Goal: Transaction & Acquisition: Purchase product/service

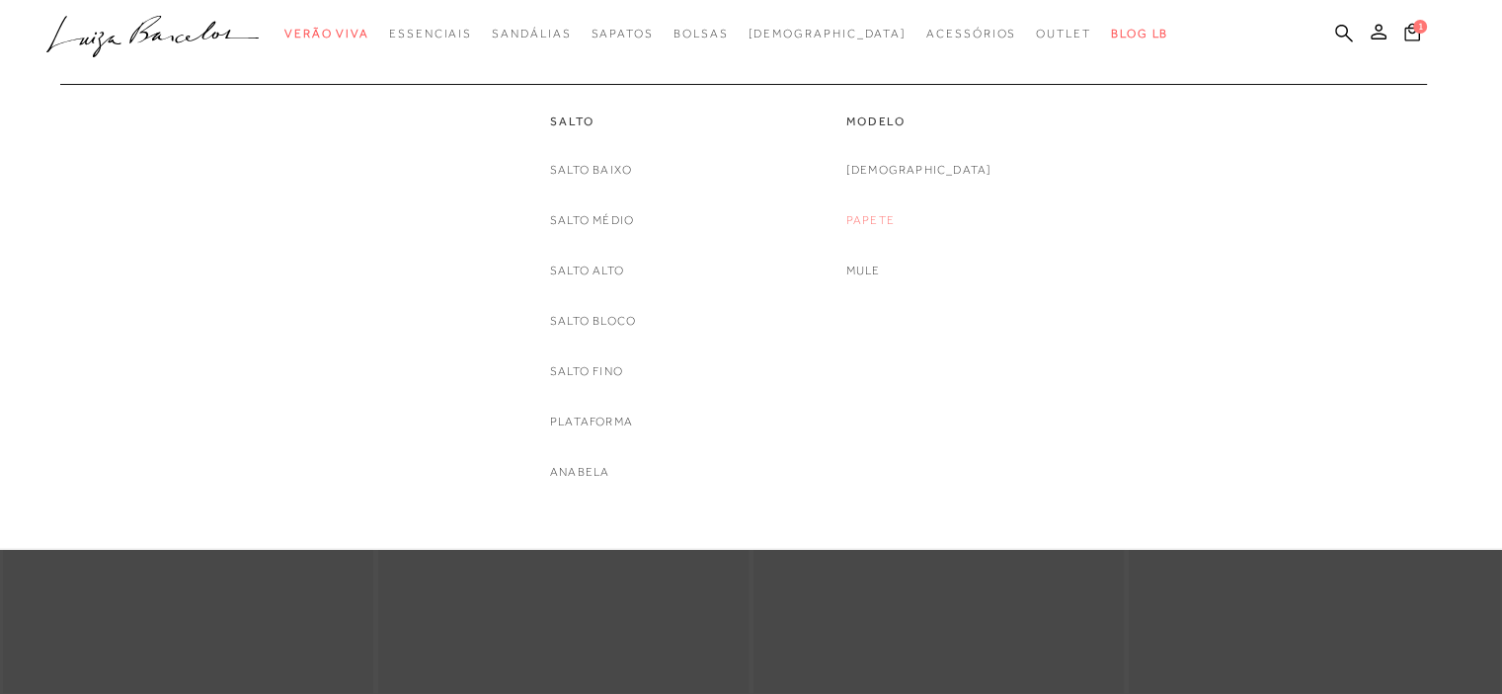
click at [894, 214] on link "Papete" at bounding box center [870, 220] width 48 height 21
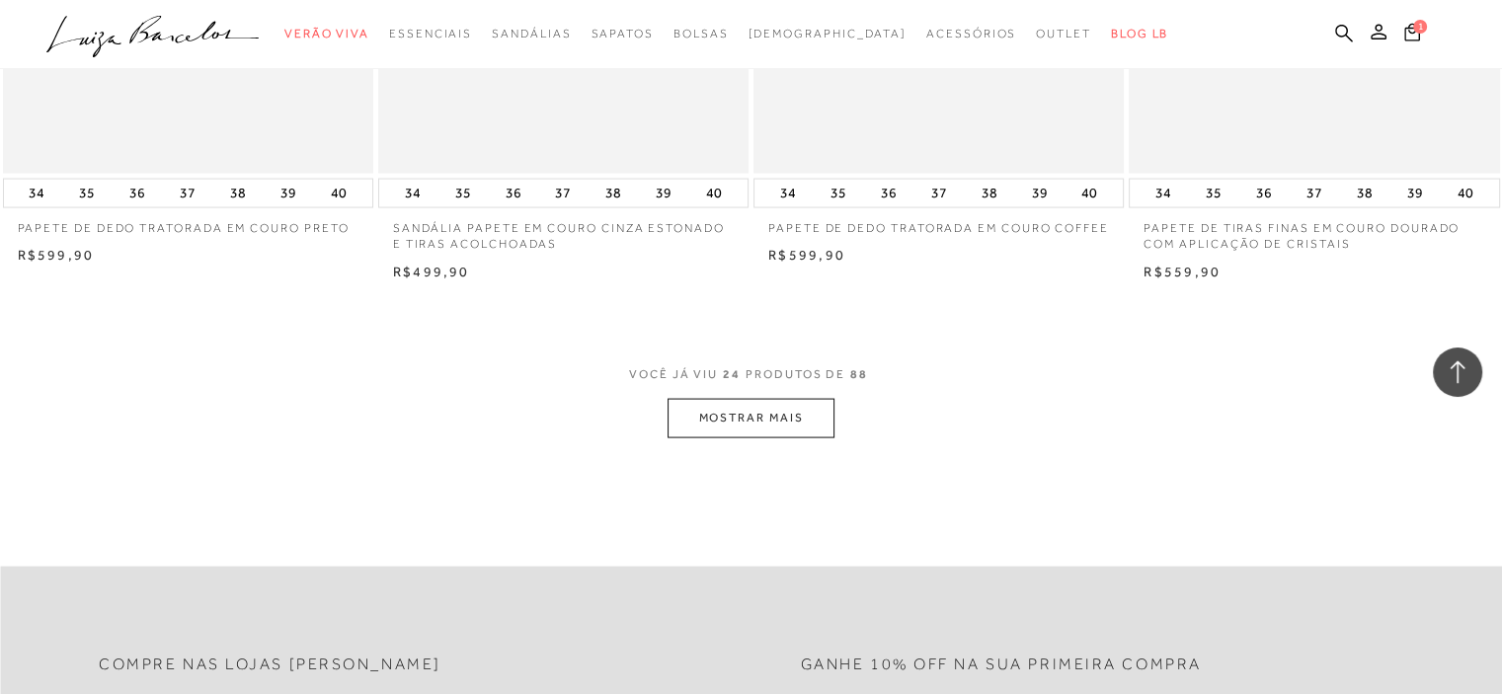
scroll to position [3949, 0]
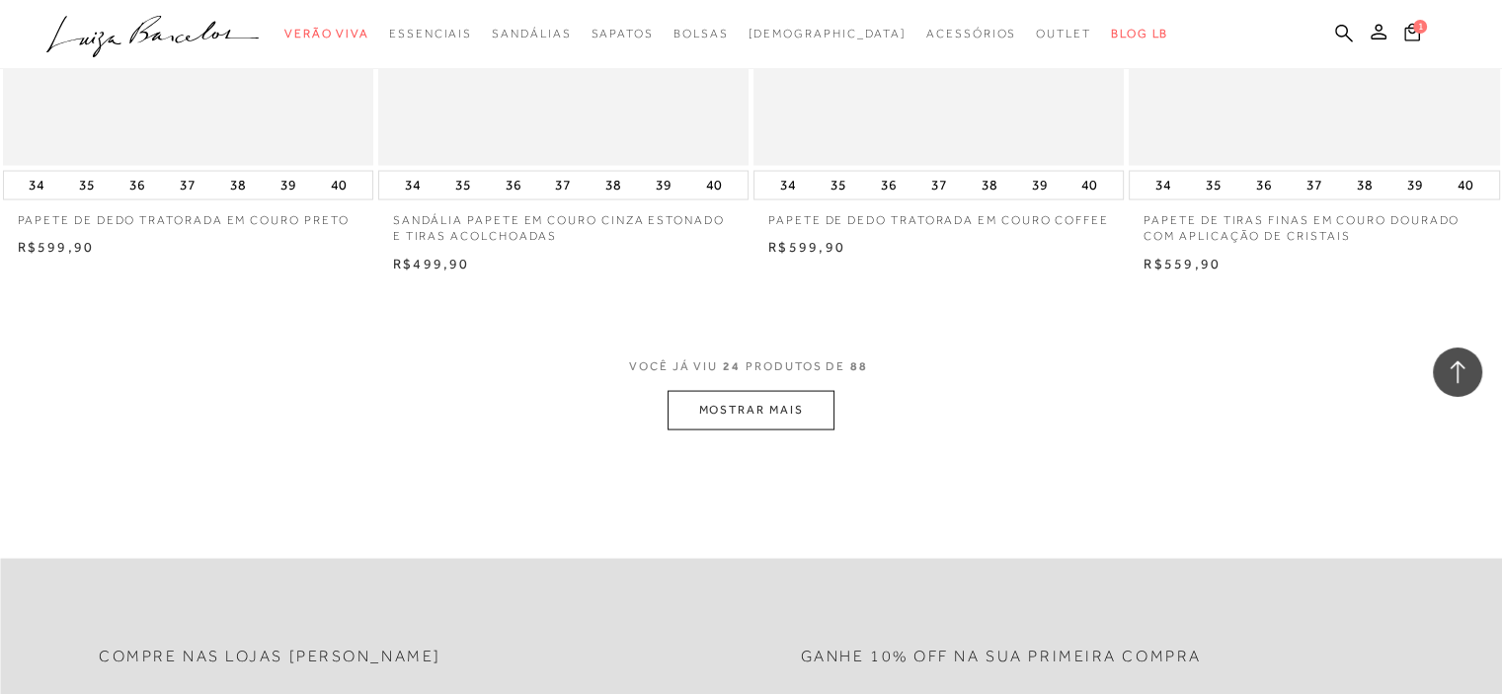
click at [768, 407] on button "MOSTRAR MAIS" at bounding box center [750, 410] width 166 height 39
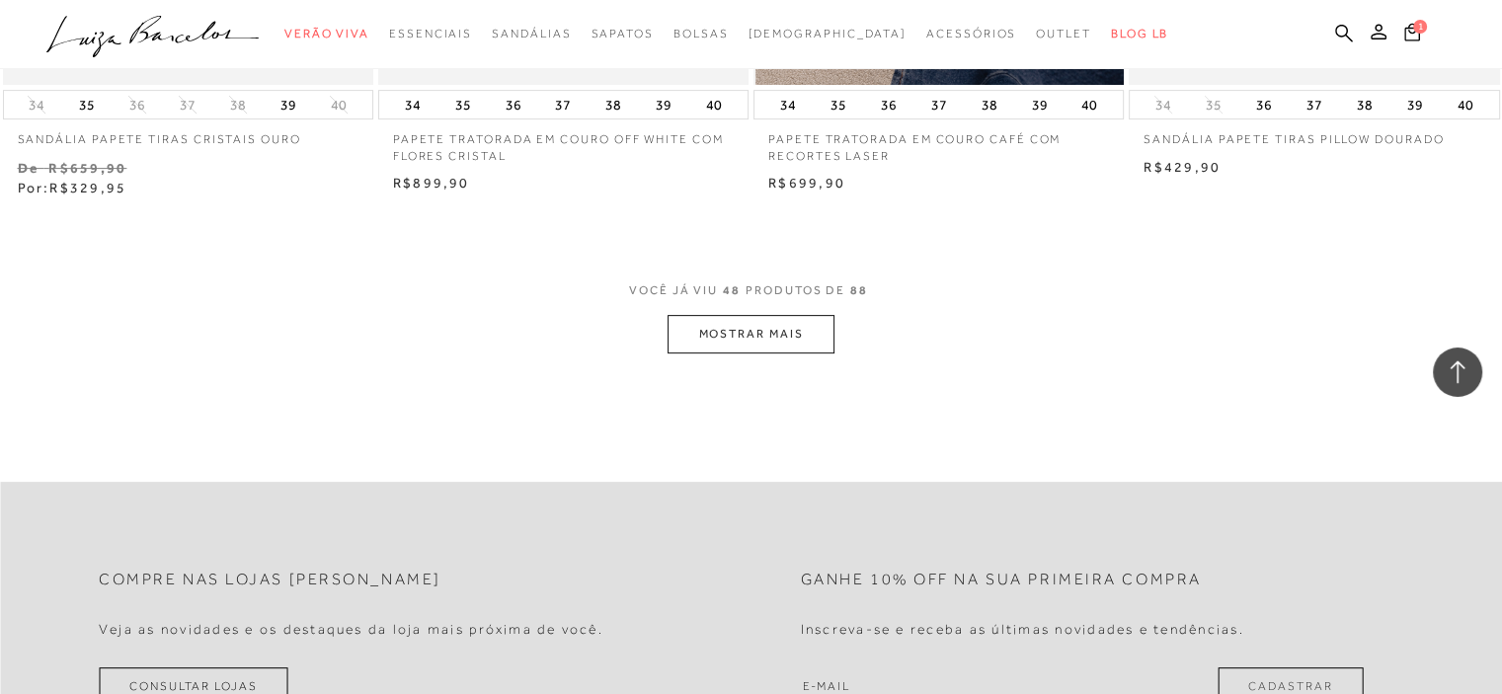
scroll to position [8194, 0]
click at [767, 316] on button "MOSTRAR MAIS" at bounding box center [750, 333] width 166 height 39
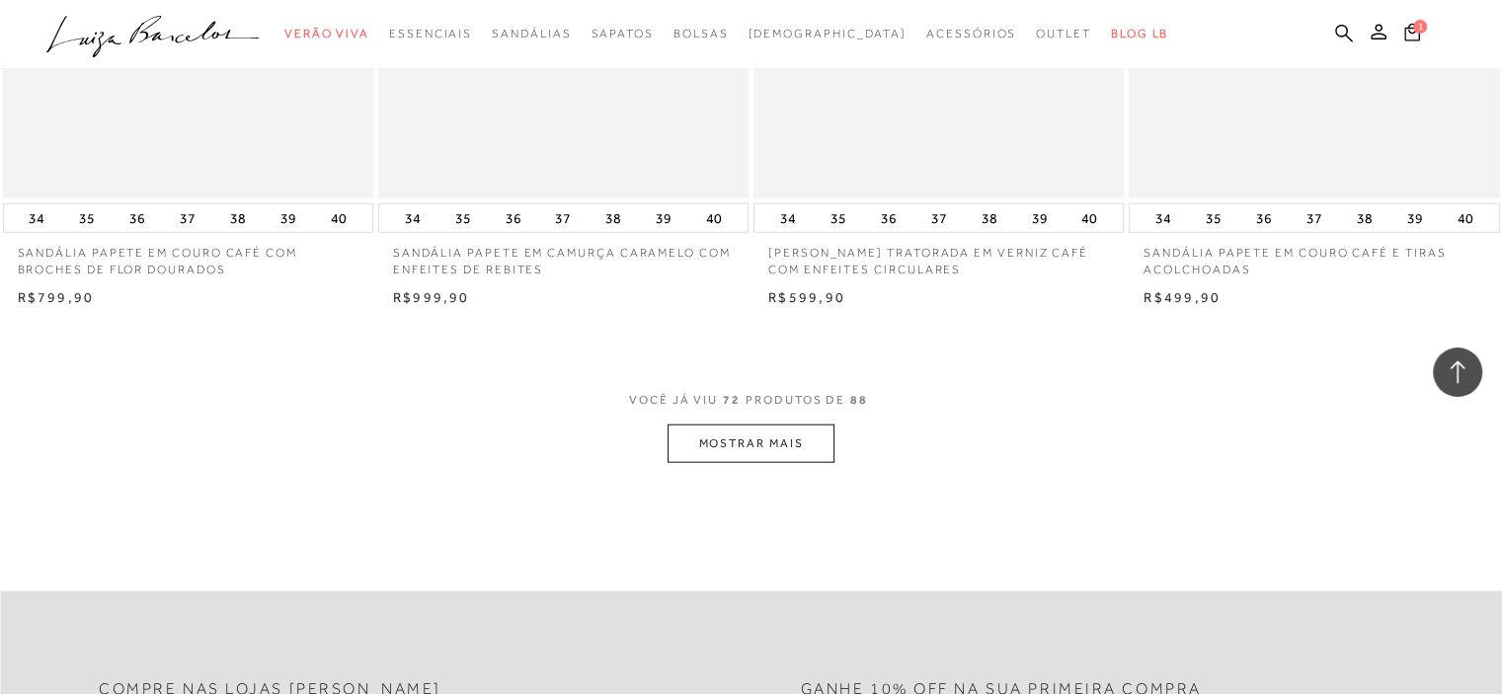
scroll to position [12242, 0]
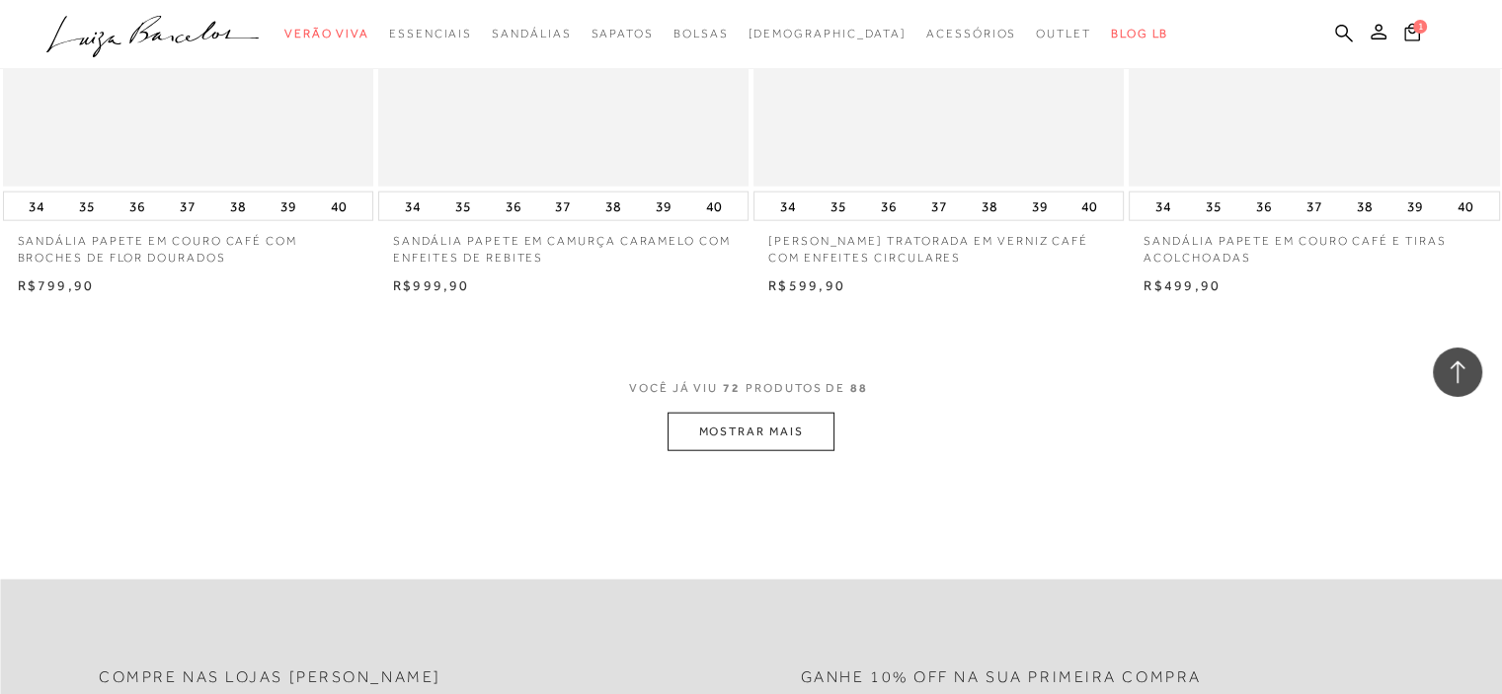
click at [786, 426] on button "MOSTRAR MAIS" at bounding box center [750, 432] width 166 height 39
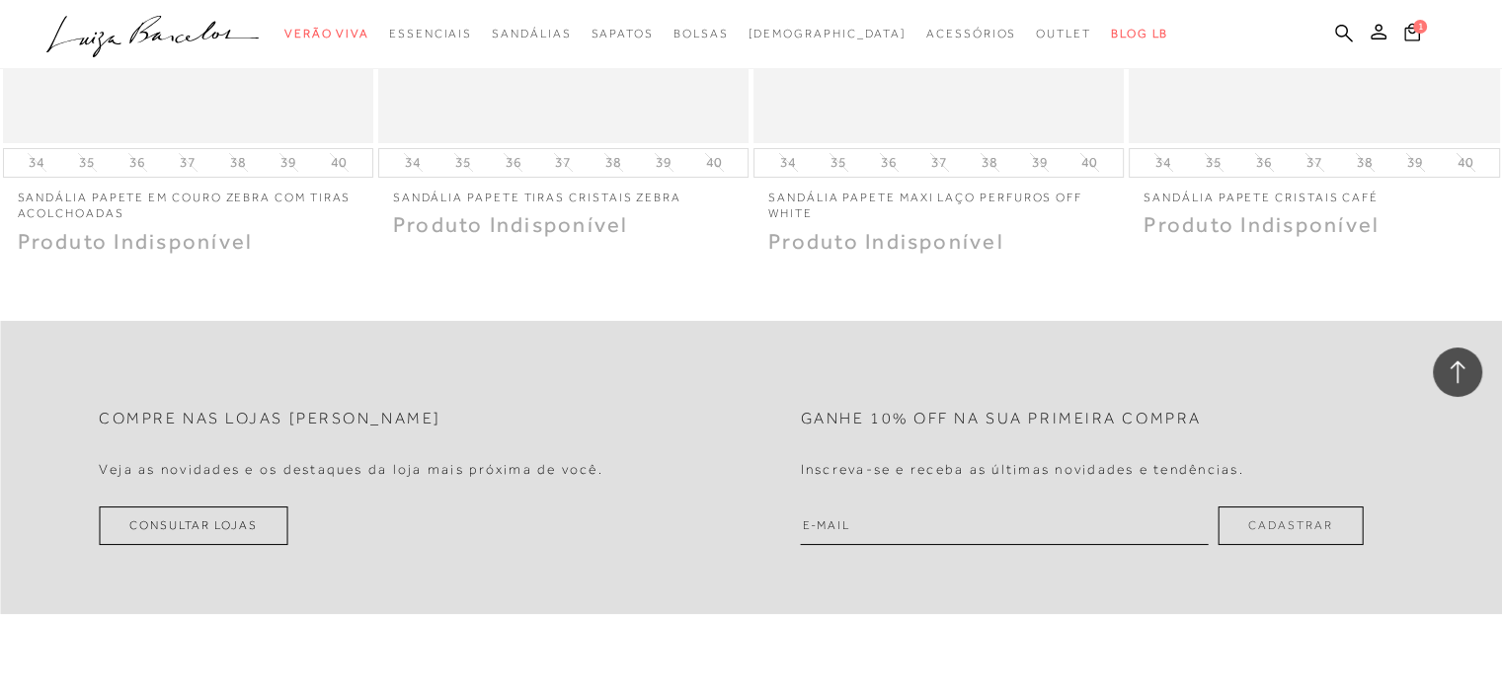
scroll to position [15104, 0]
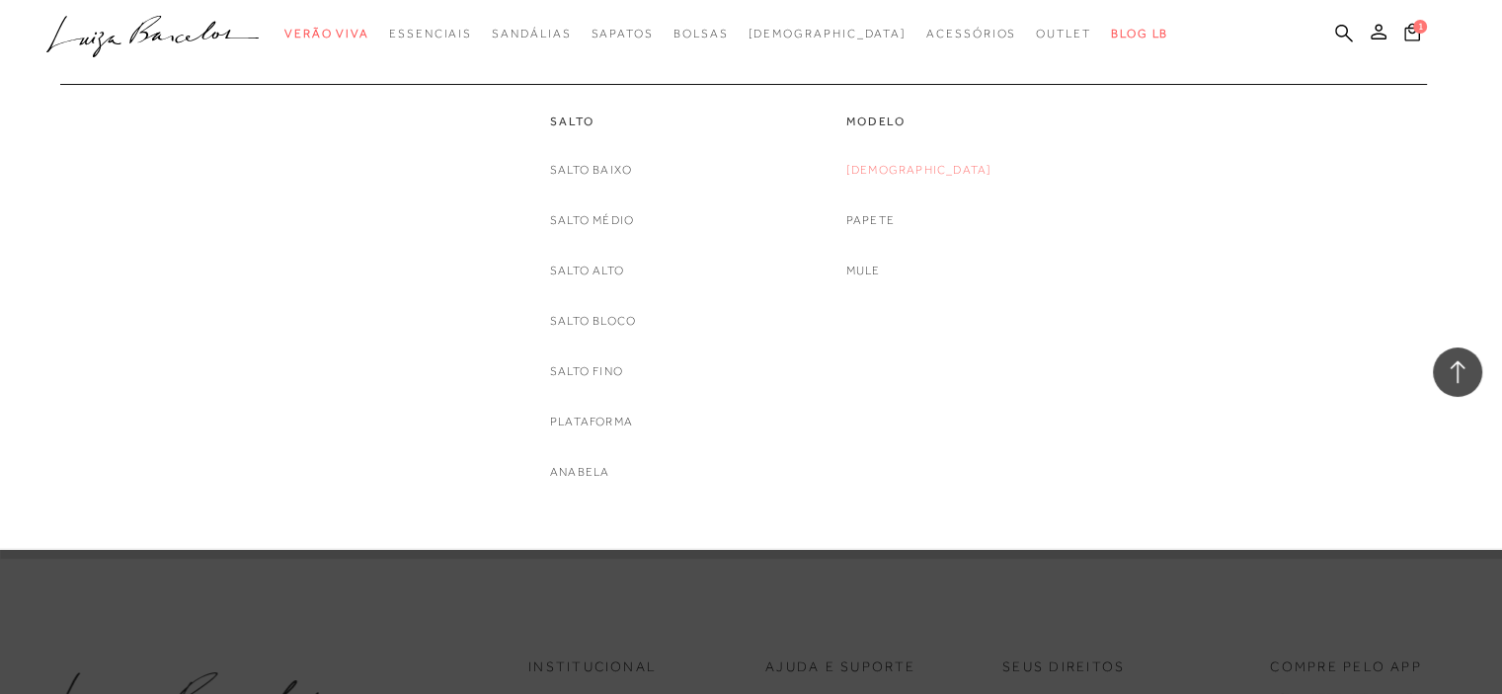
click at [928, 168] on link "[DEMOGRAPHIC_DATA]" at bounding box center [919, 170] width 146 height 21
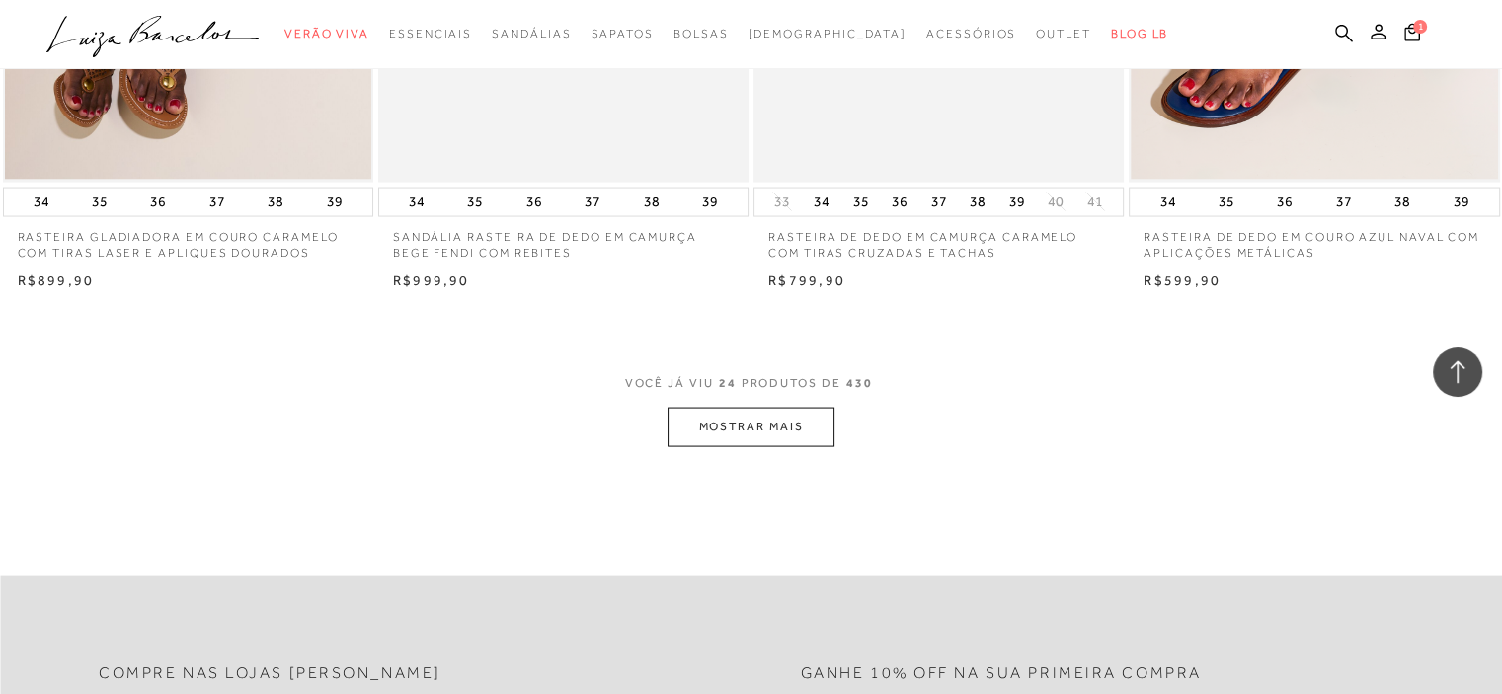
scroll to position [4048, 0]
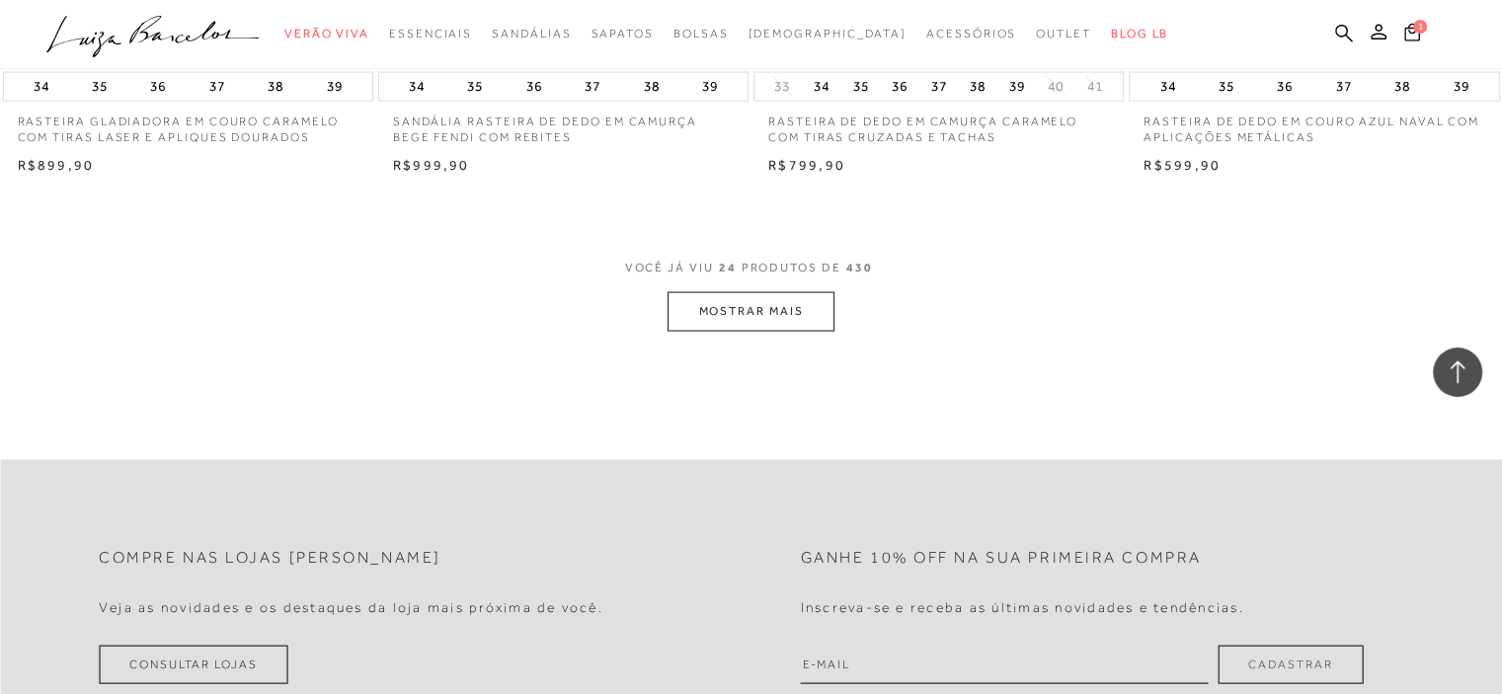
click at [753, 309] on button "MOSTRAR MAIS" at bounding box center [750, 311] width 166 height 39
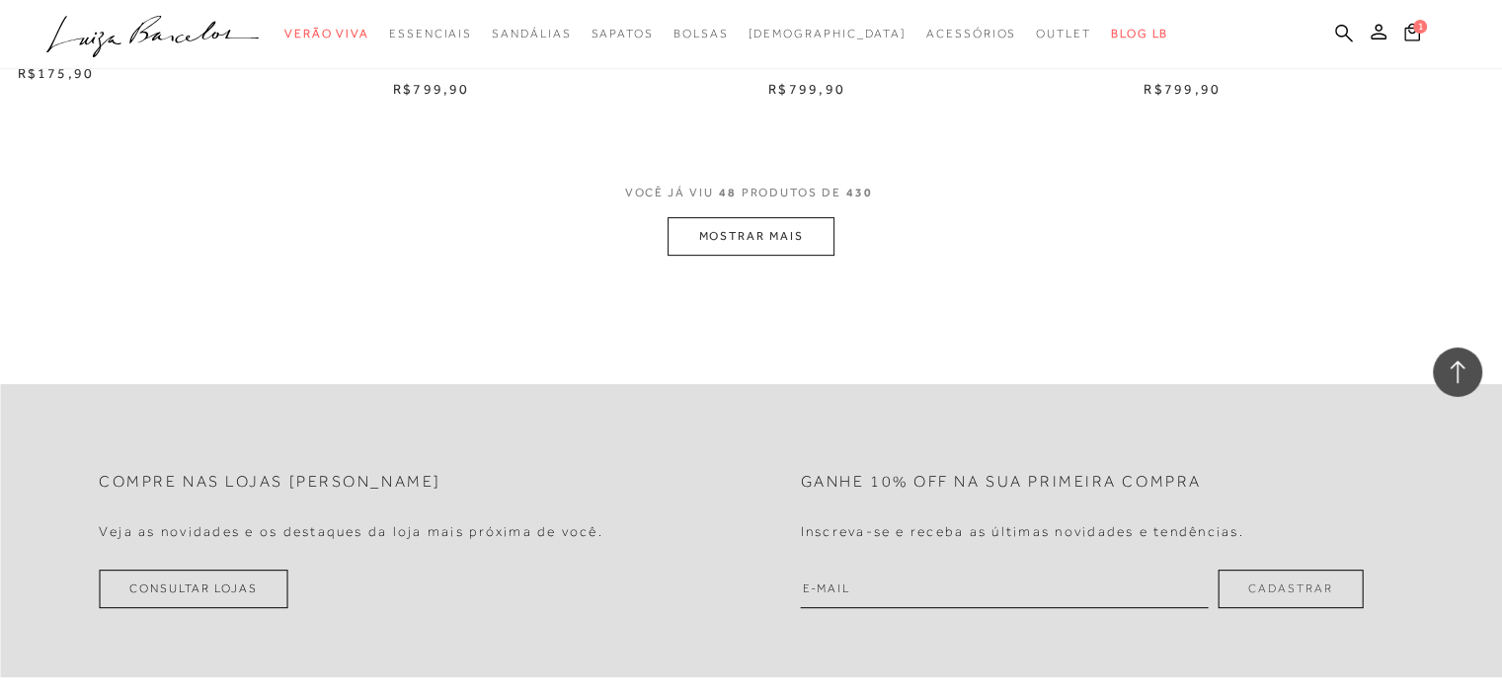
scroll to position [8293, 0]
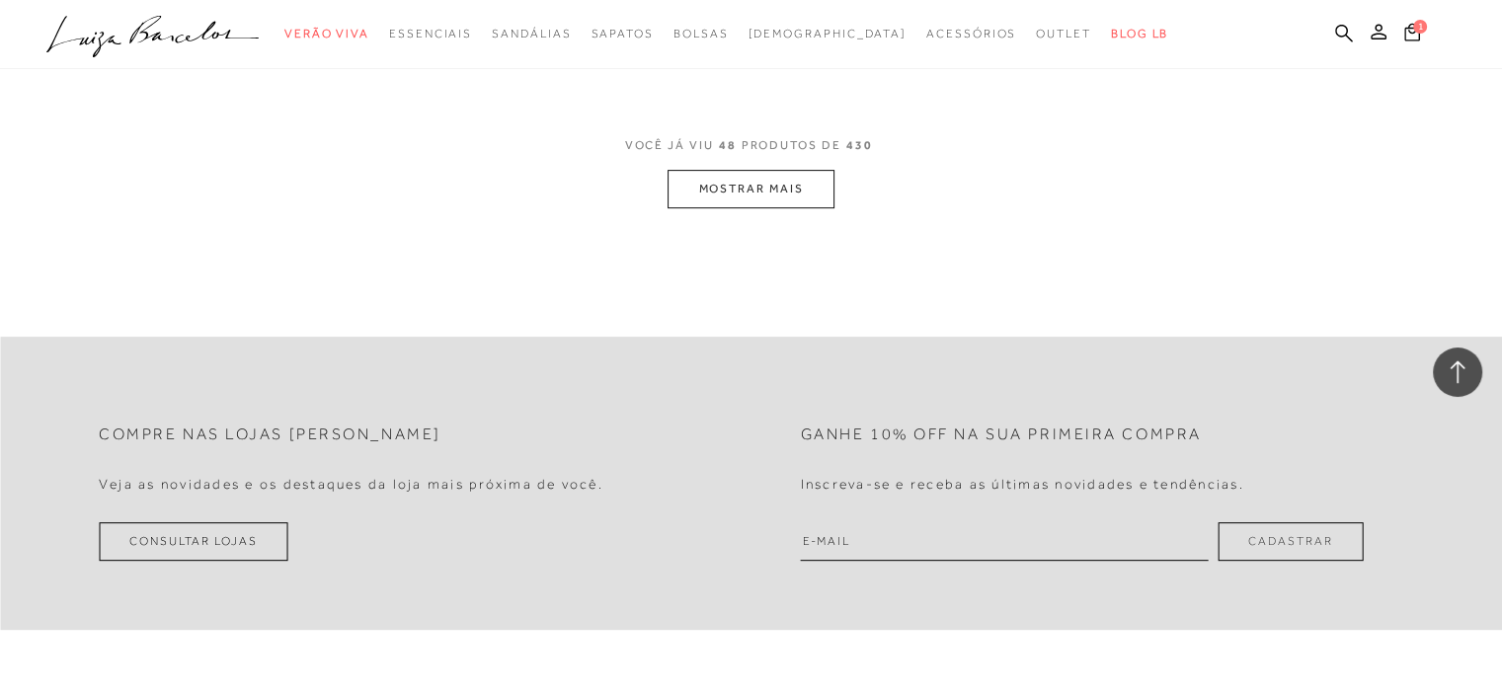
click at [790, 190] on button "MOSTRAR MAIS" at bounding box center [750, 189] width 166 height 39
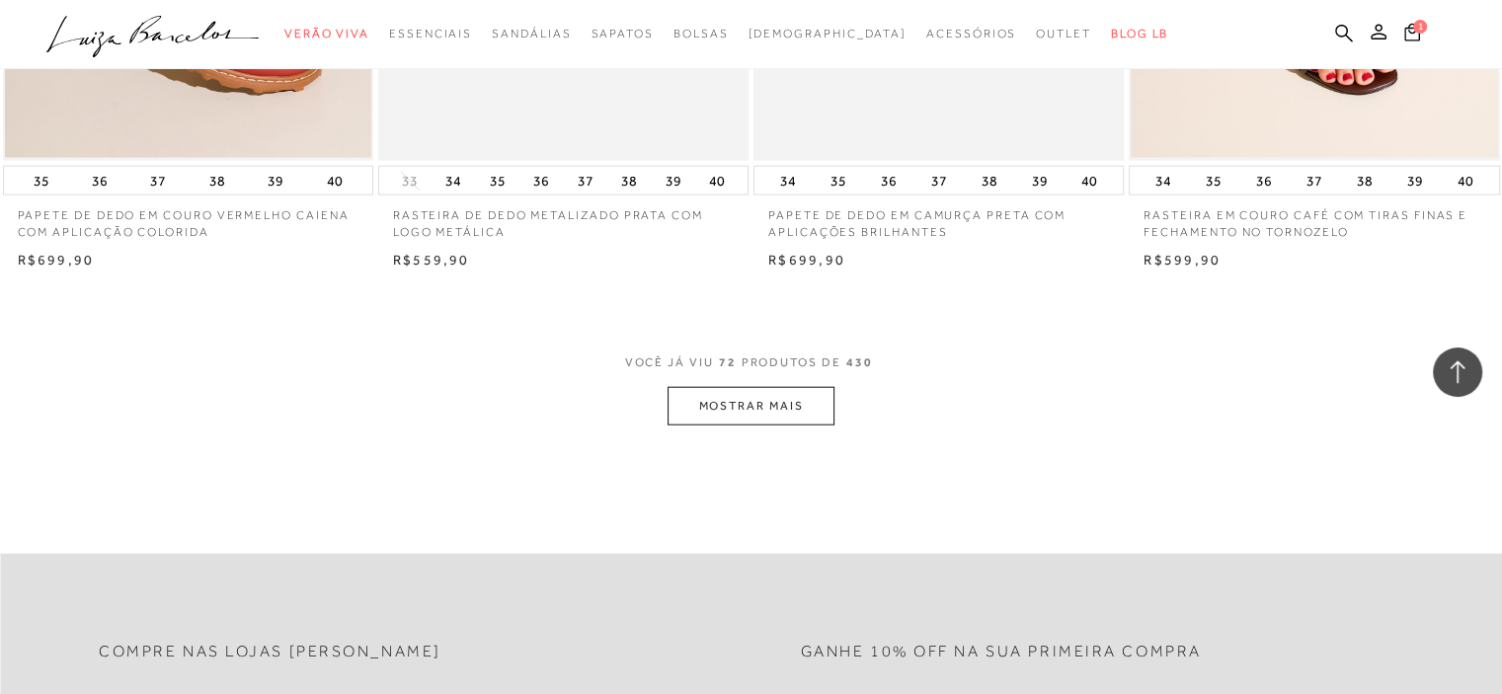
scroll to position [12242, 0]
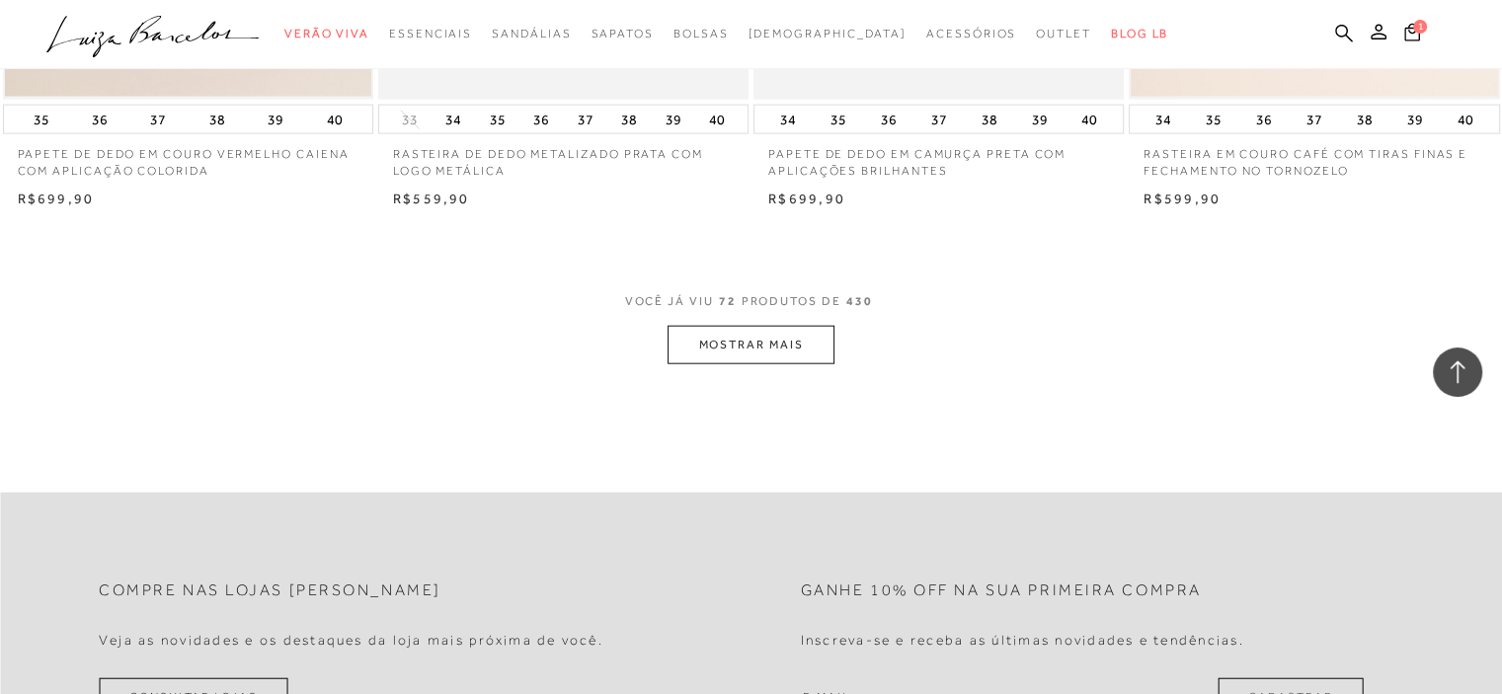
click at [789, 341] on button "MOSTRAR MAIS" at bounding box center [750, 345] width 166 height 39
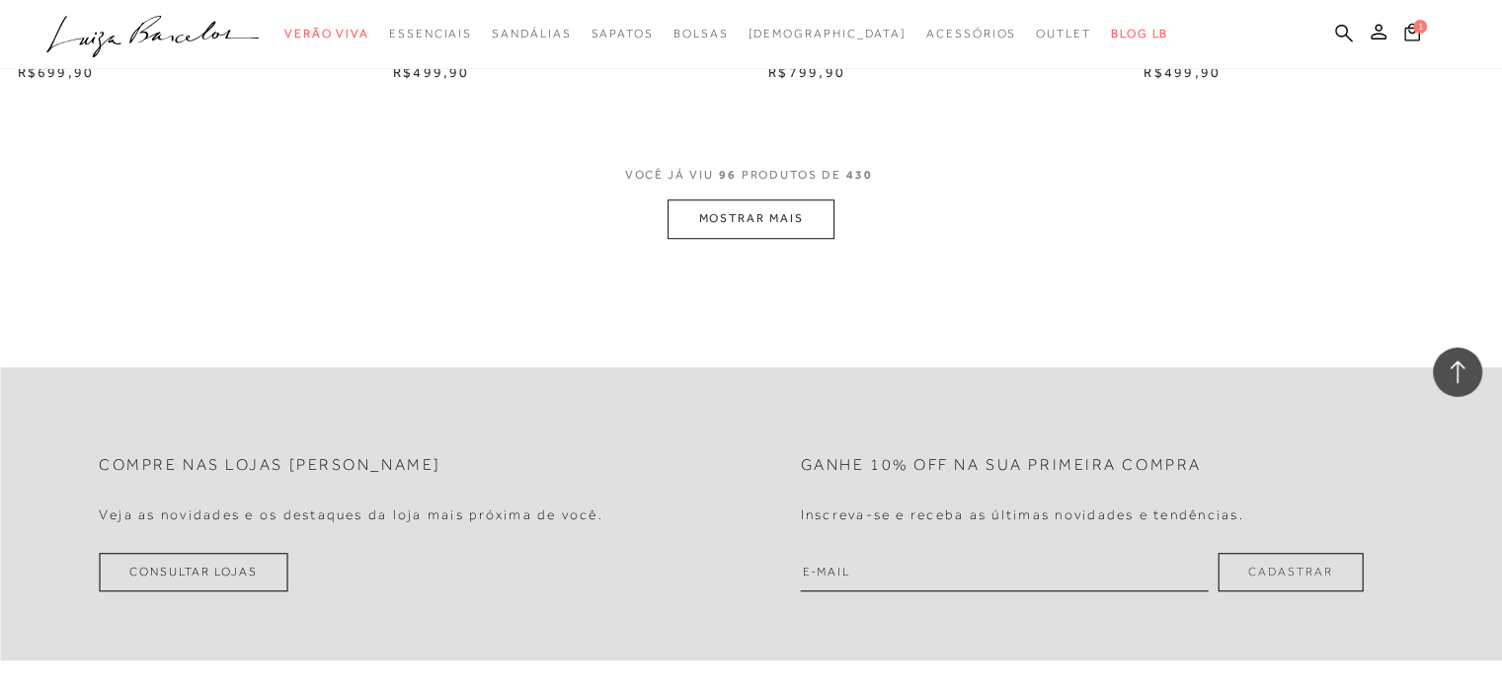
scroll to position [16487, 0]
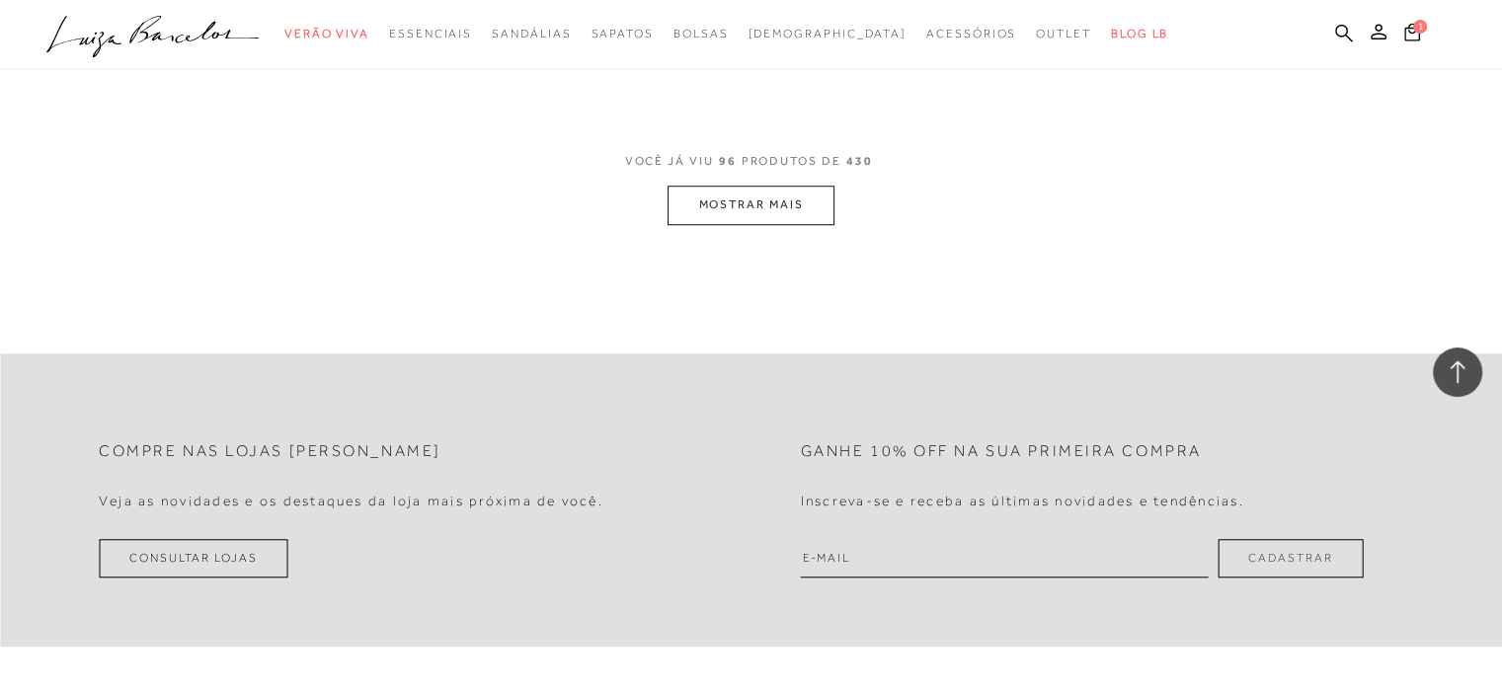
click at [780, 204] on button "MOSTRAR MAIS" at bounding box center [750, 205] width 166 height 39
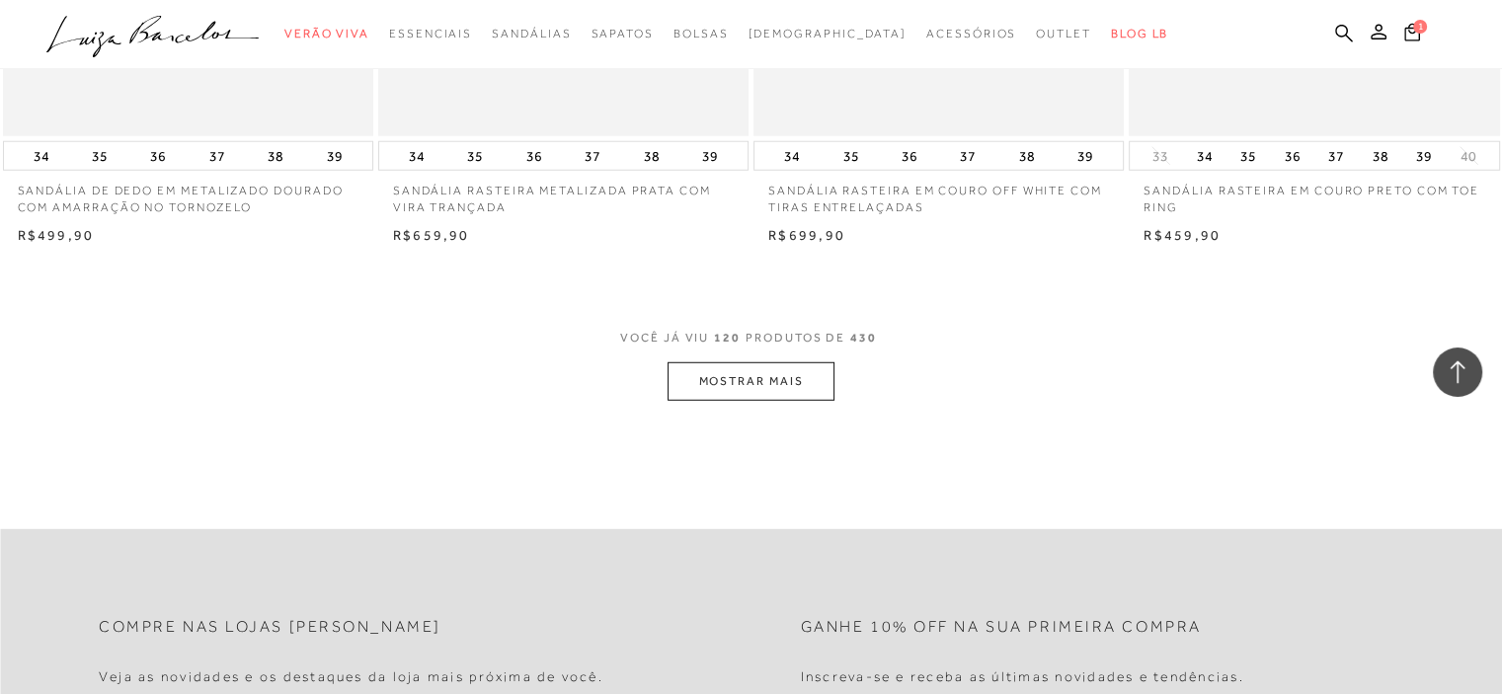
scroll to position [20534, 0]
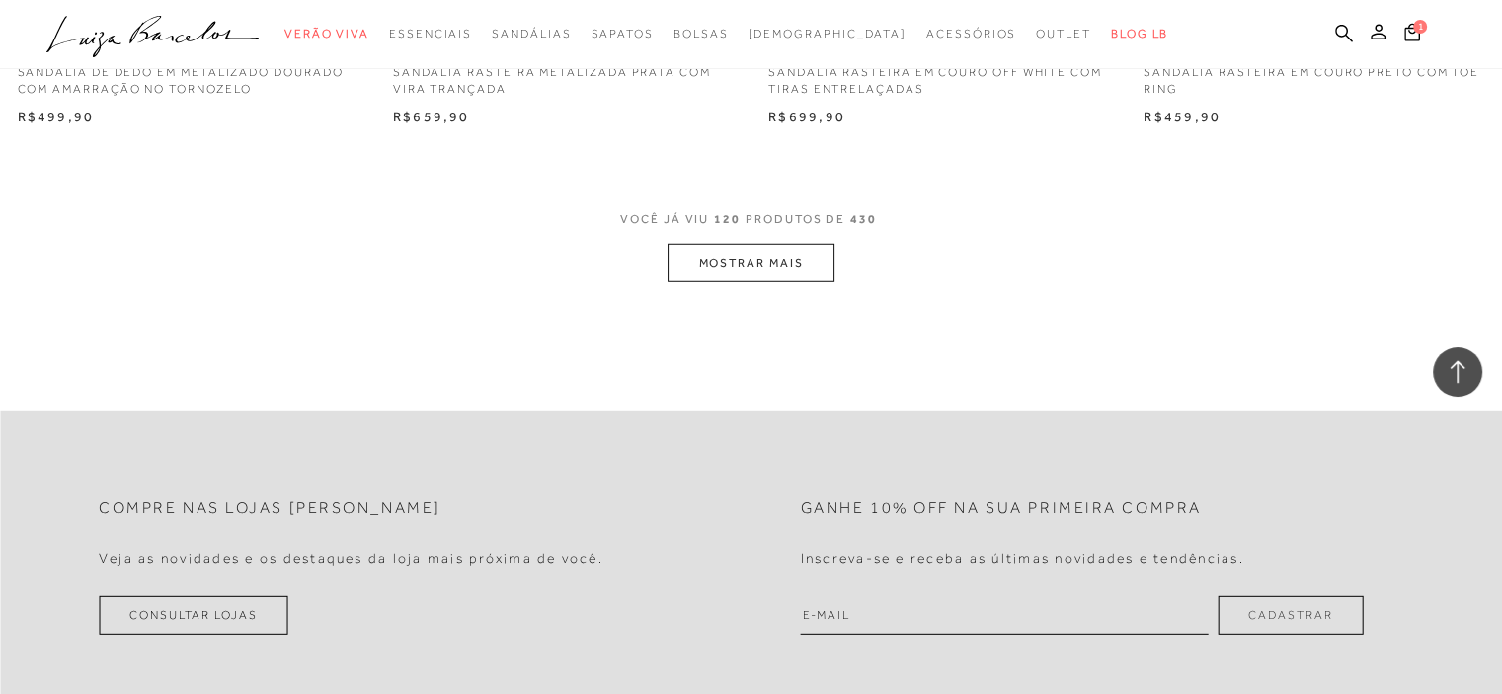
click at [787, 259] on button "MOSTRAR MAIS" at bounding box center [750, 263] width 166 height 39
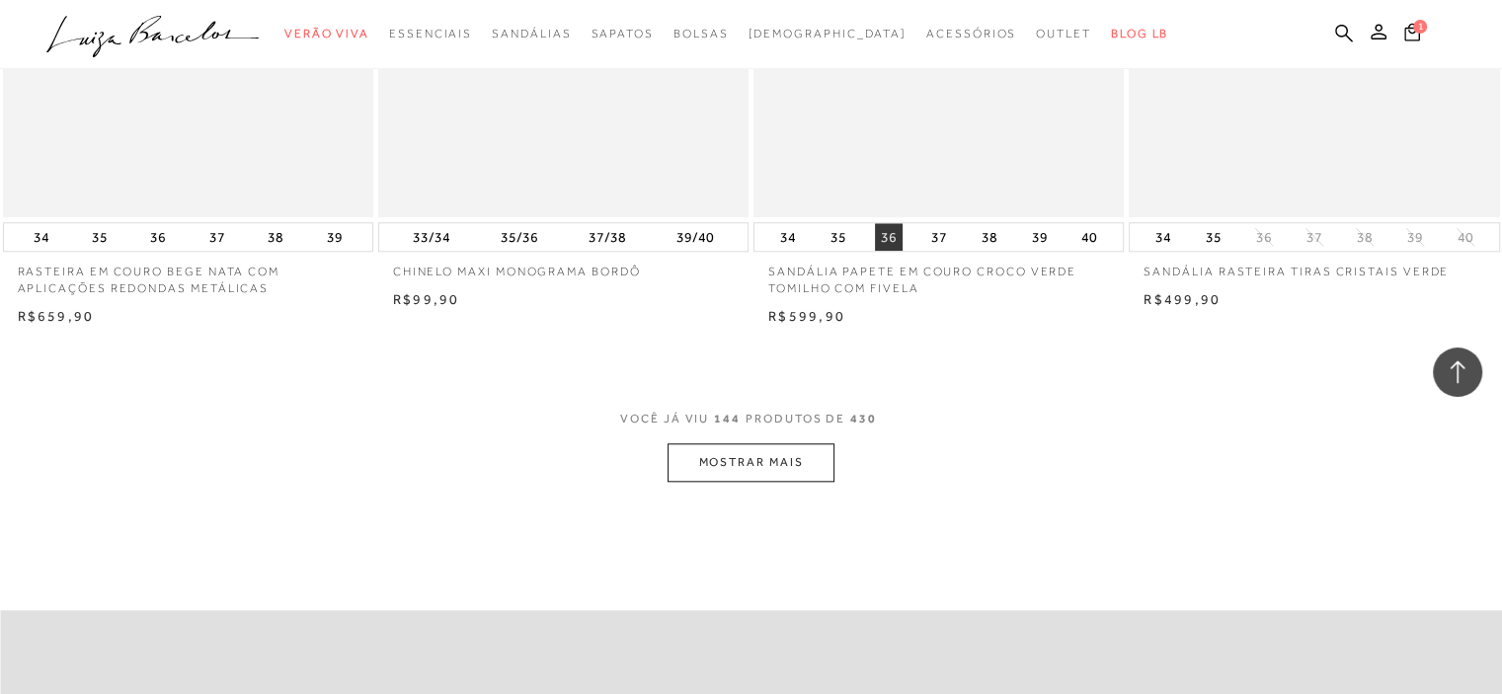
scroll to position [24483, 0]
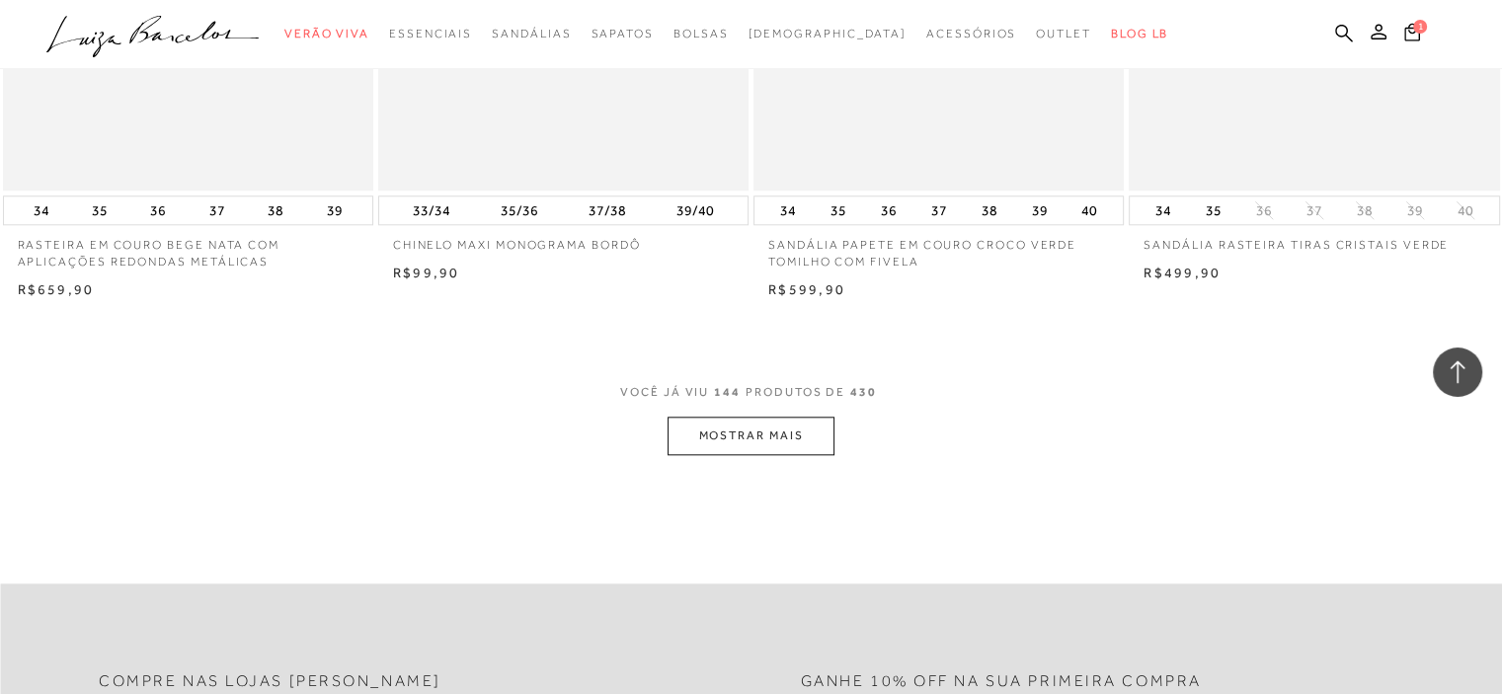
click at [758, 417] on button "MOSTRAR MAIS" at bounding box center [750, 436] width 166 height 39
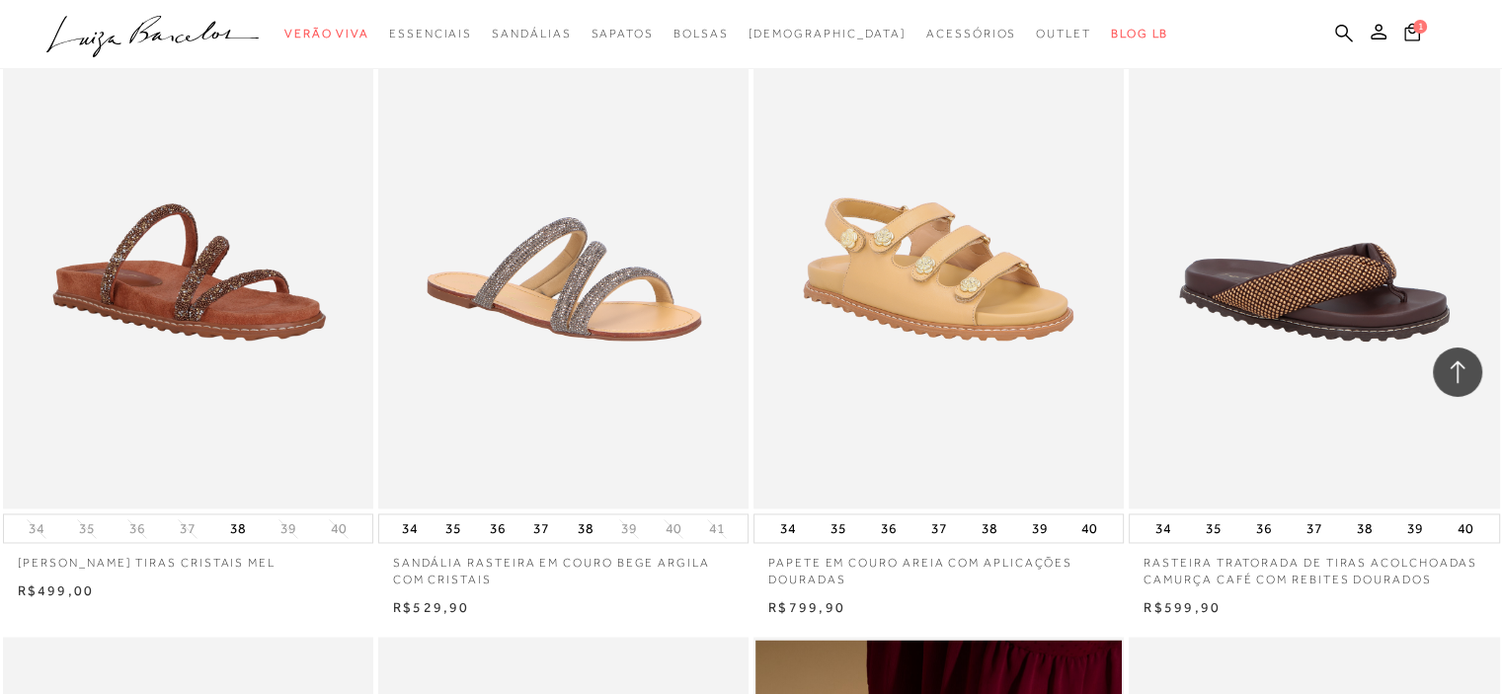
scroll to position [25569, 0]
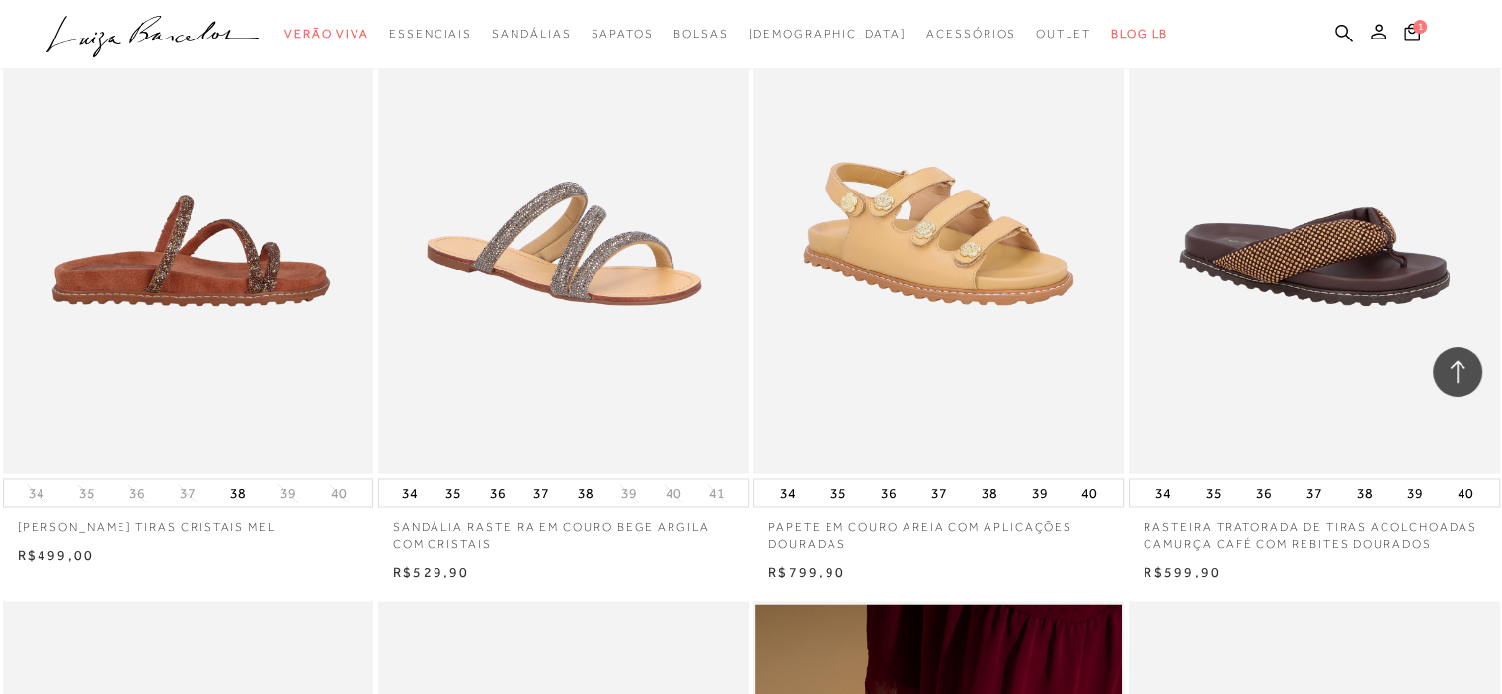
click at [271, 224] on img at bounding box center [189, 195] width 368 height 556
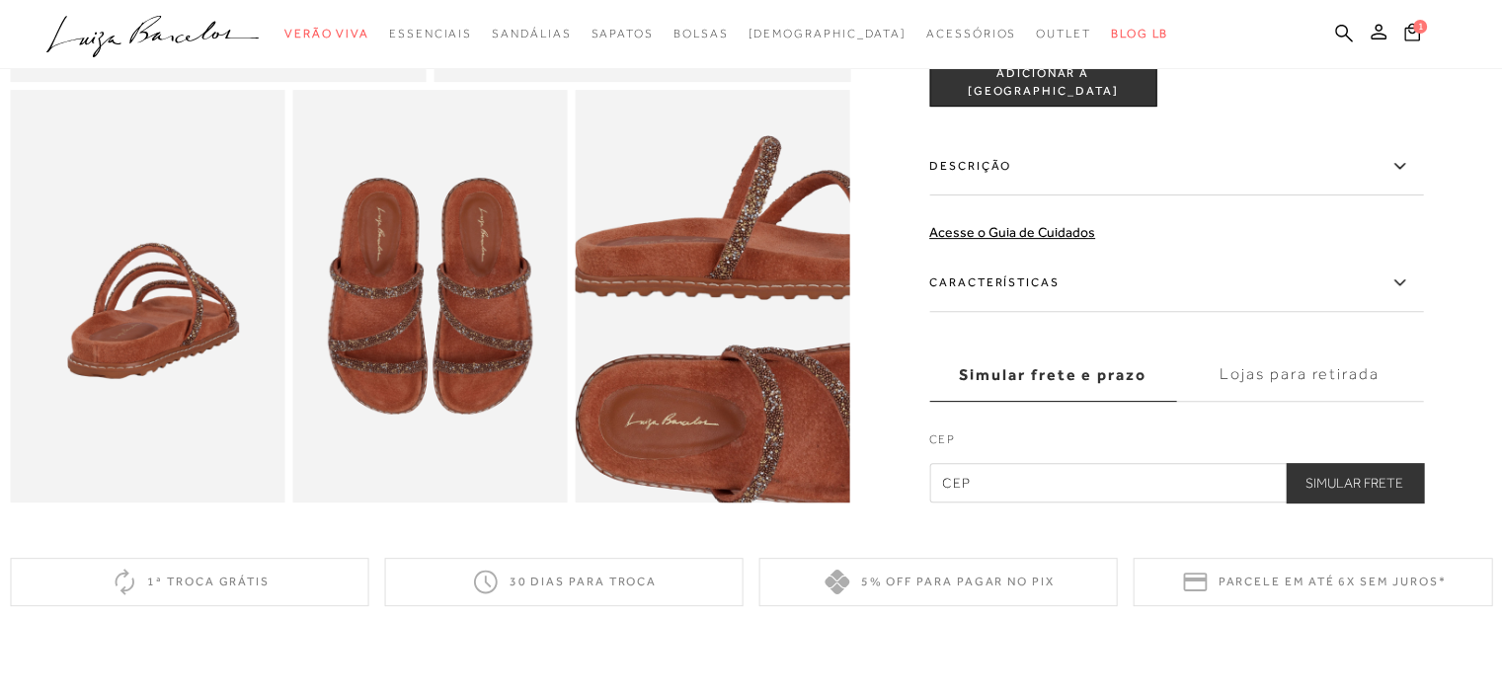
scroll to position [790, 0]
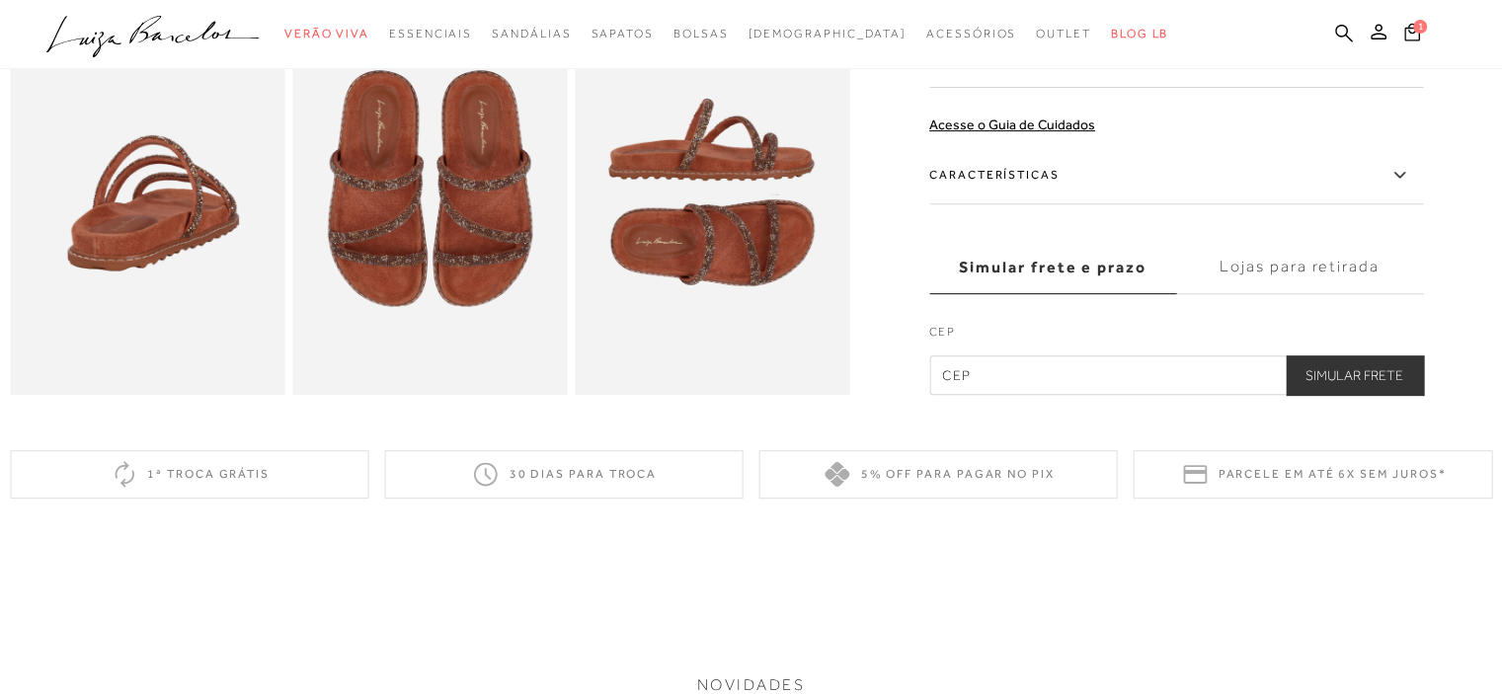
click at [454, 278] on img at bounding box center [429, 188] width 274 height 412
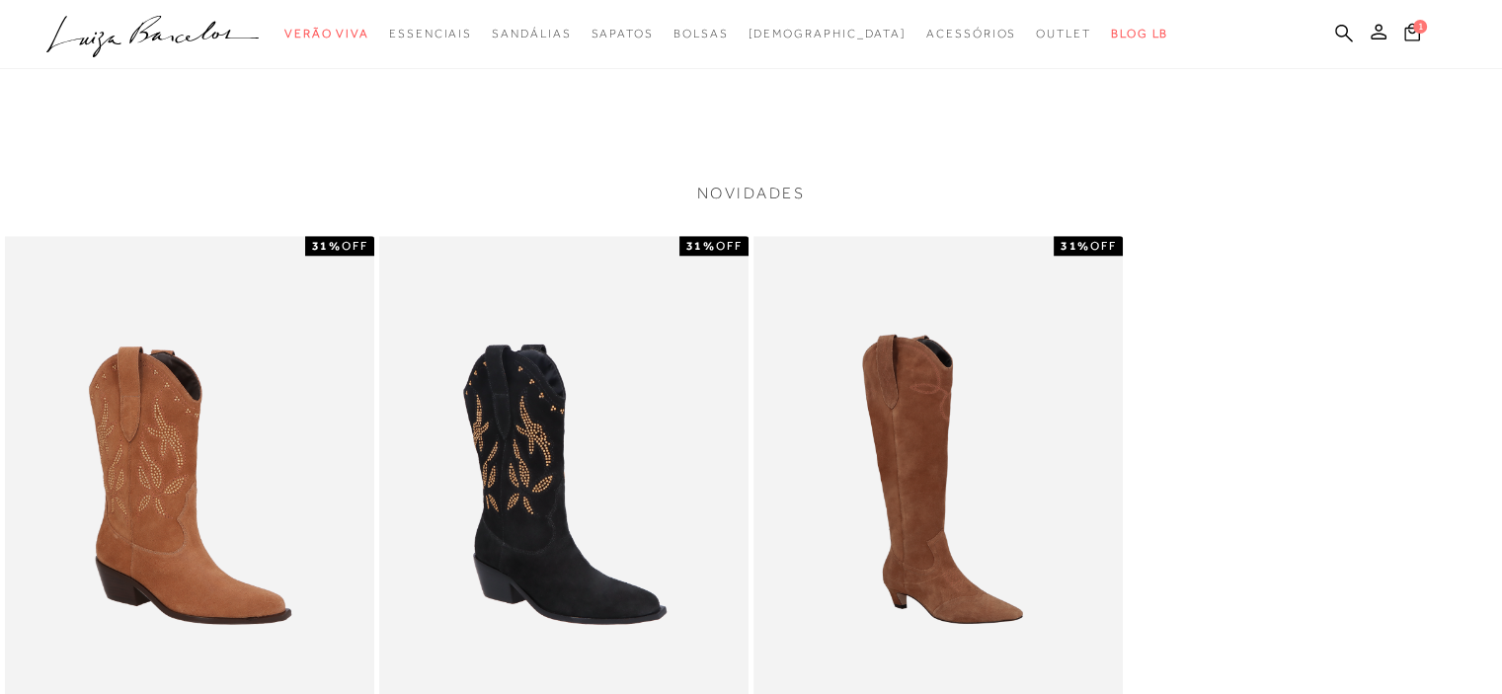
scroll to position [1283, 0]
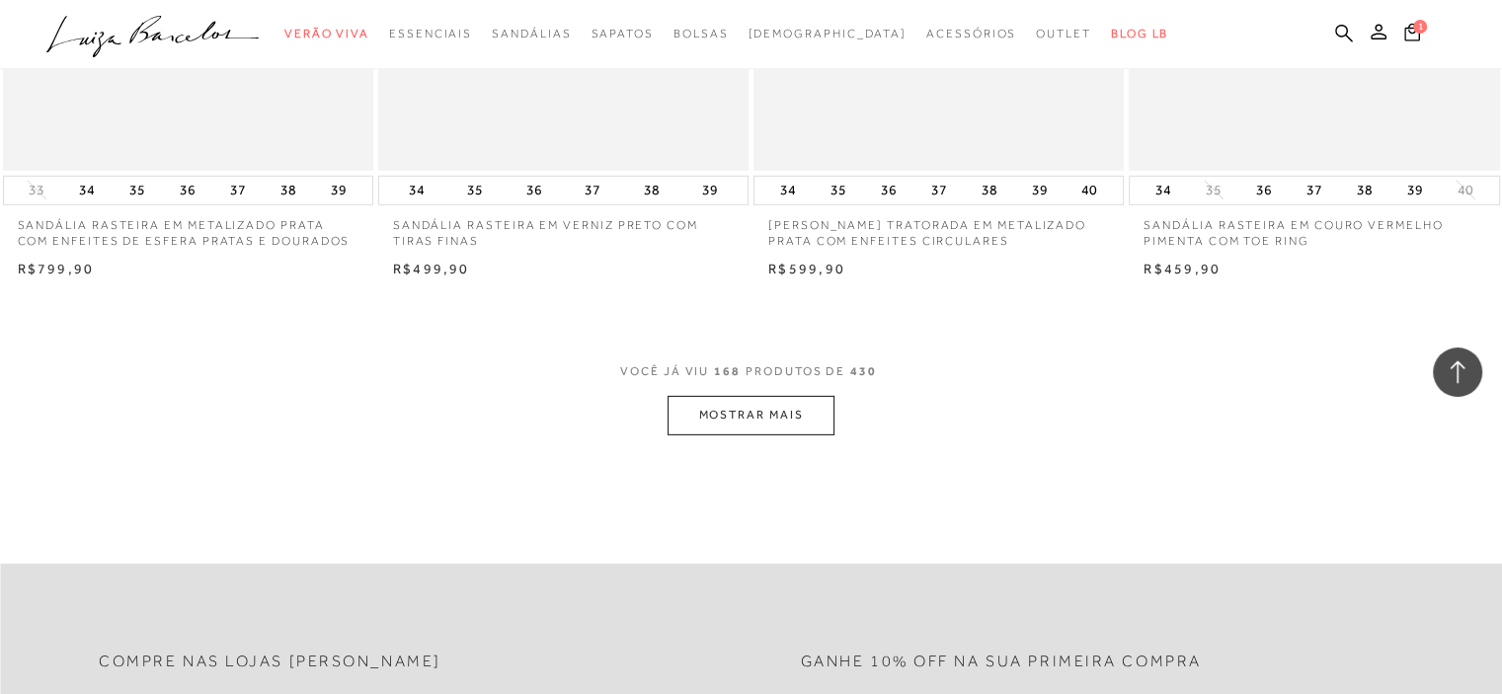
scroll to position [28728, 0]
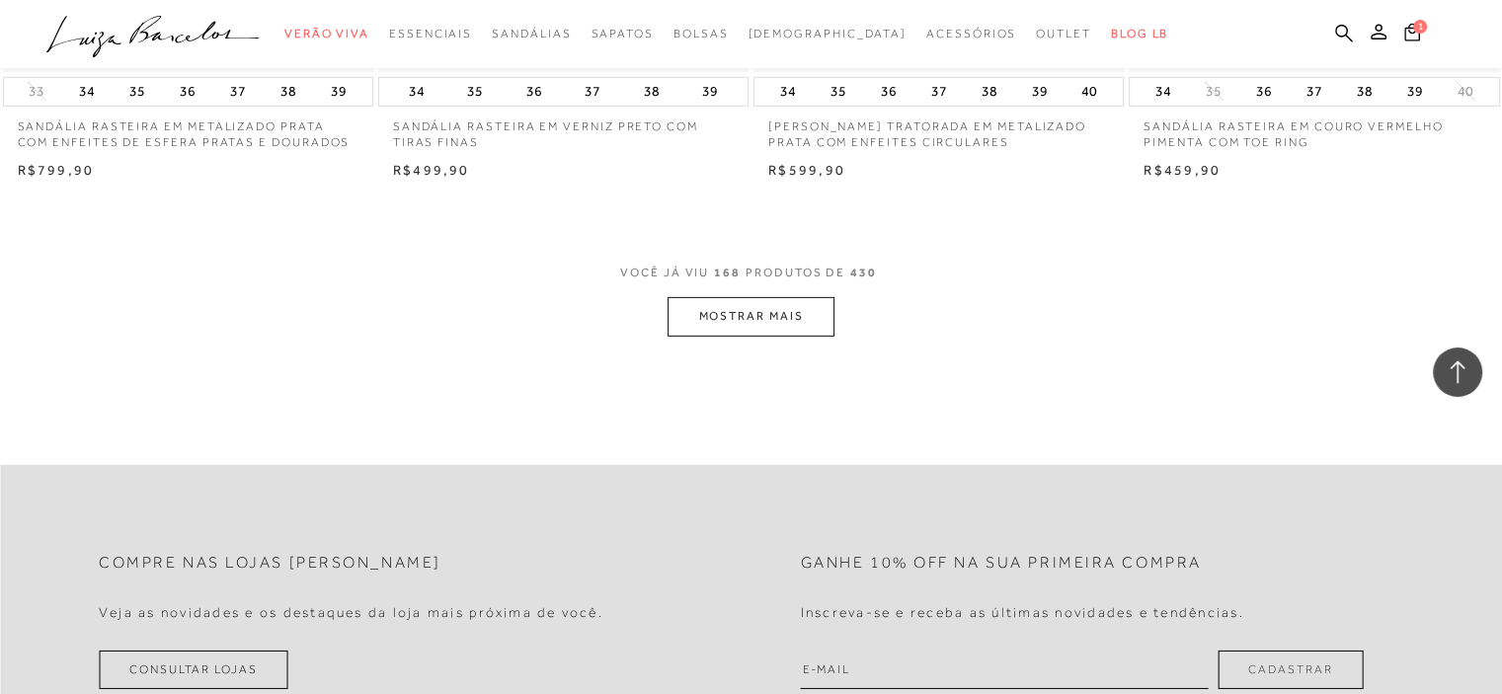
click at [782, 297] on button "MOSTRAR MAIS" at bounding box center [750, 316] width 166 height 39
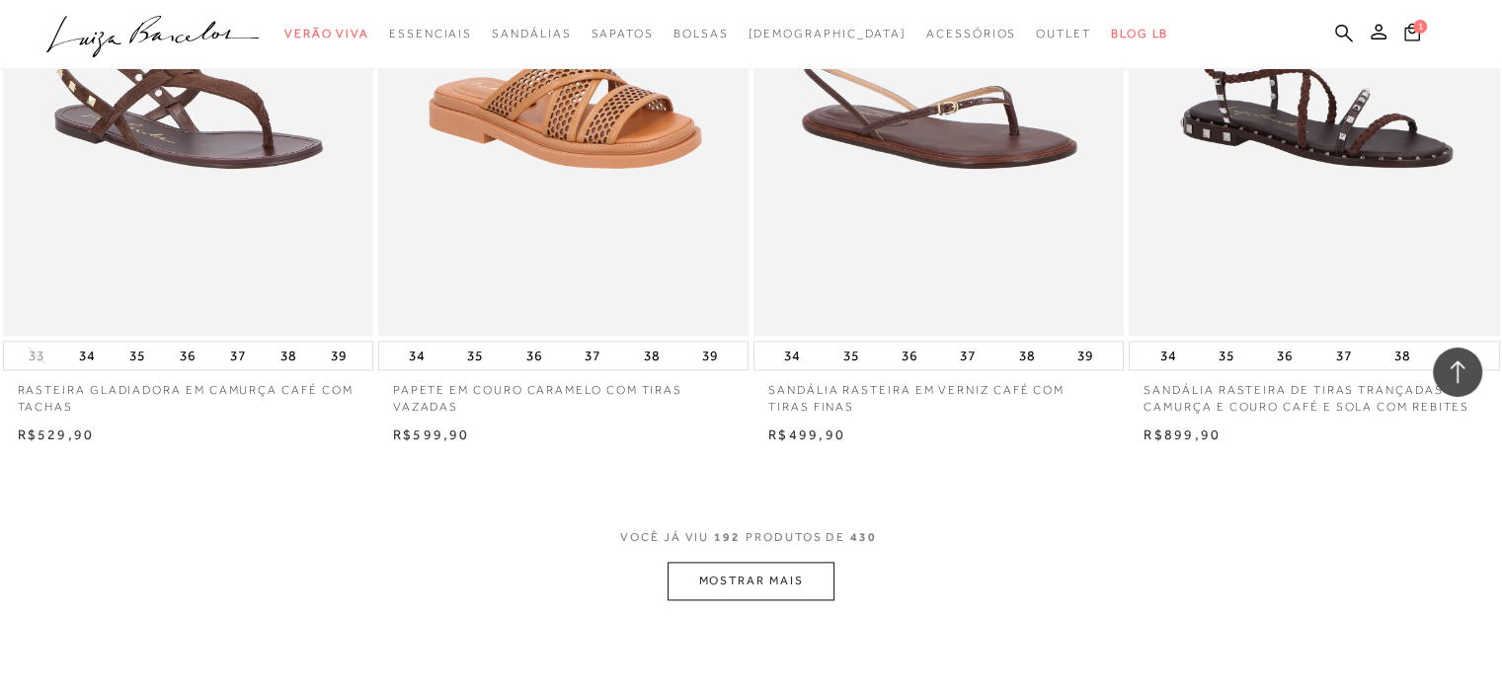
scroll to position [32776, 0]
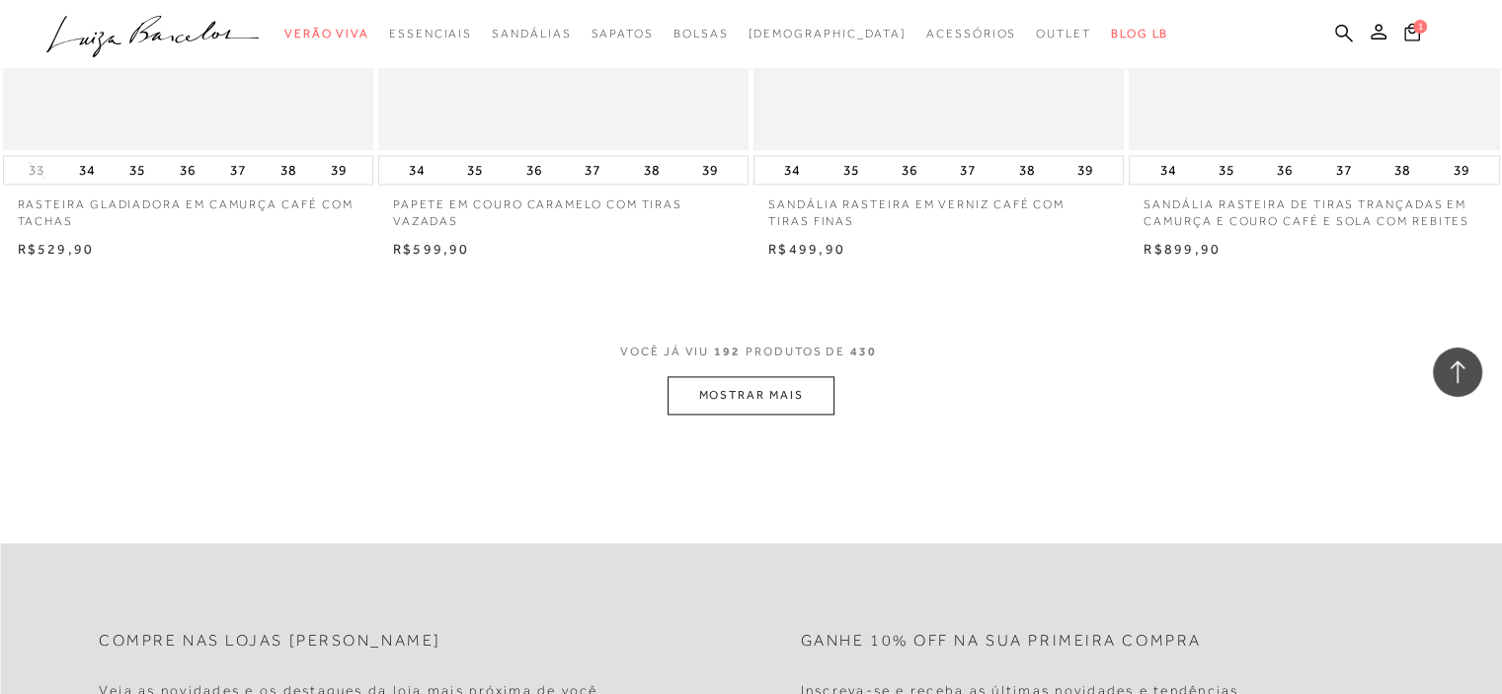
click at [750, 376] on button "MOSTRAR MAIS" at bounding box center [750, 395] width 166 height 39
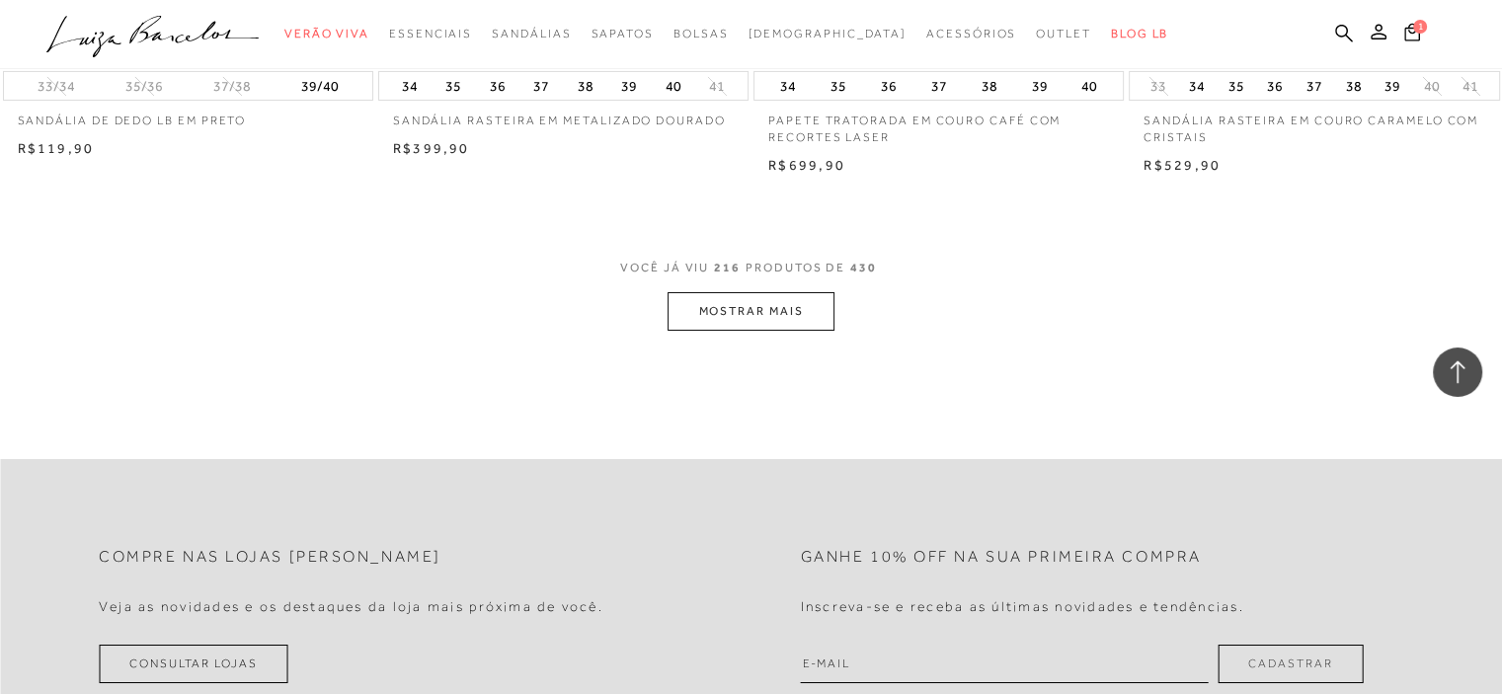
scroll to position [37021, 0]
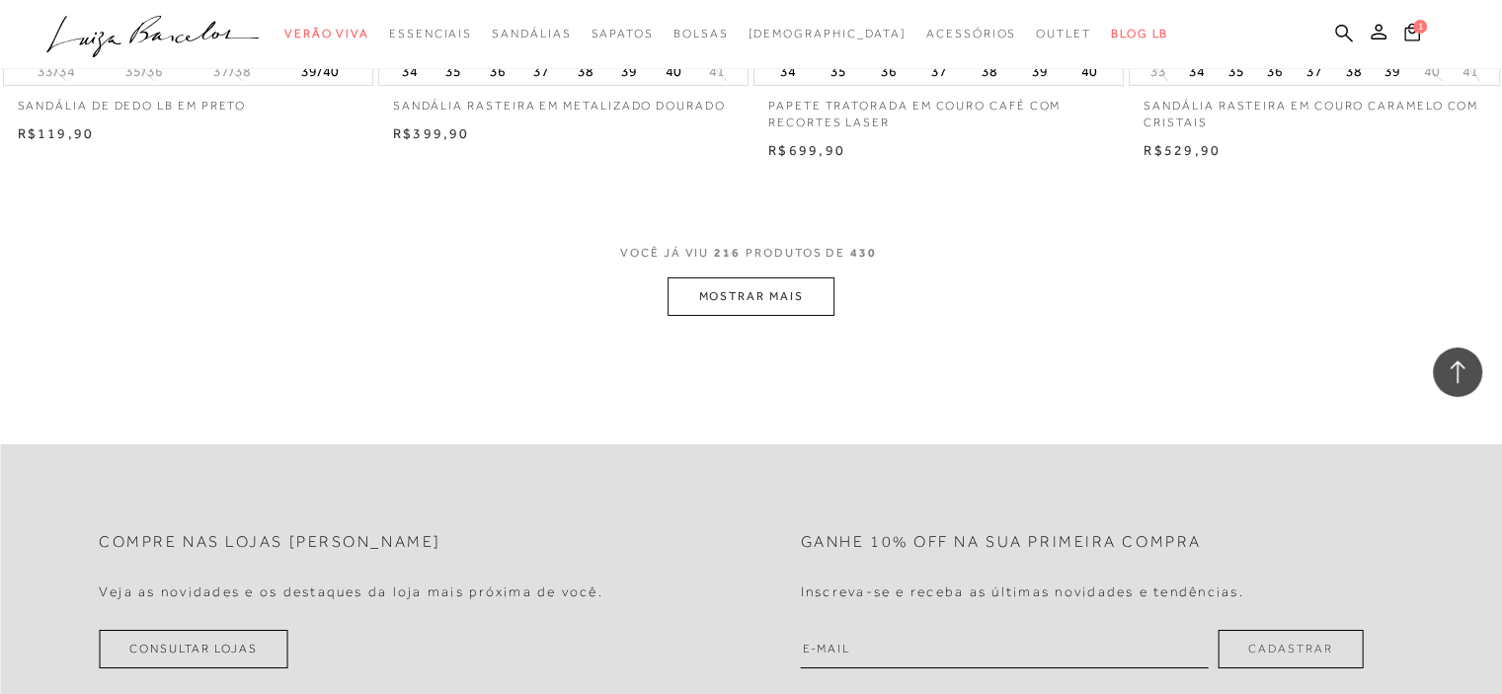
click at [740, 282] on button "MOSTRAR MAIS" at bounding box center [750, 296] width 166 height 39
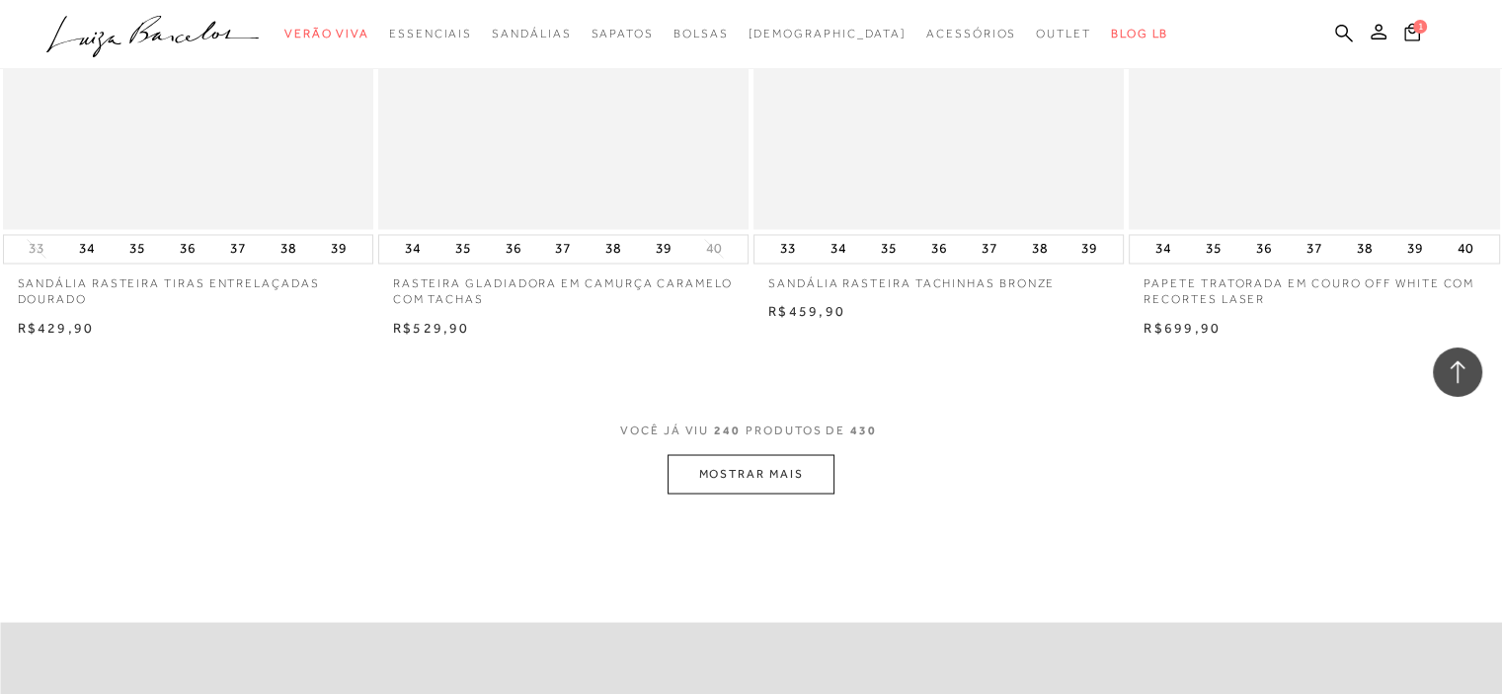
scroll to position [41068, 0]
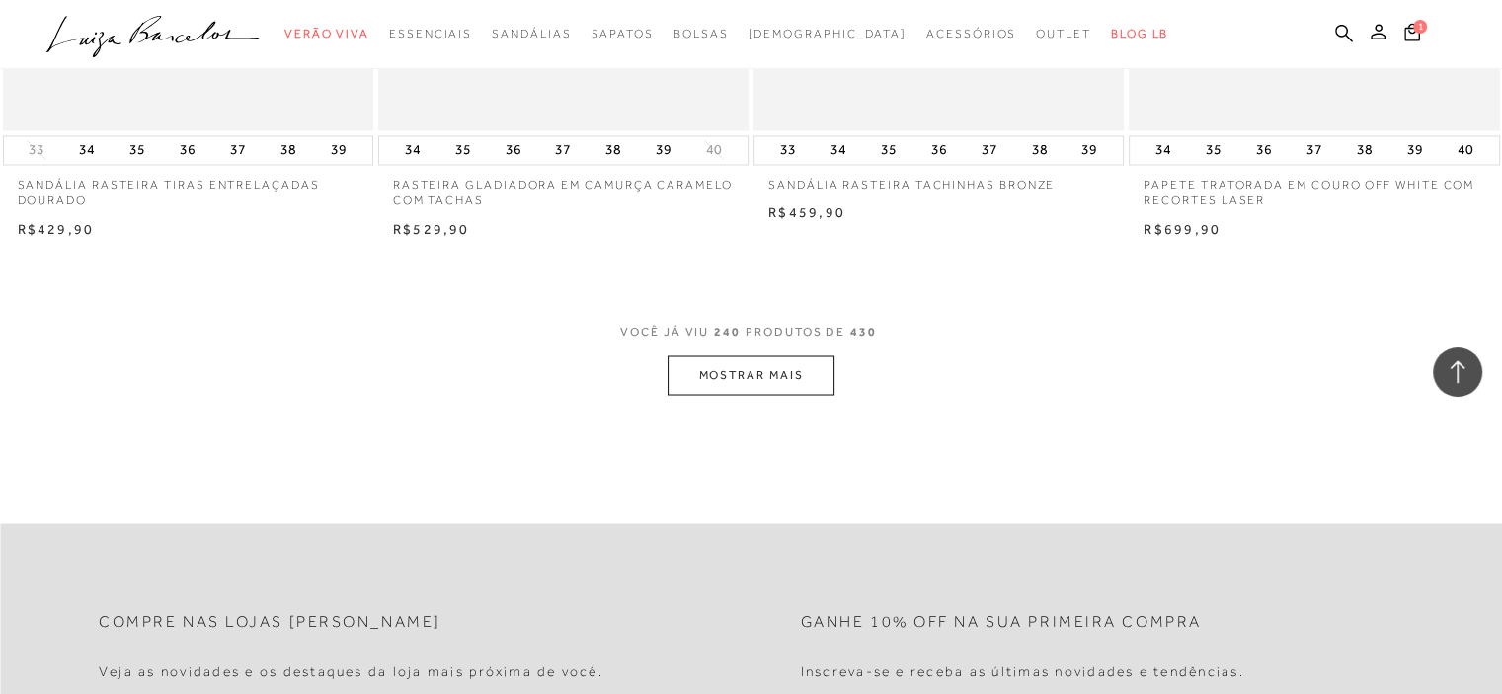
click at [778, 370] on button "MOSTRAR MAIS" at bounding box center [750, 374] width 166 height 39
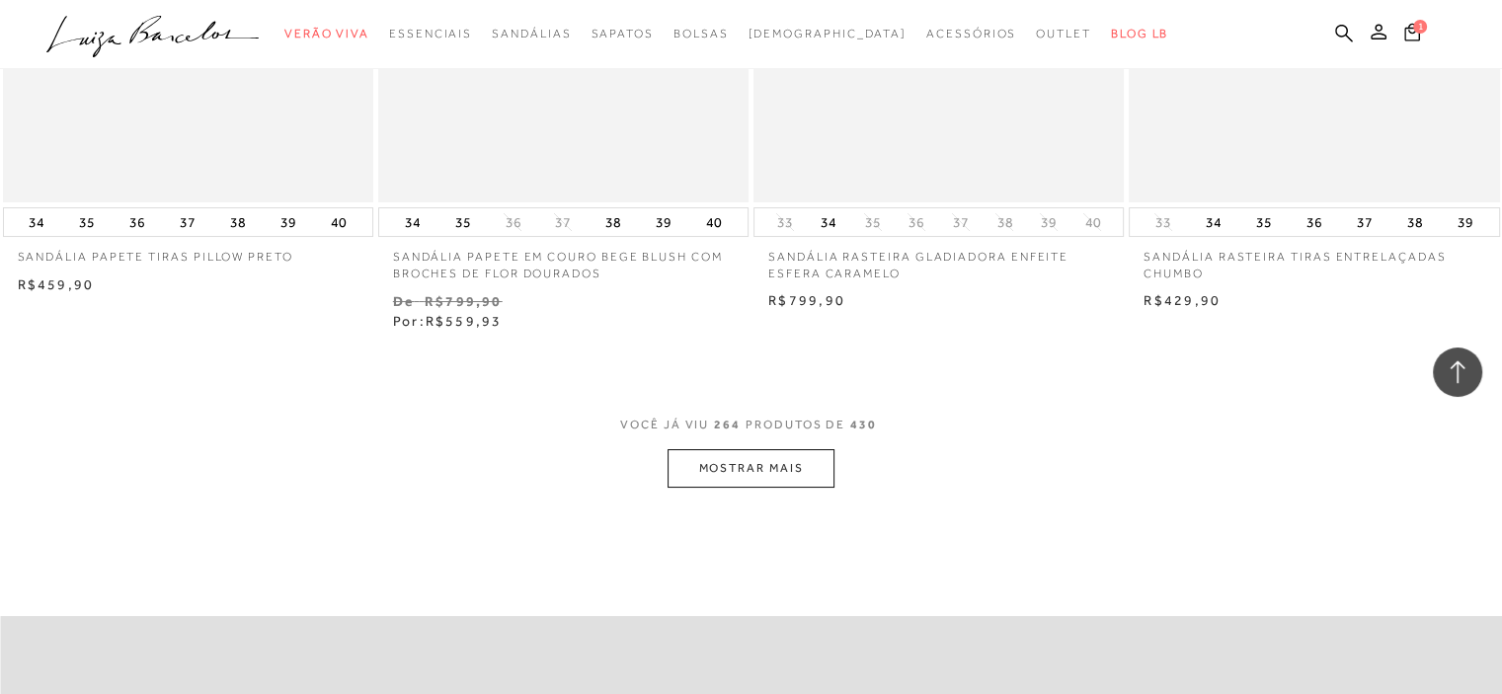
scroll to position [45215, 0]
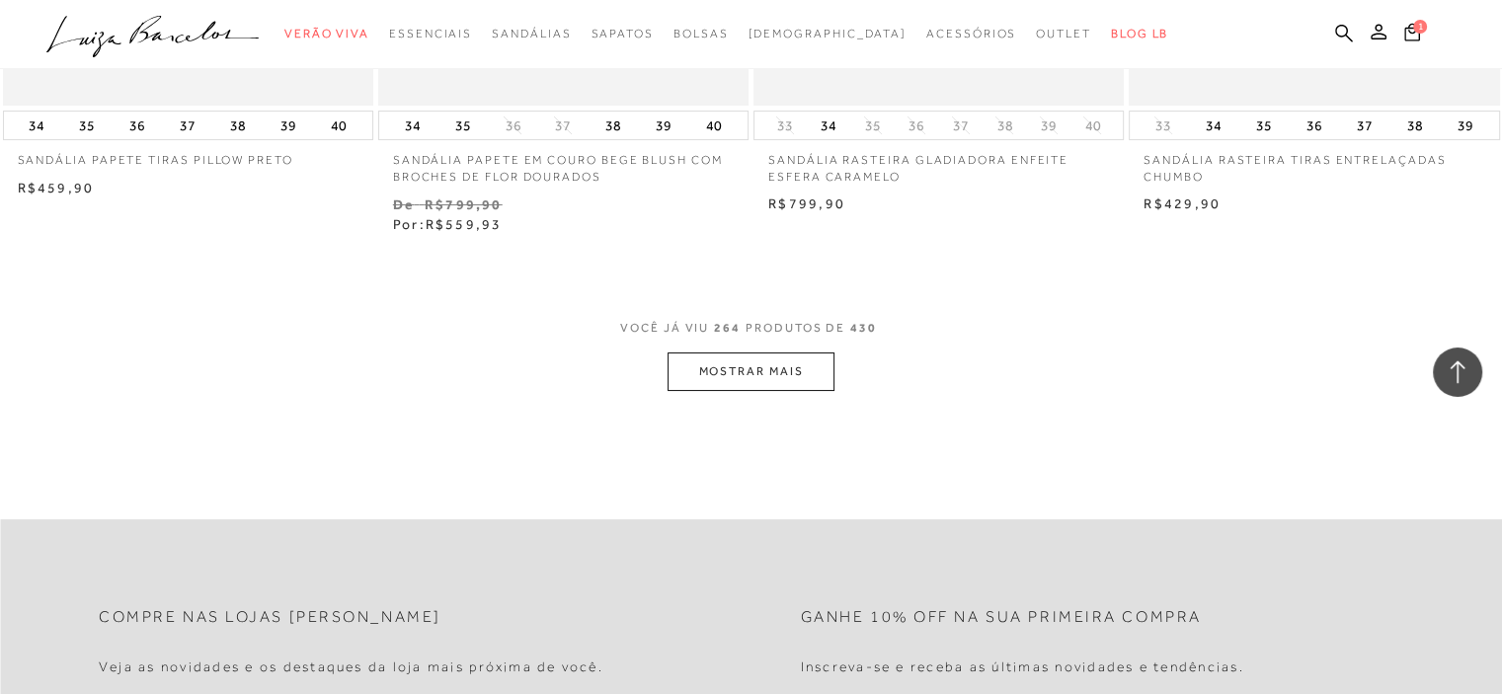
click at [778, 369] on button "MOSTRAR MAIS" at bounding box center [750, 371] width 166 height 39
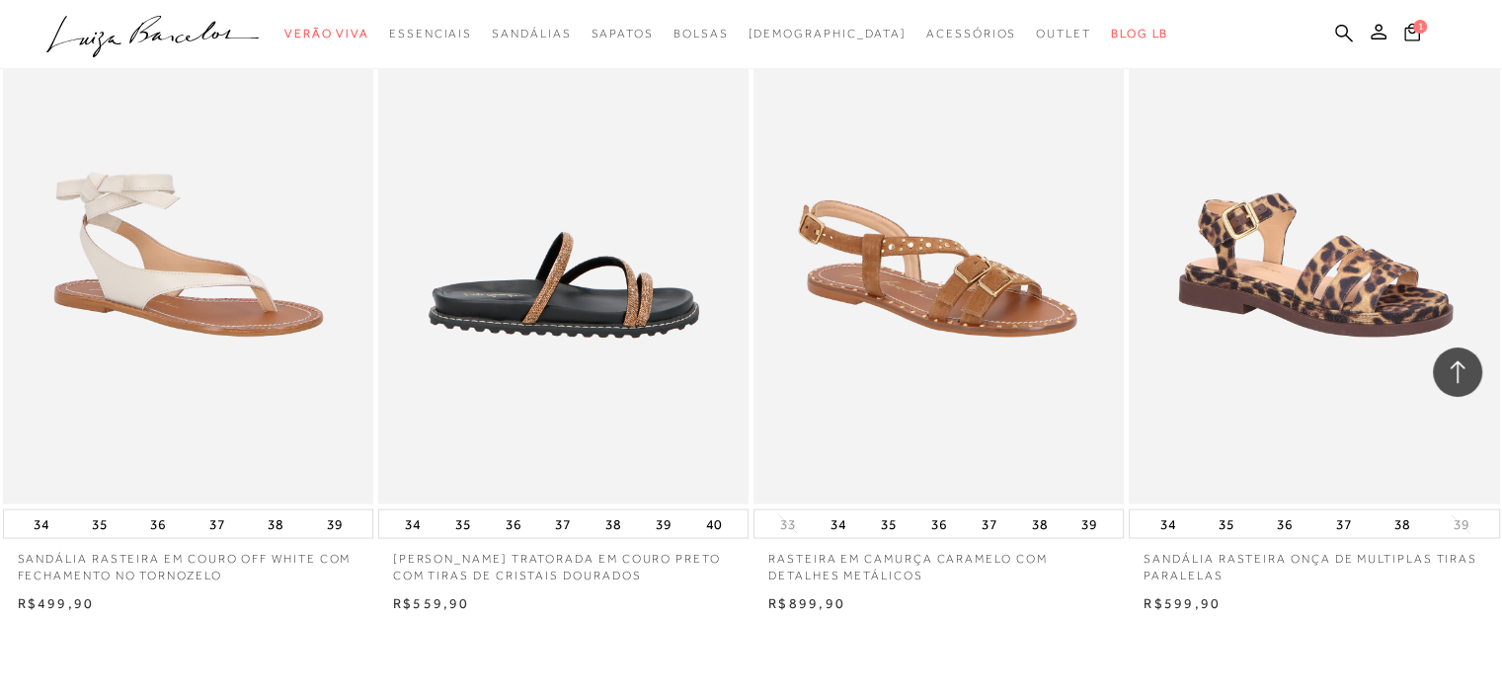
scroll to position [49361, 0]
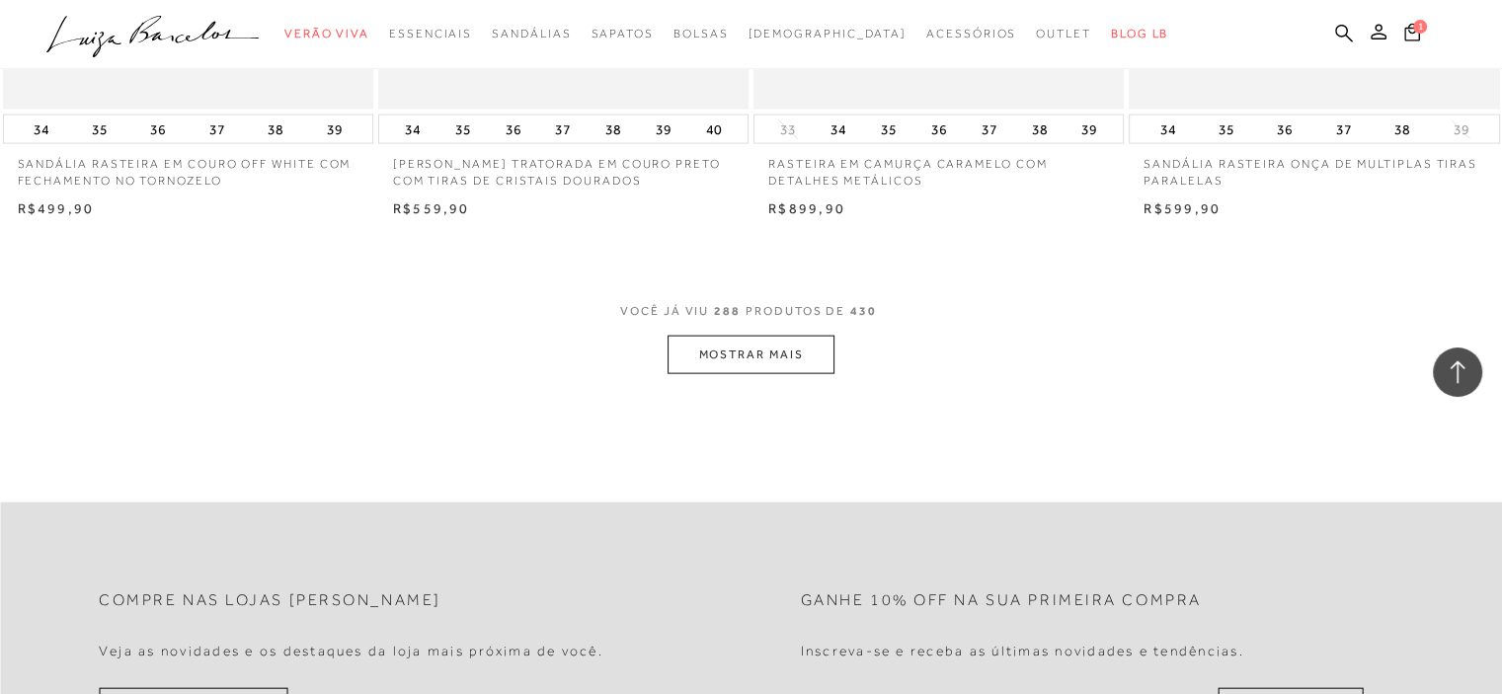
click at [748, 354] on button "MOSTRAR MAIS" at bounding box center [750, 355] width 166 height 39
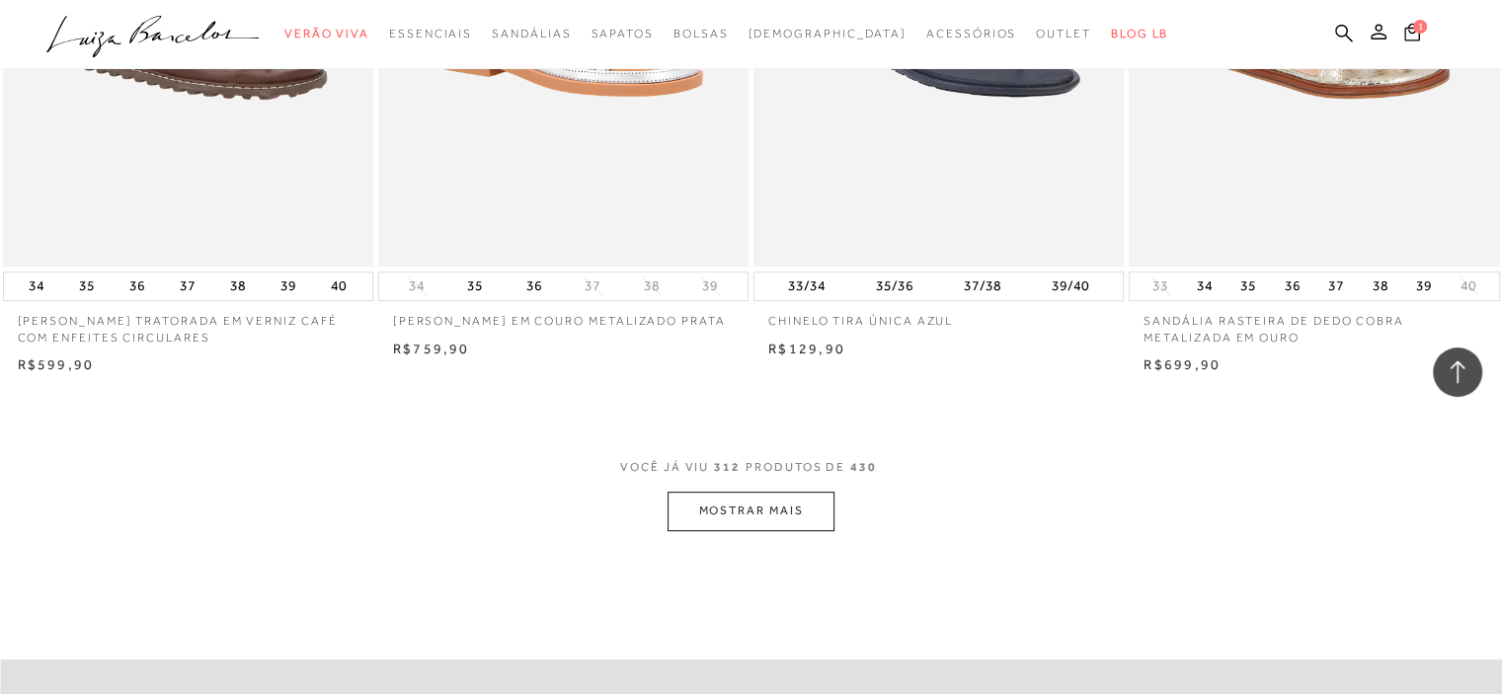
scroll to position [53507, 0]
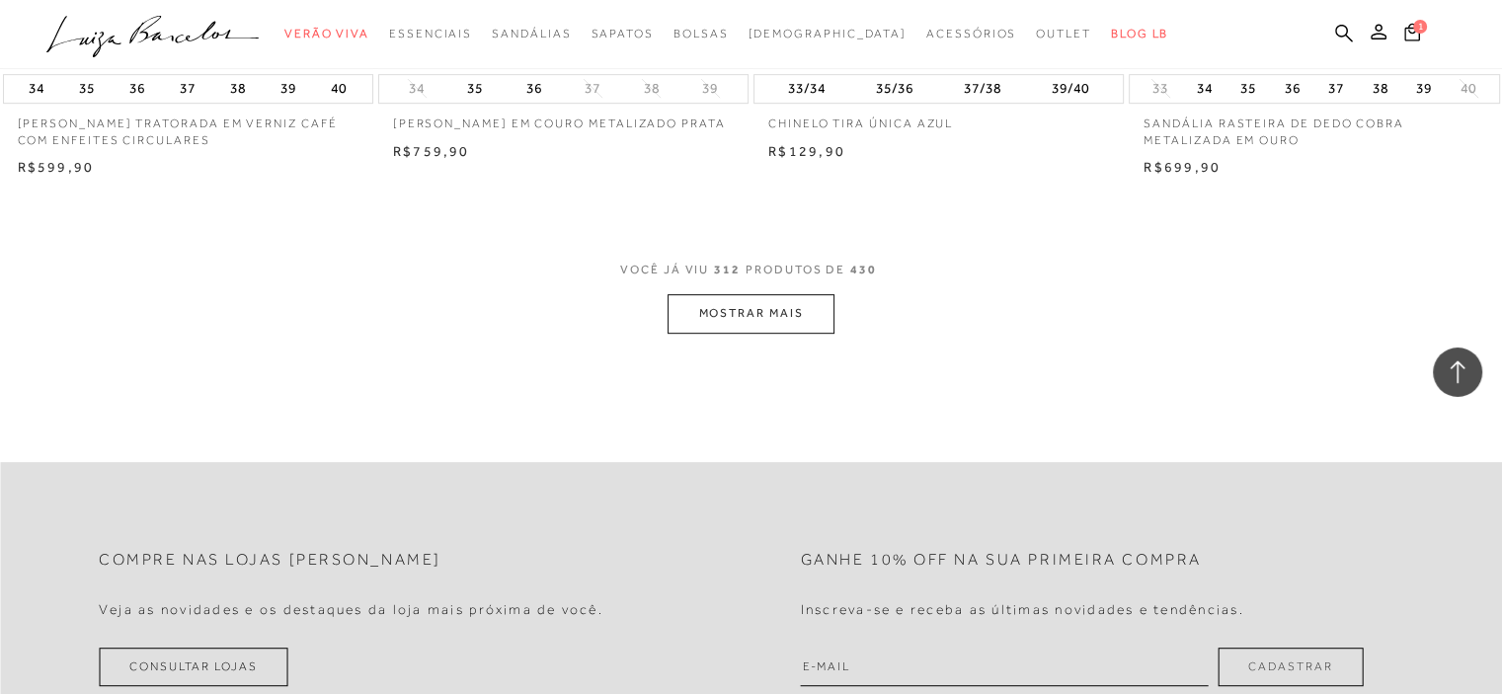
click at [763, 309] on button "MOSTRAR MAIS" at bounding box center [750, 313] width 166 height 39
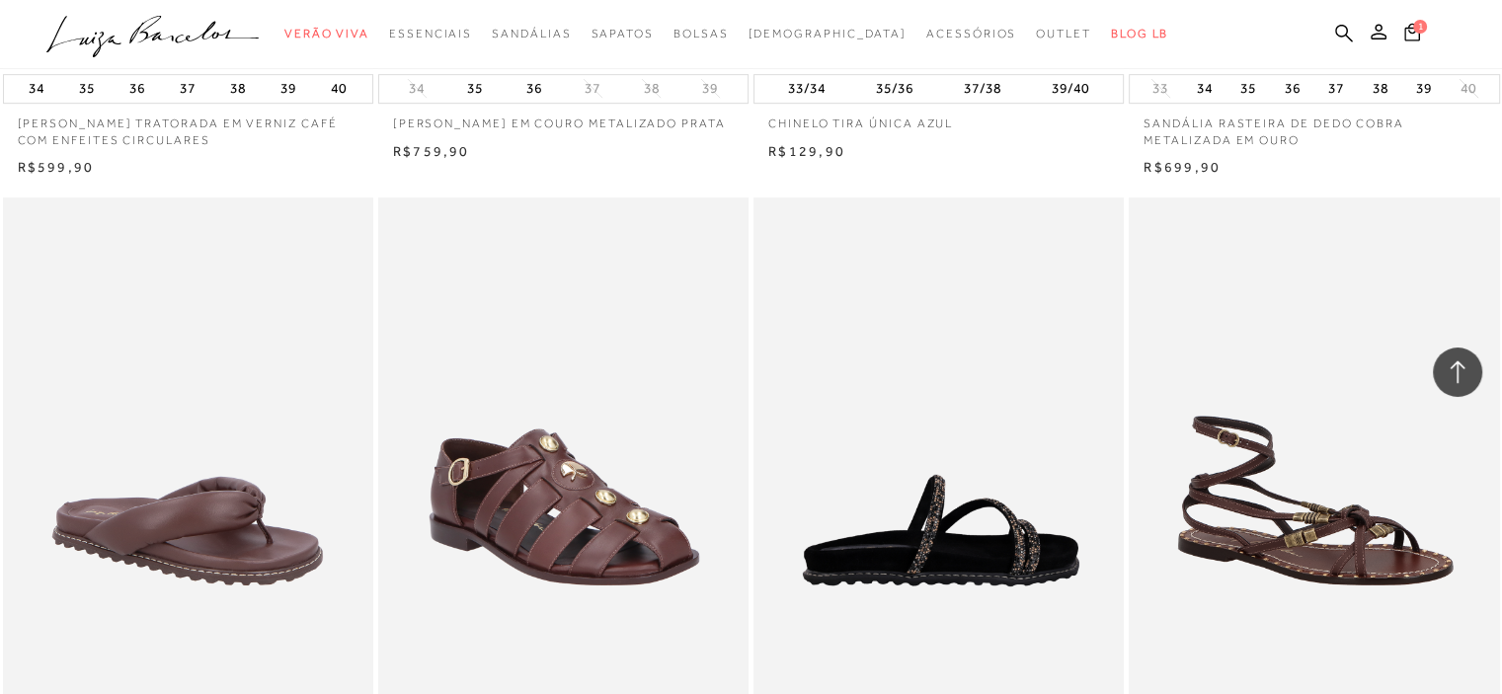
scroll to position [53804, 0]
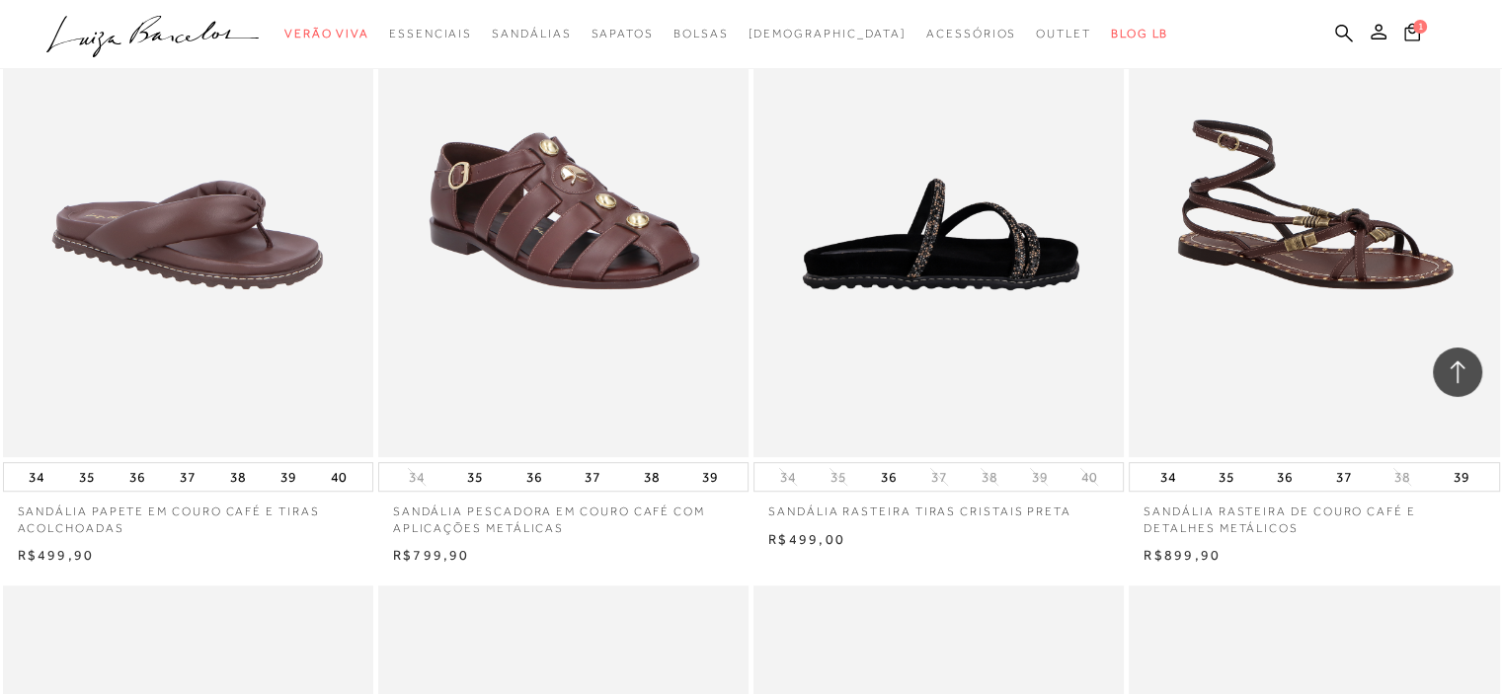
click at [928, 244] on img at bounding box center [939, 179] width 368 height 556
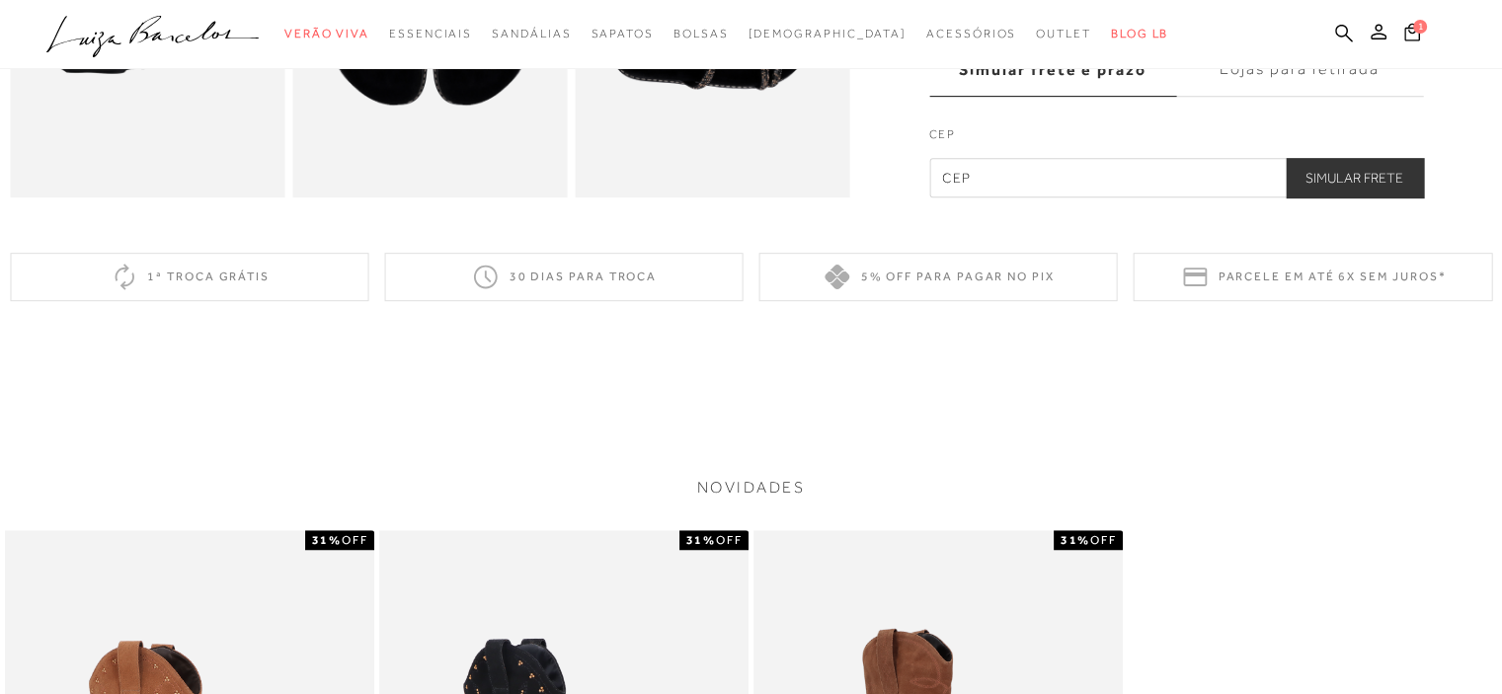
scroll to position [592, 0]
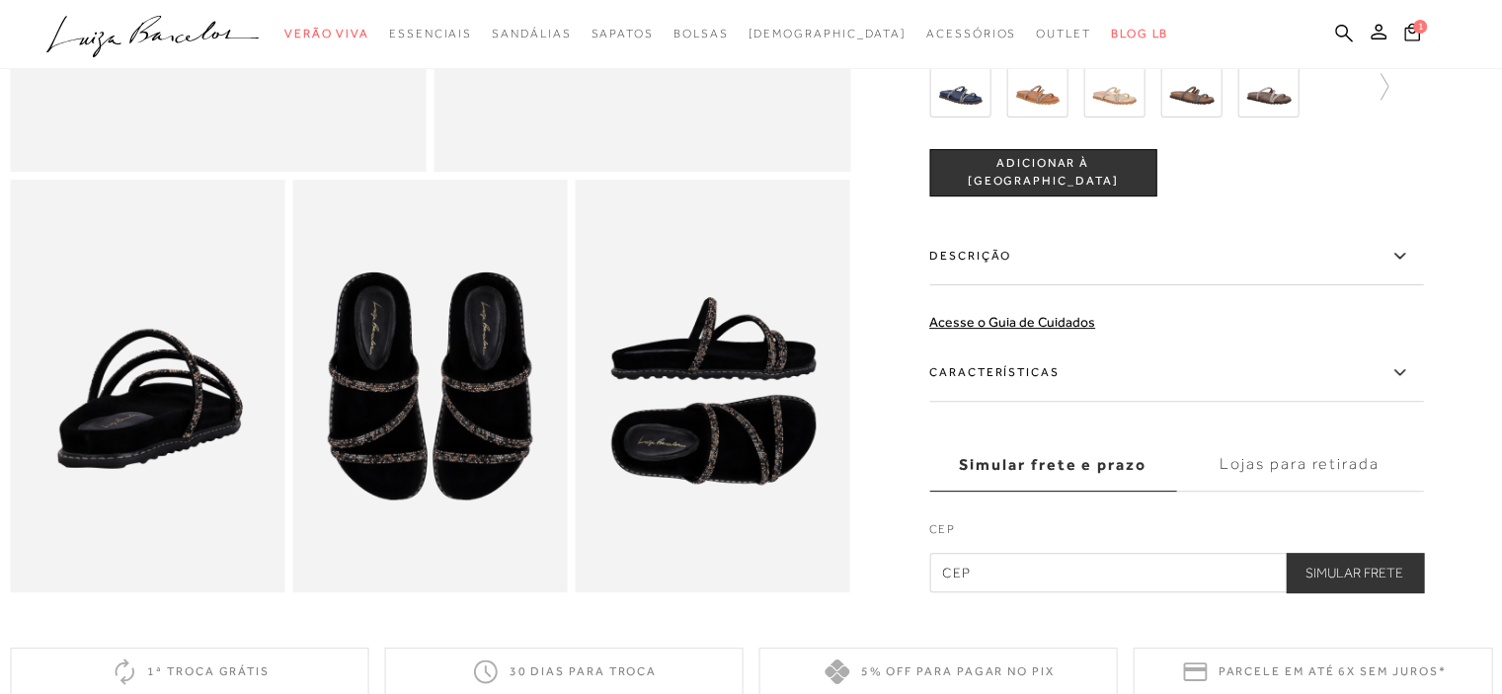
click at [494, 350] on img at bounding box center [429, 386] width 274 height 412
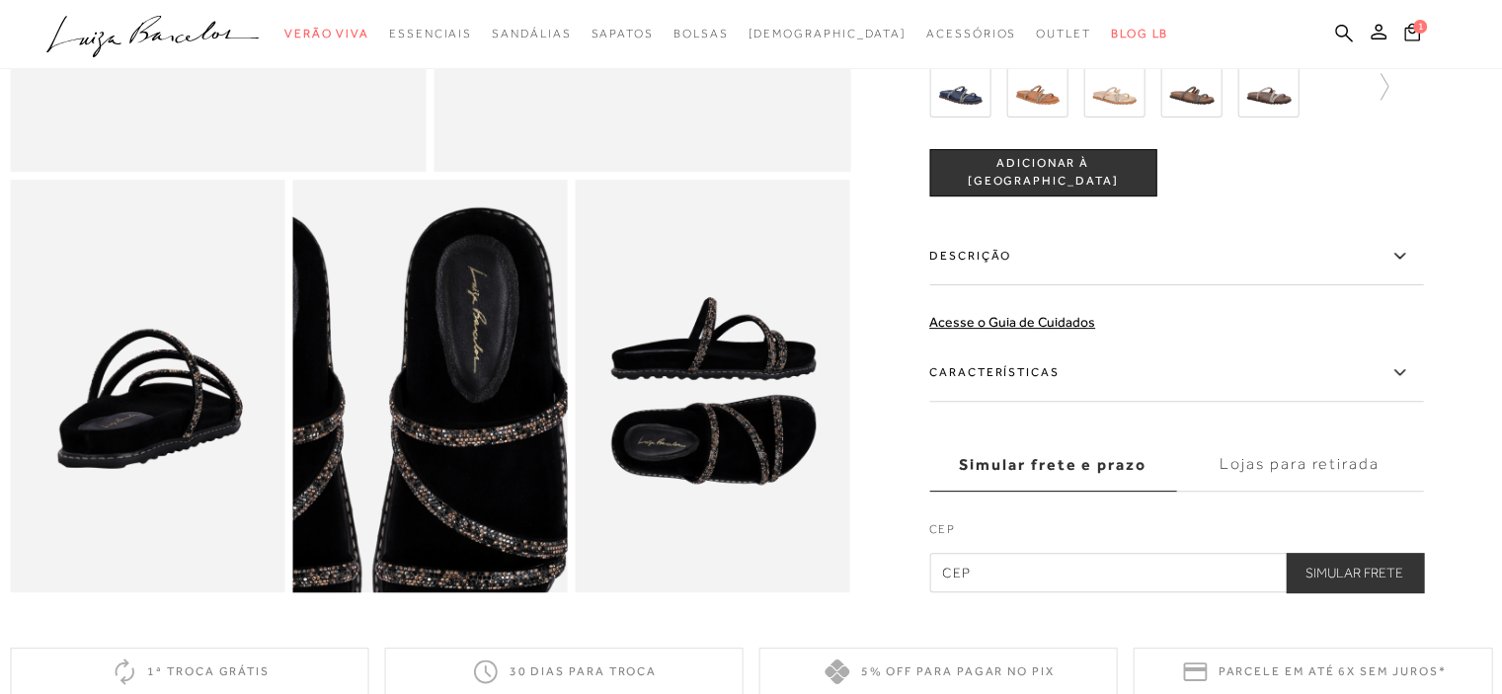
click at [494, 350] on img at bounding box center [368, 436] width 550 height 824
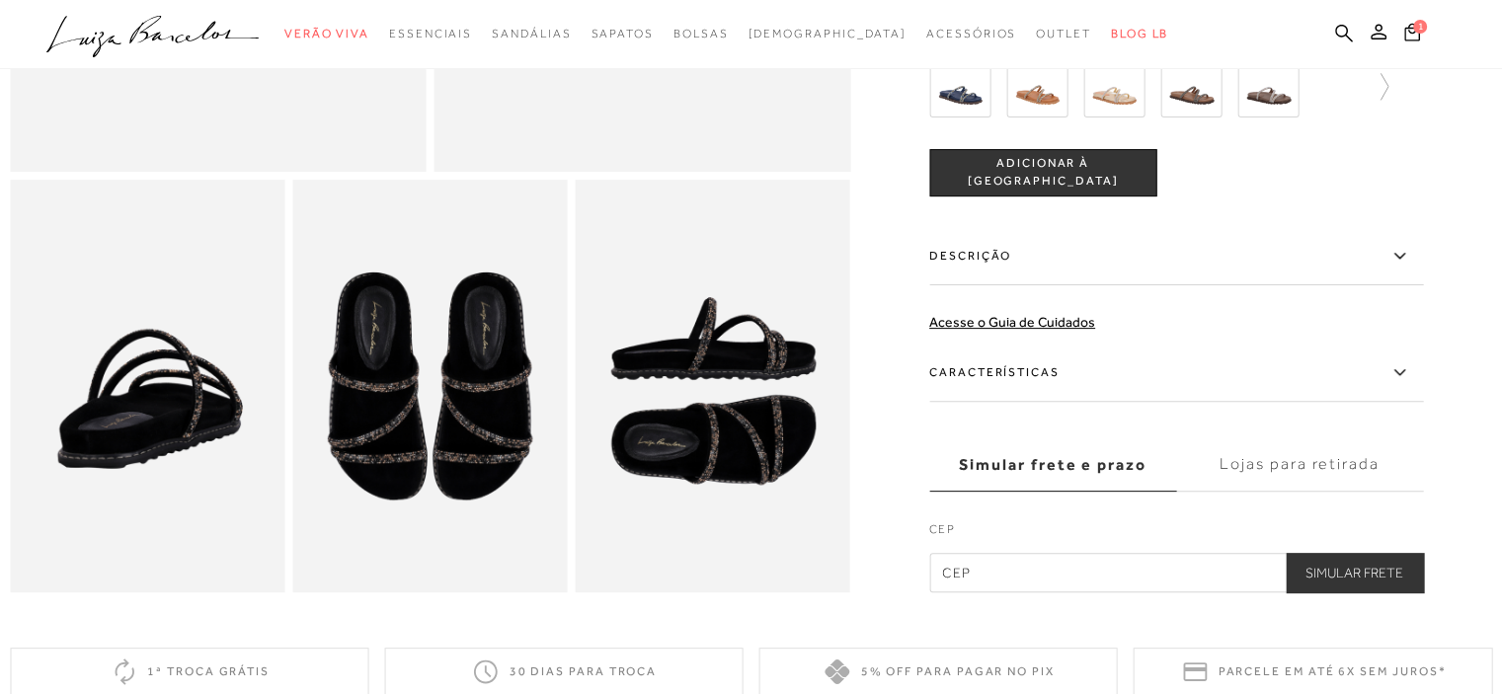
click at [766, 379] on img at bounding box center [713, 386] width 274 height 412
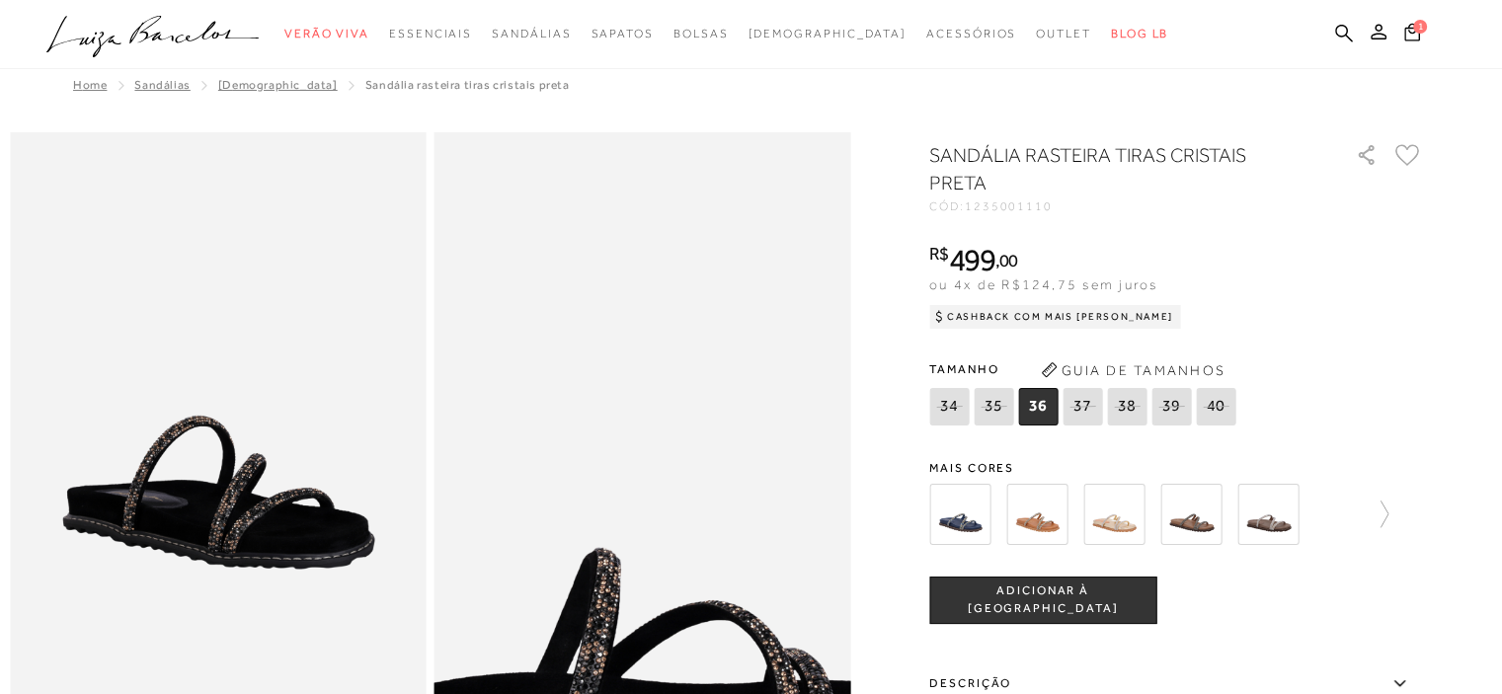
scroll to position [0, 0]
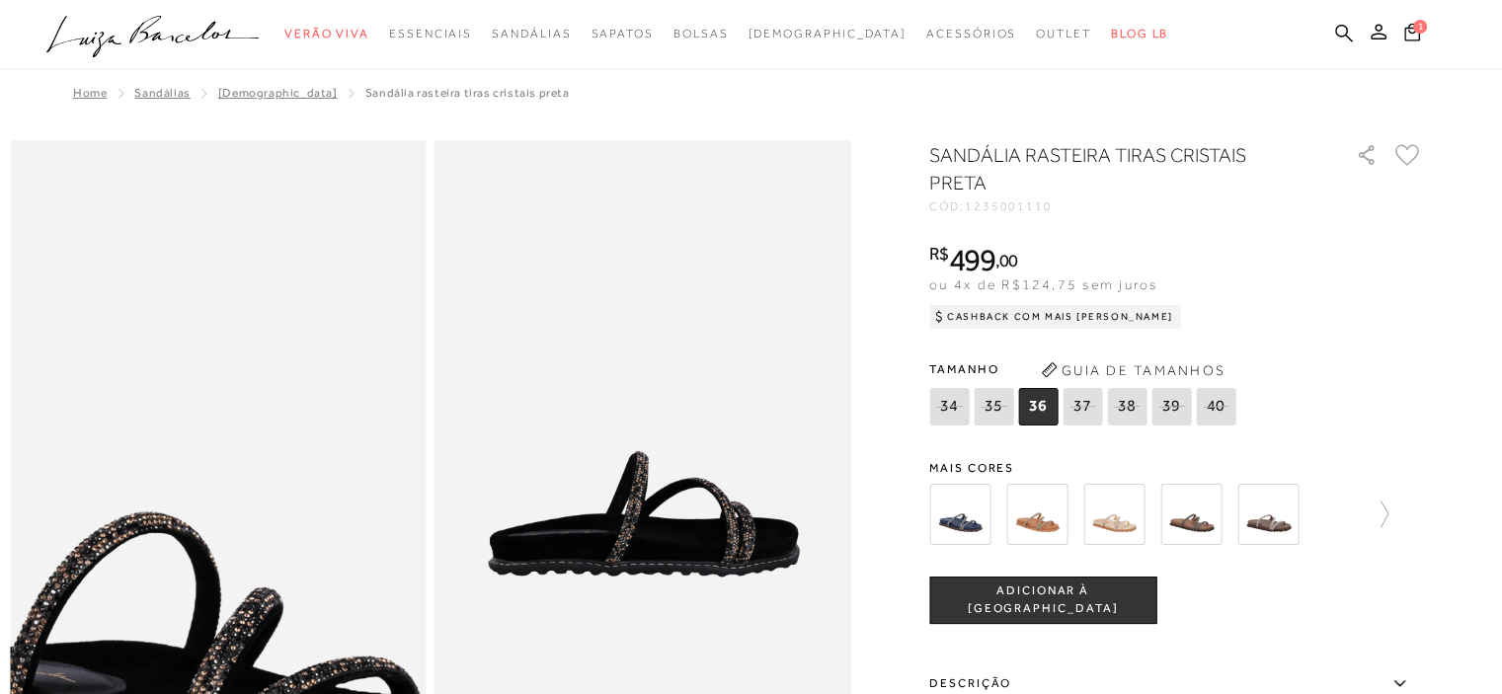
click at [247, 339] on img at bounding box center [186, 570] width 832 height 1249
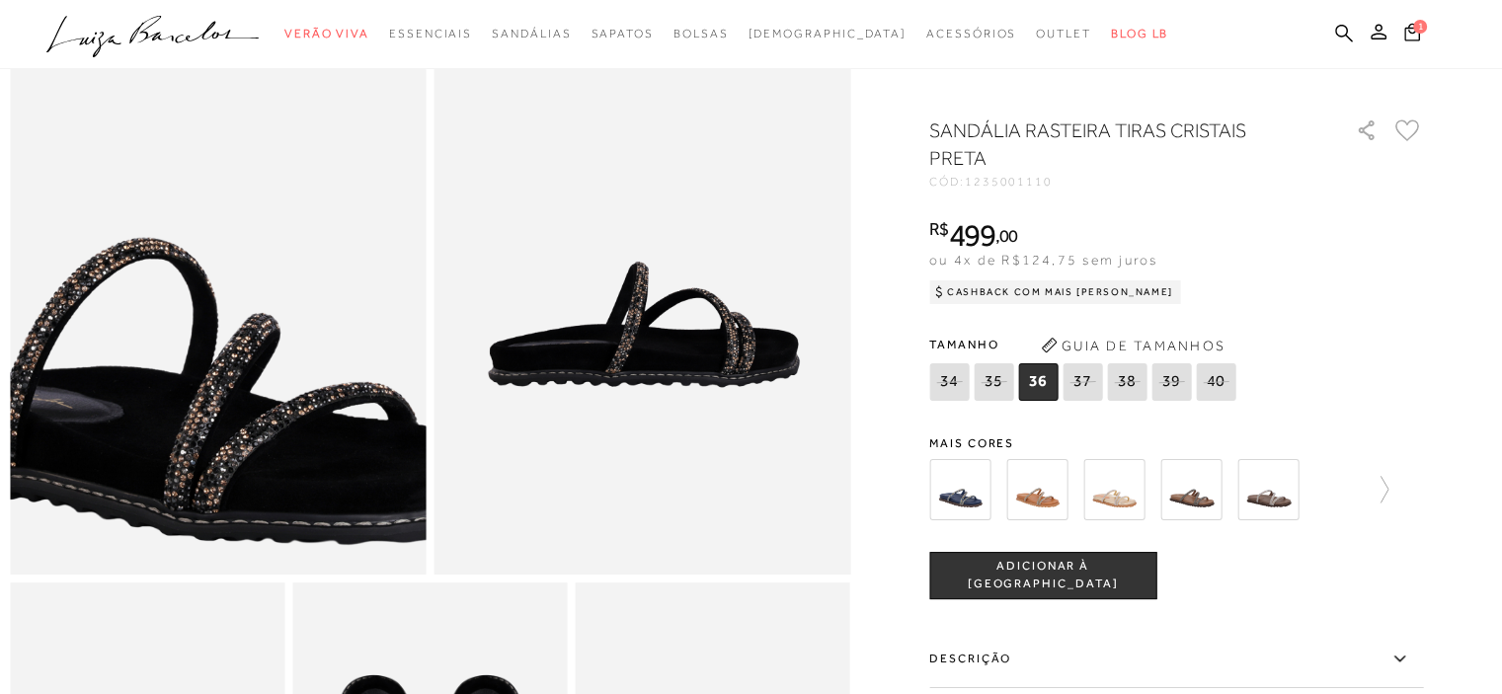
scroll to position [197, 0]
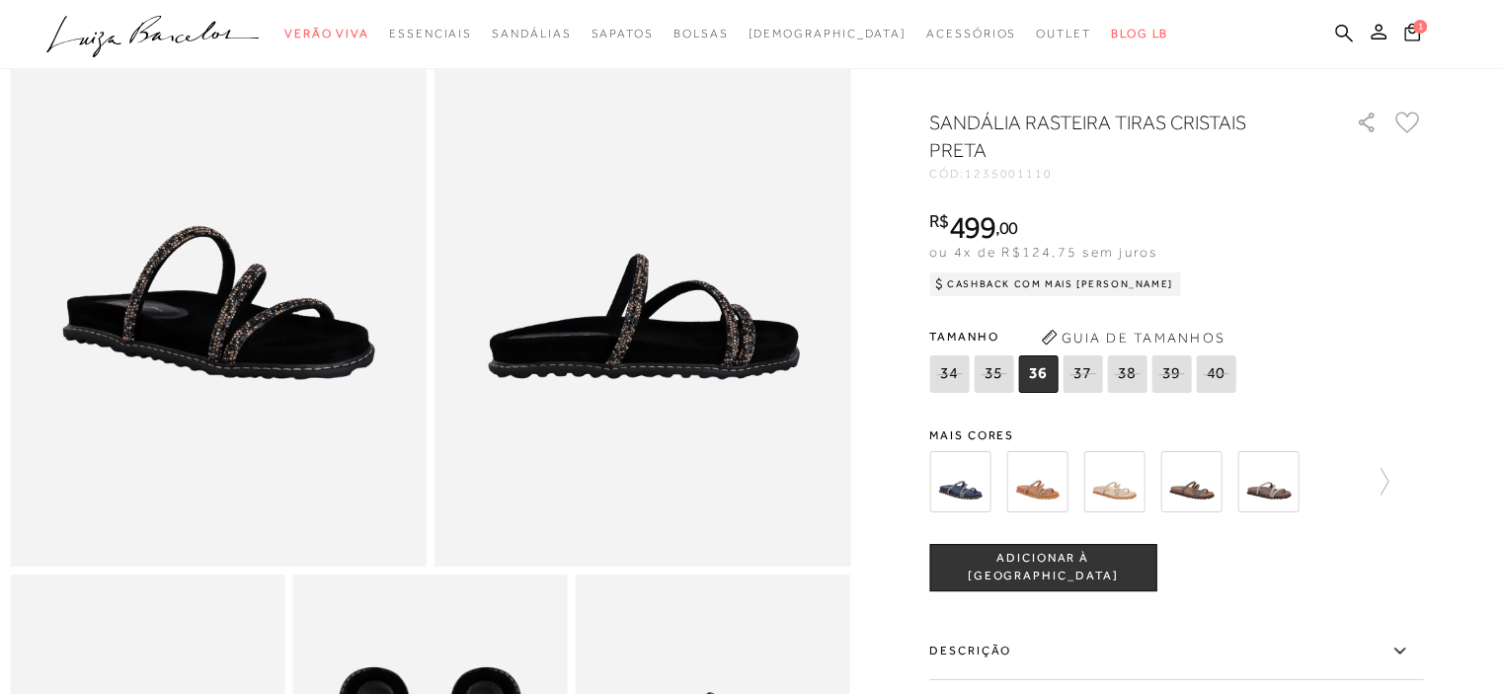
click at [1003, 386] on icon at bounding box center [993, 373] width 28 height 25
select select
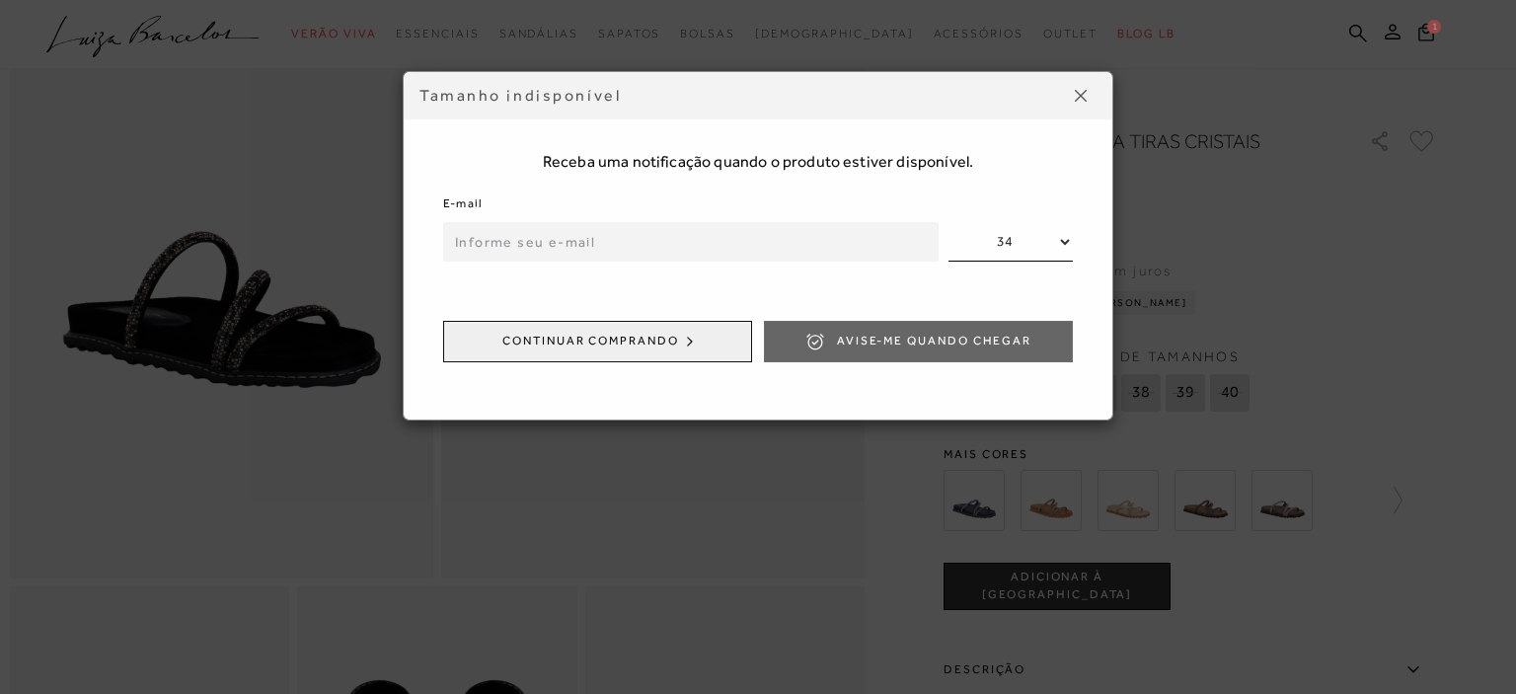
click at [588, 241] on input "email" at bounding box center [691, 241] width 496 height 39
click at [598, 242] on input "email" at bounding box center [691, 241] width 496 height 39
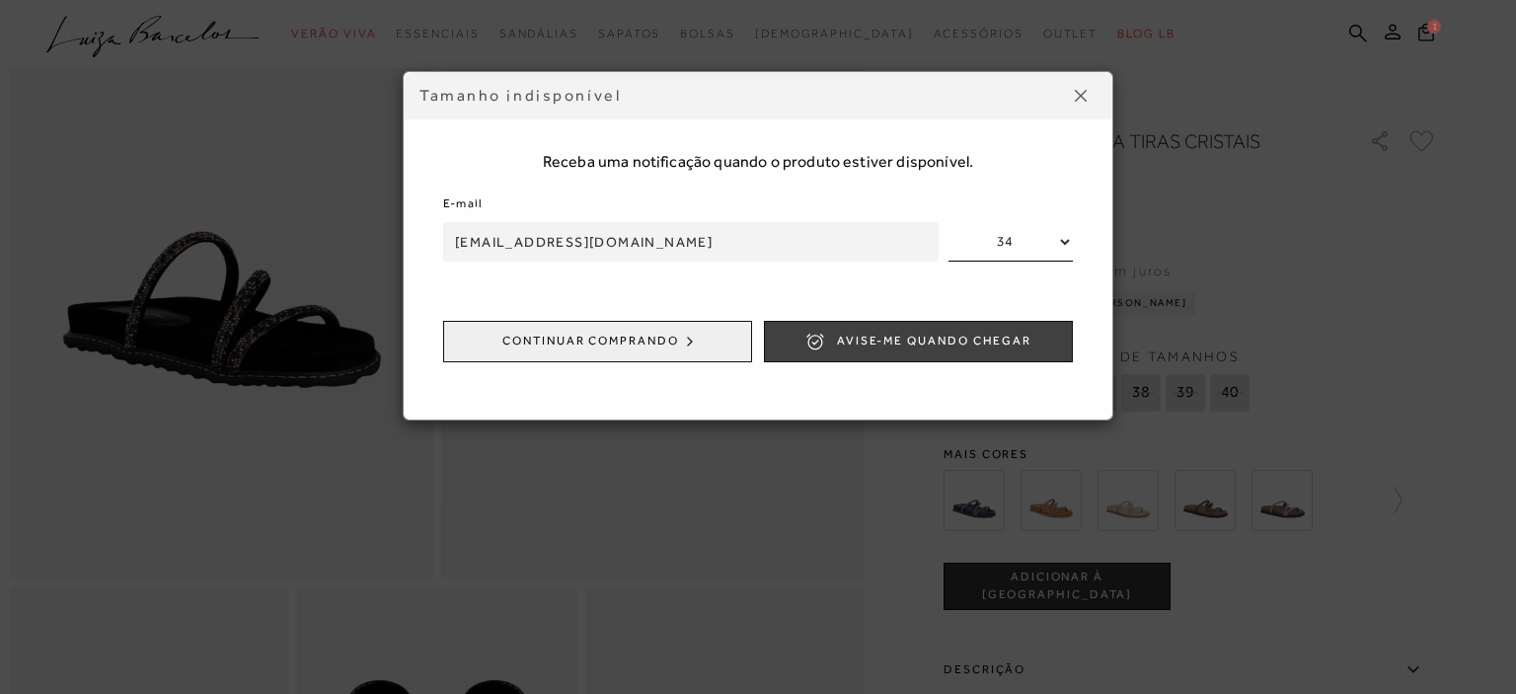
type input "cami.macch@gmail.com"
click at [881, 339] on span "Avise-me quando chegar" at bounding box center [934, 341] width 194 height 17
click at [953, 330] on button "ENVIADO" at bounding box center [918, 341] width 309 height 41
drag, startPoint x: 1082, startPoint y: 101, endPoint x: 1013, endPoint y: 134, distance: 76.8
click at [1082, 101] on img at bounding box center [1081, 96] width 12 height 12
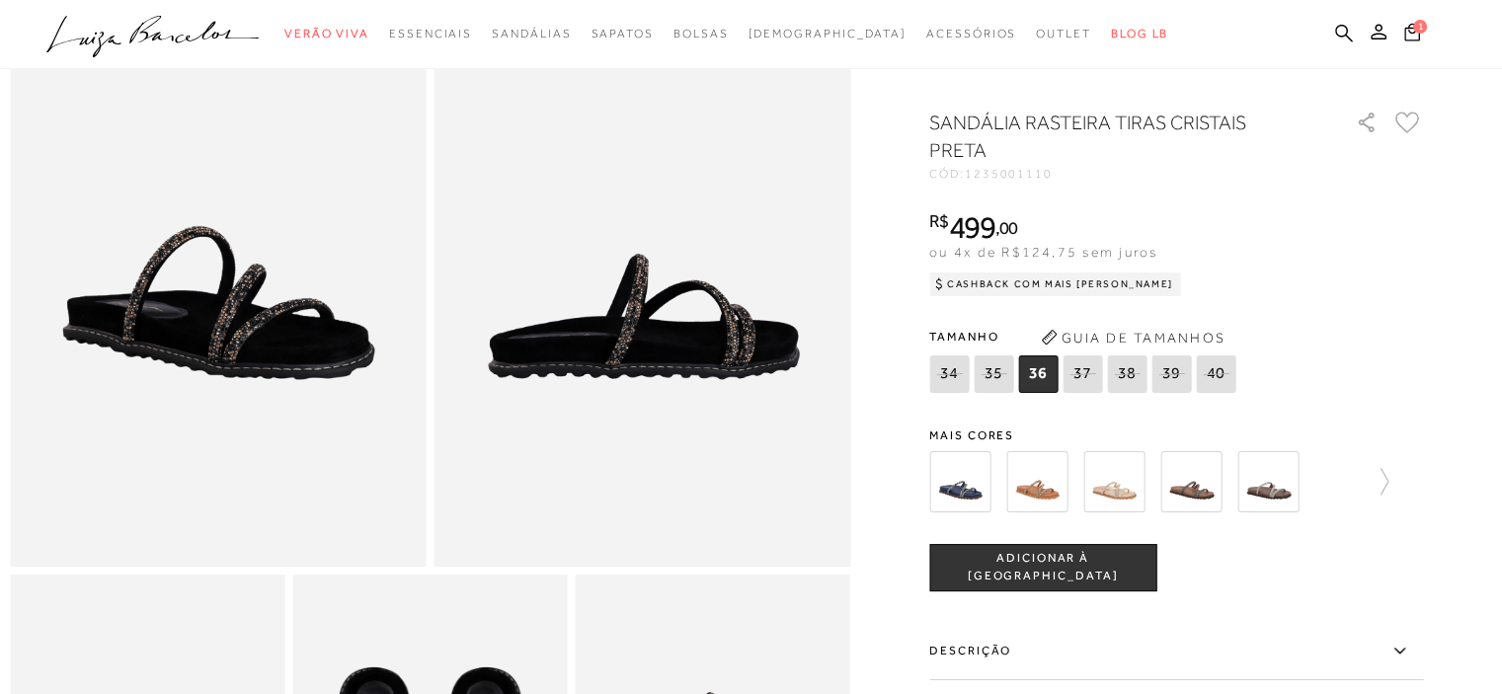
click at [1208, 509] on img at bounding box center [1190, 481] width 61 height 61
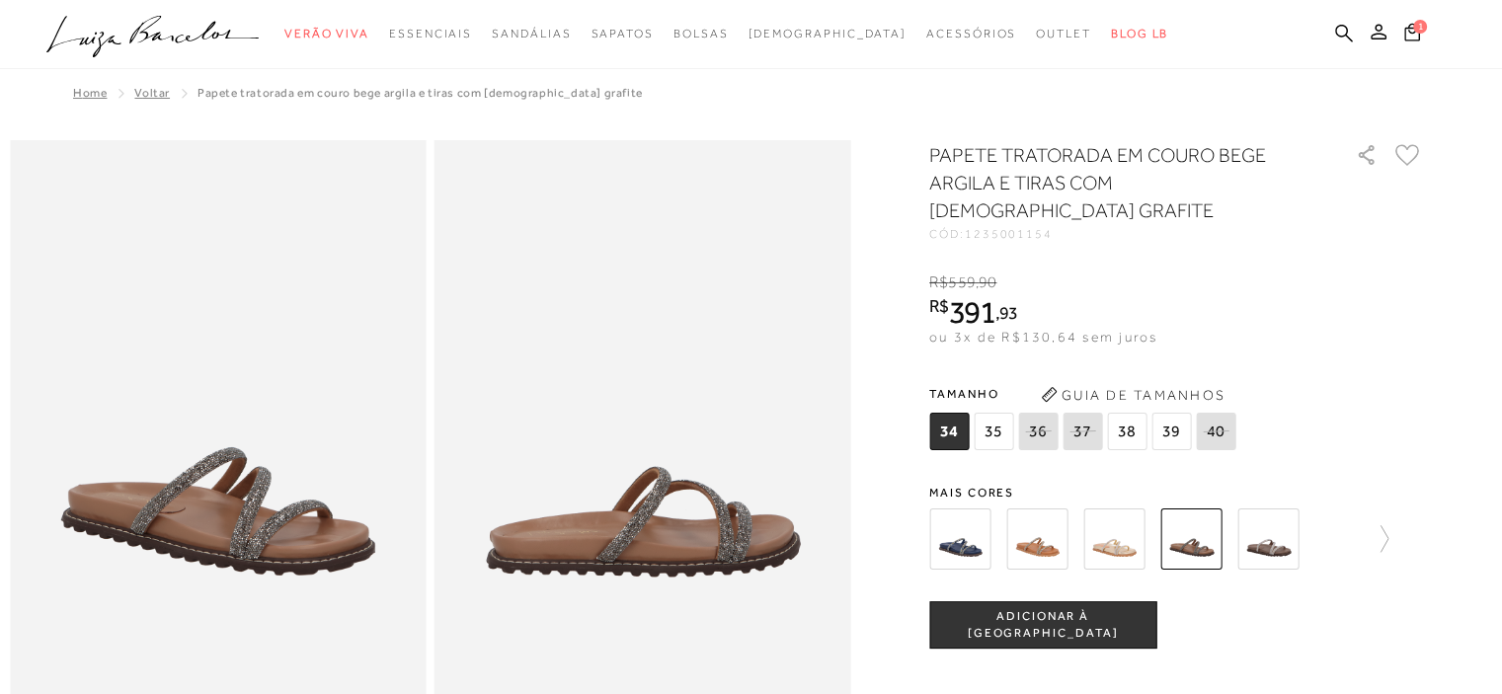
click at [1264, 515] on img at bounding box center [1267, 538] width 61 height 61
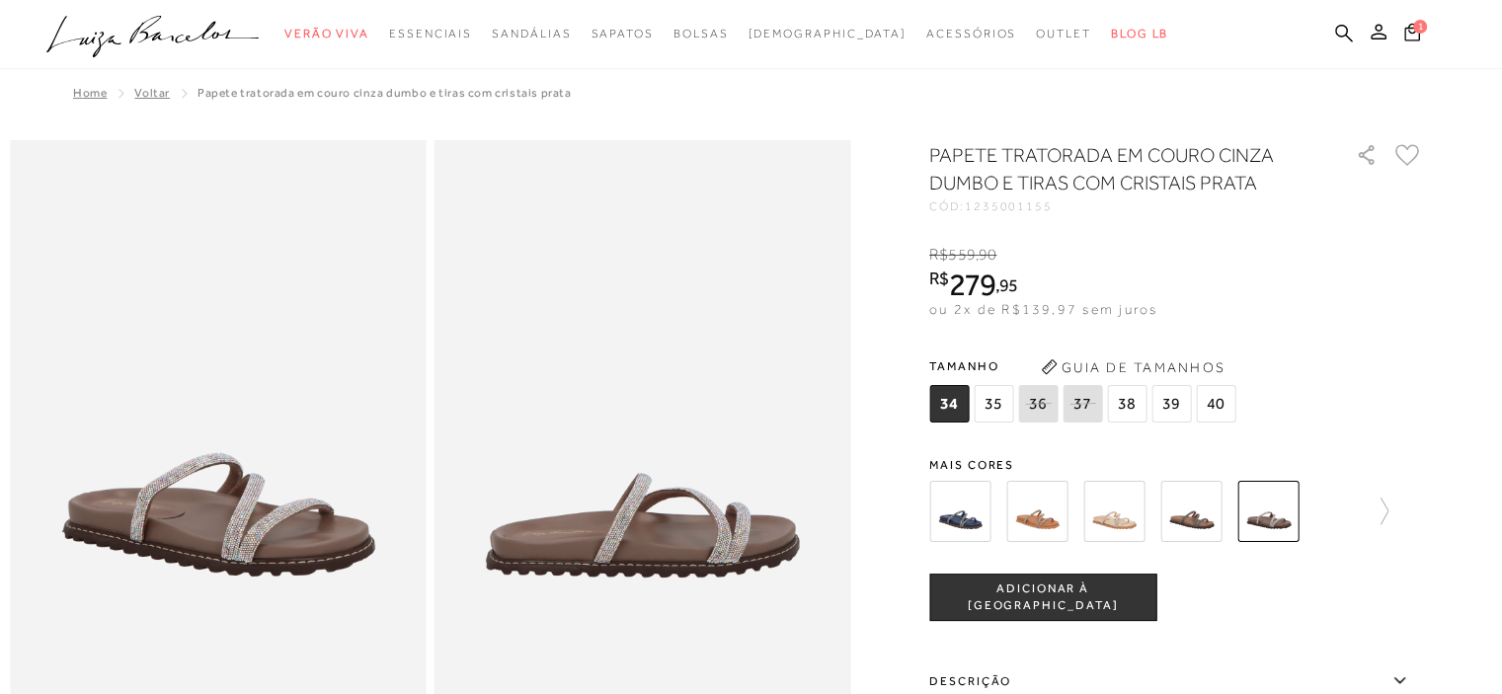
click at [1206, 512] on img at bounding box center [1190, 511] width 61 height 61
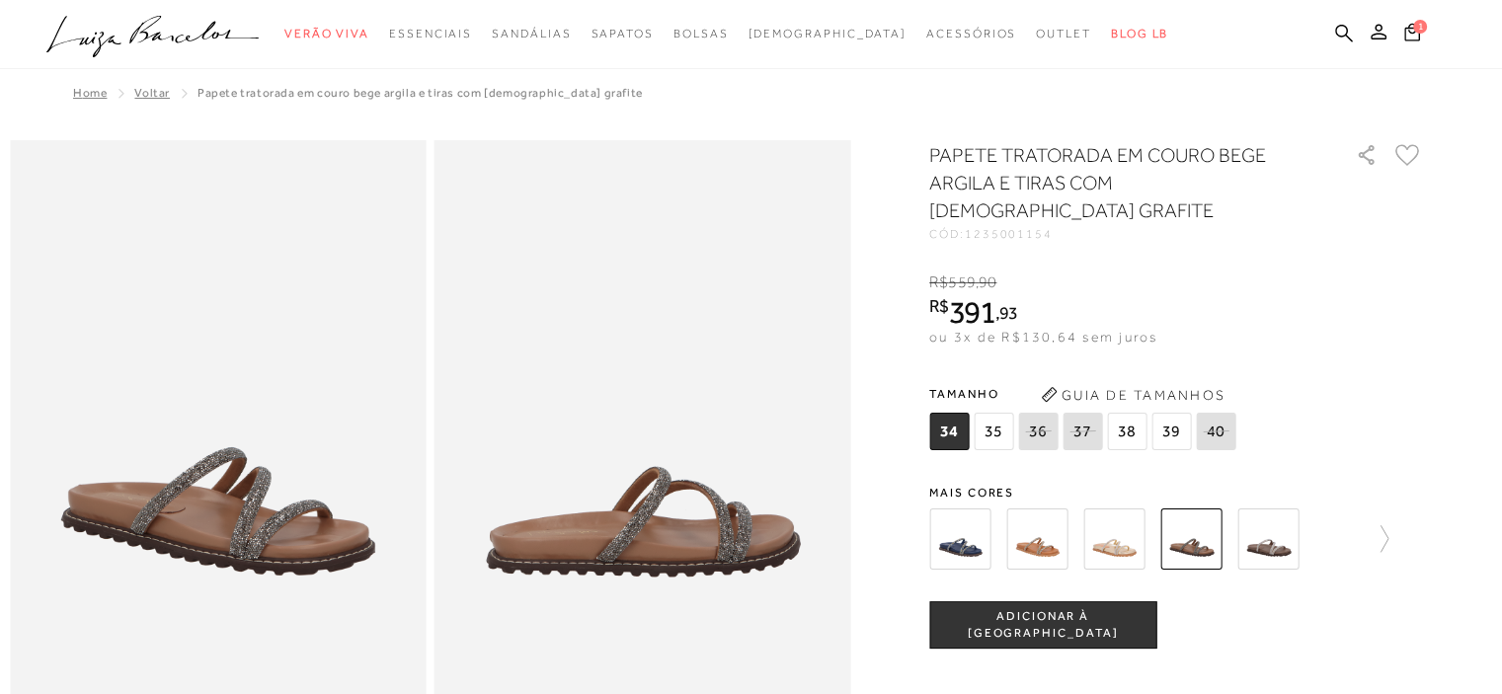
click at [1127, 521] on img at bounding box center [1113, 538] width 61 height 61
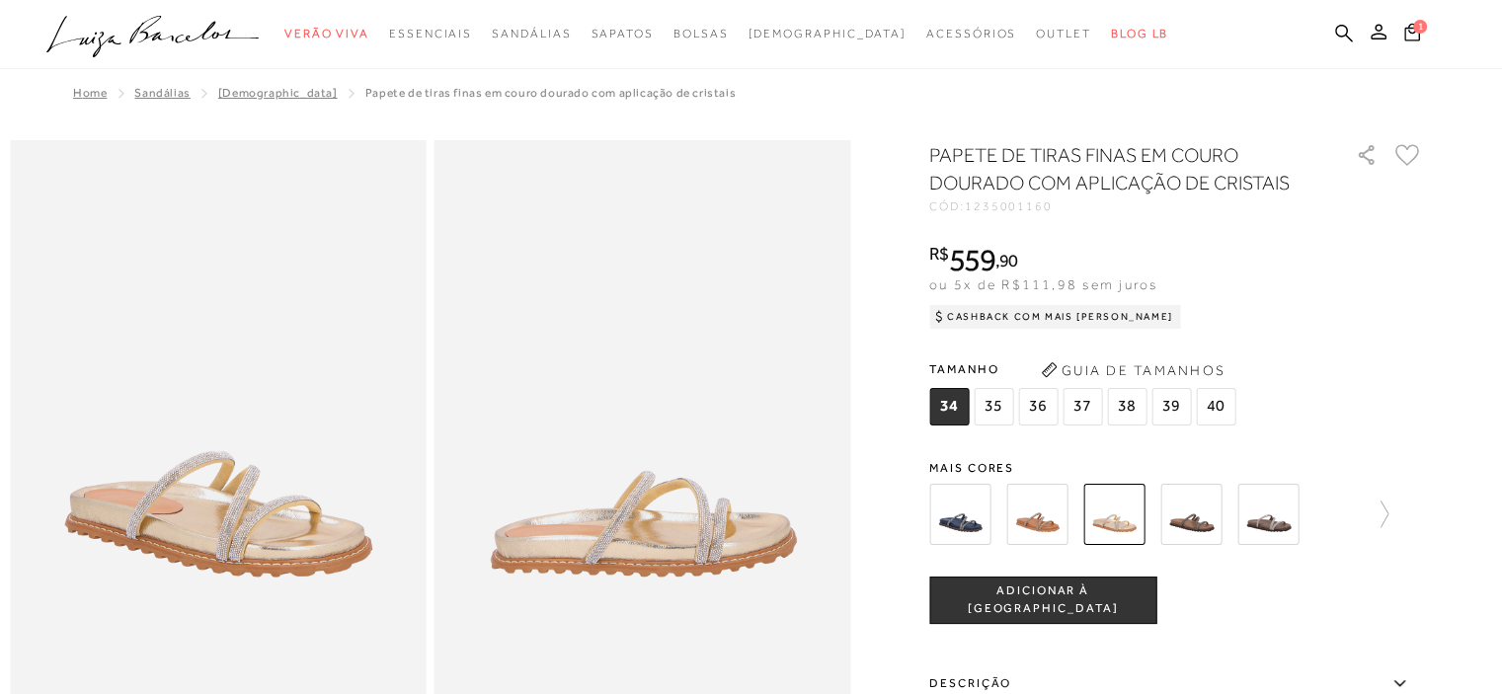
click at [1059, 518] on img at bounding box center [1036, 514] width 61 height 61
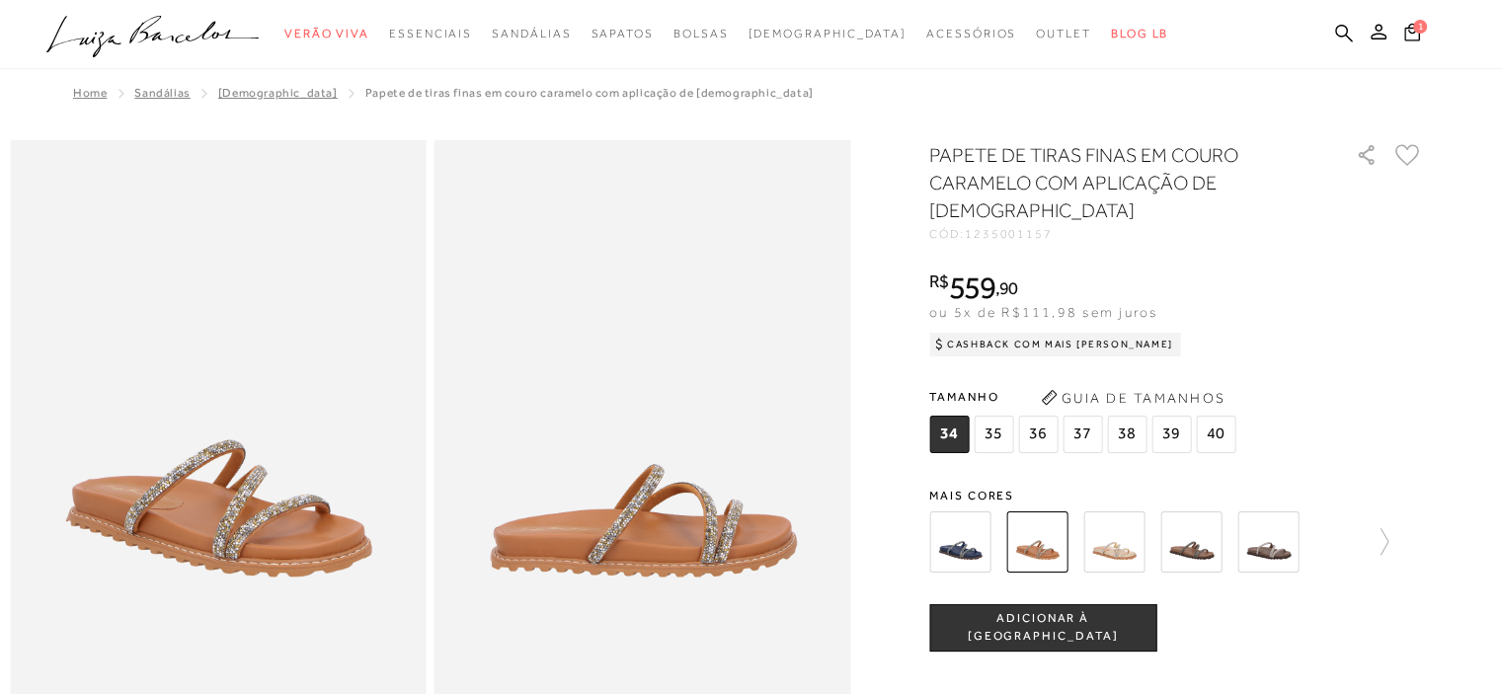
click at [967, 519] on img at bounding box center [959, 541] width 61 height 61
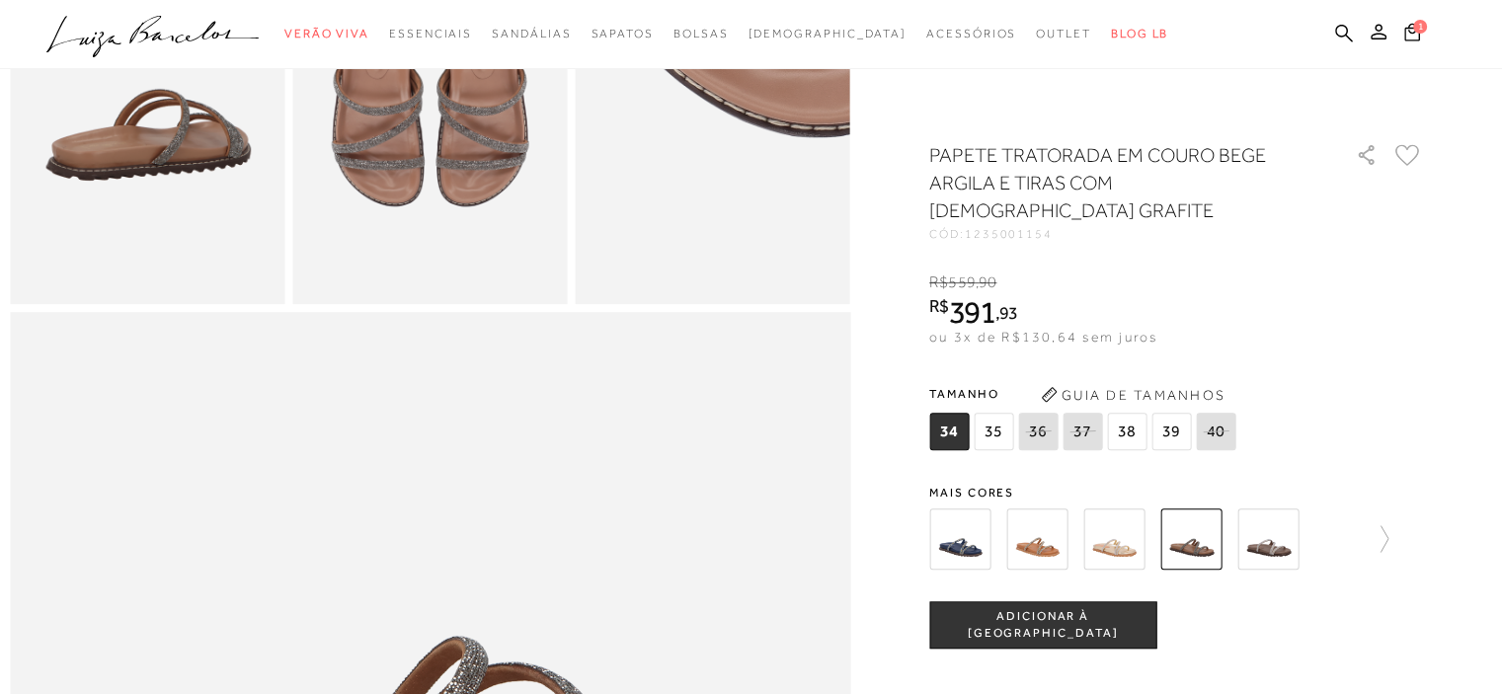
scroll to position [888, 0]
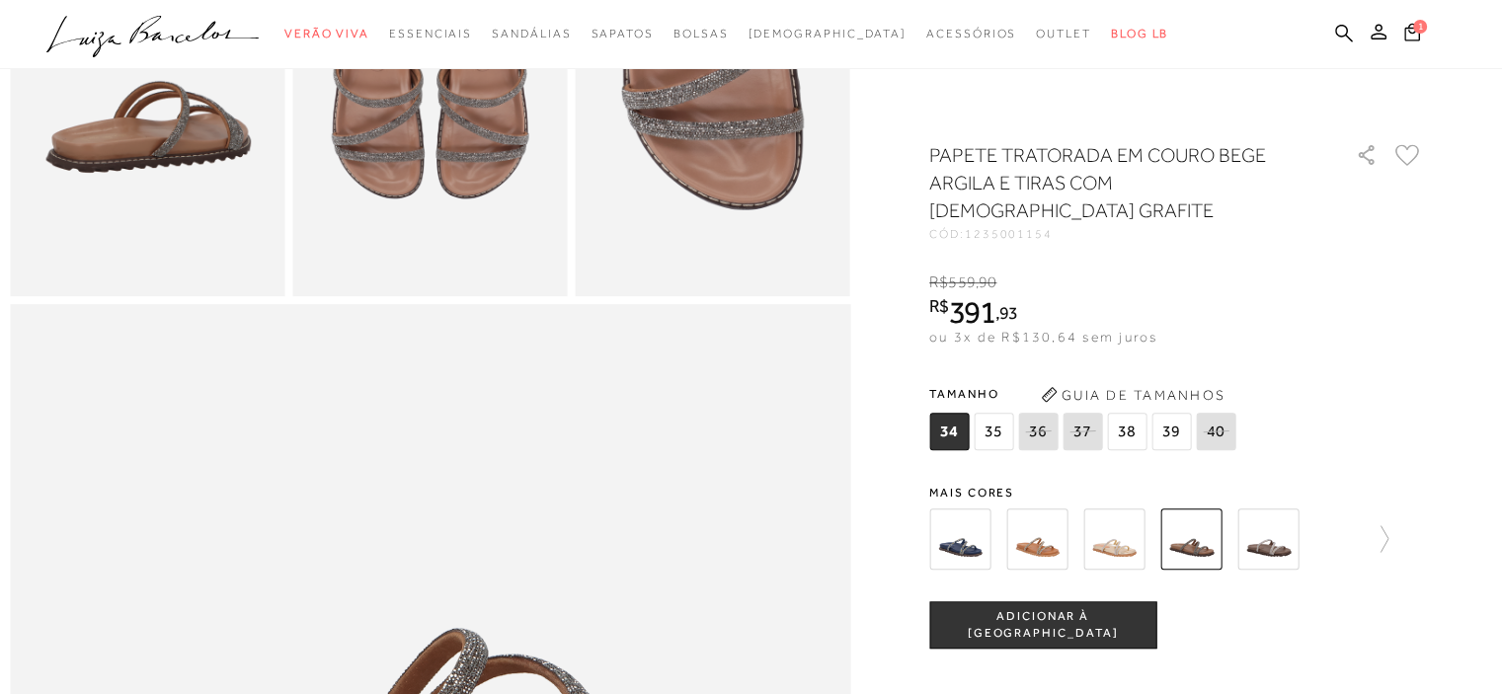
click at [999, 413] on span "35" at bounding box center [992, 432] width 39 height 38
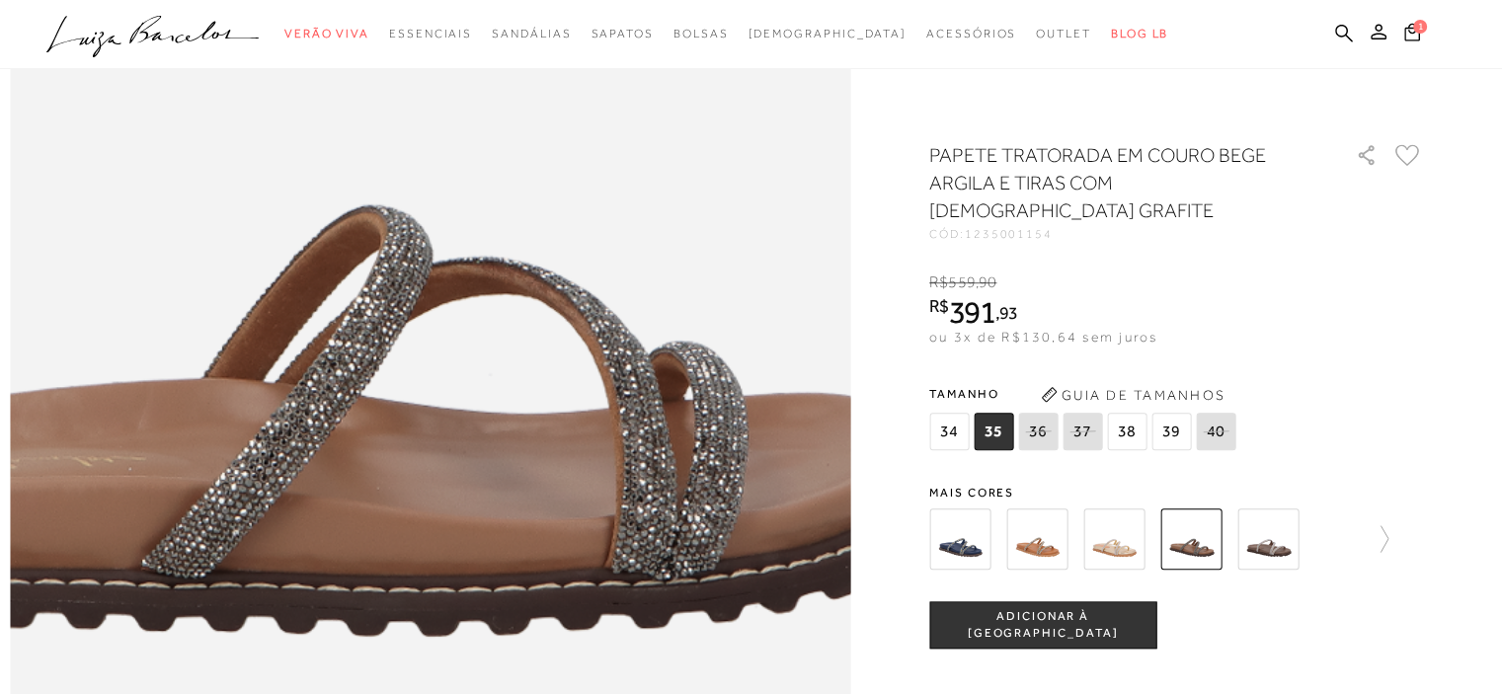
scroll to position [1283, 0]
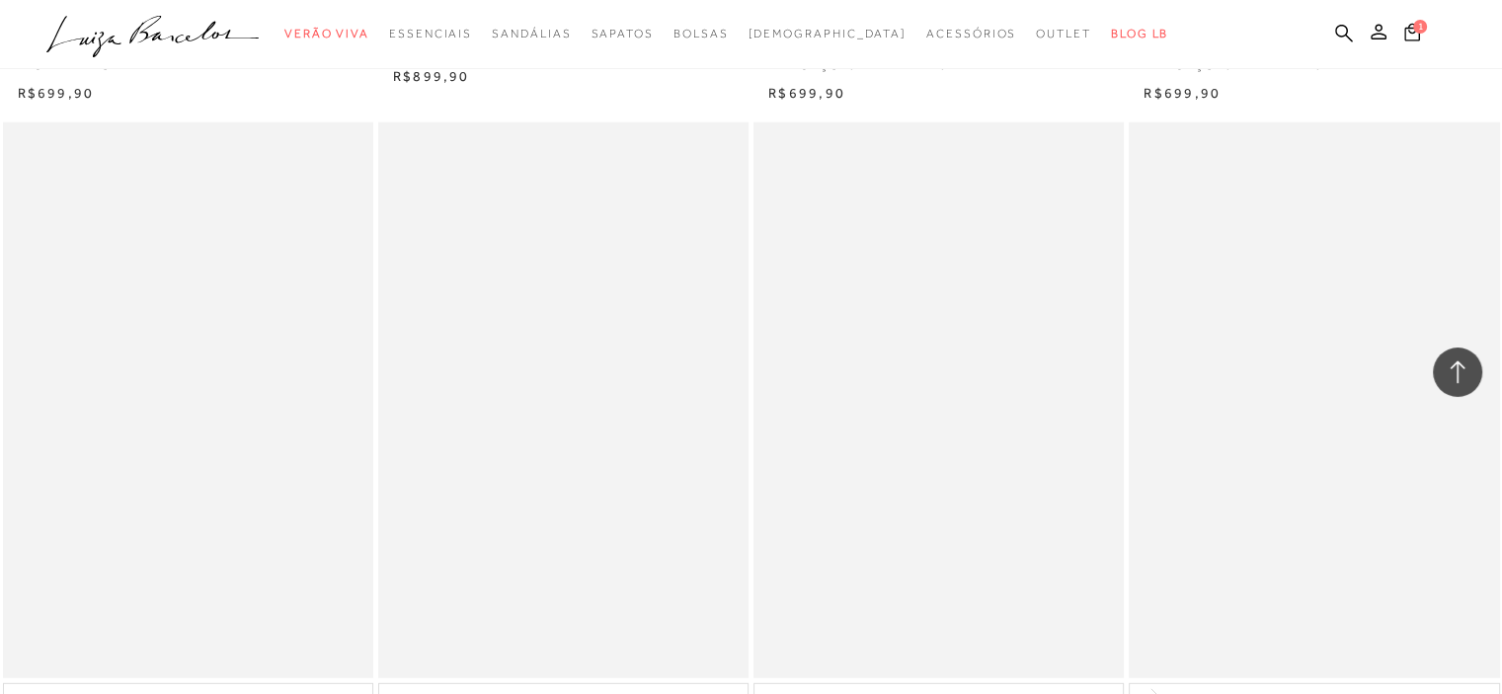
scroll to position [12636, 0]
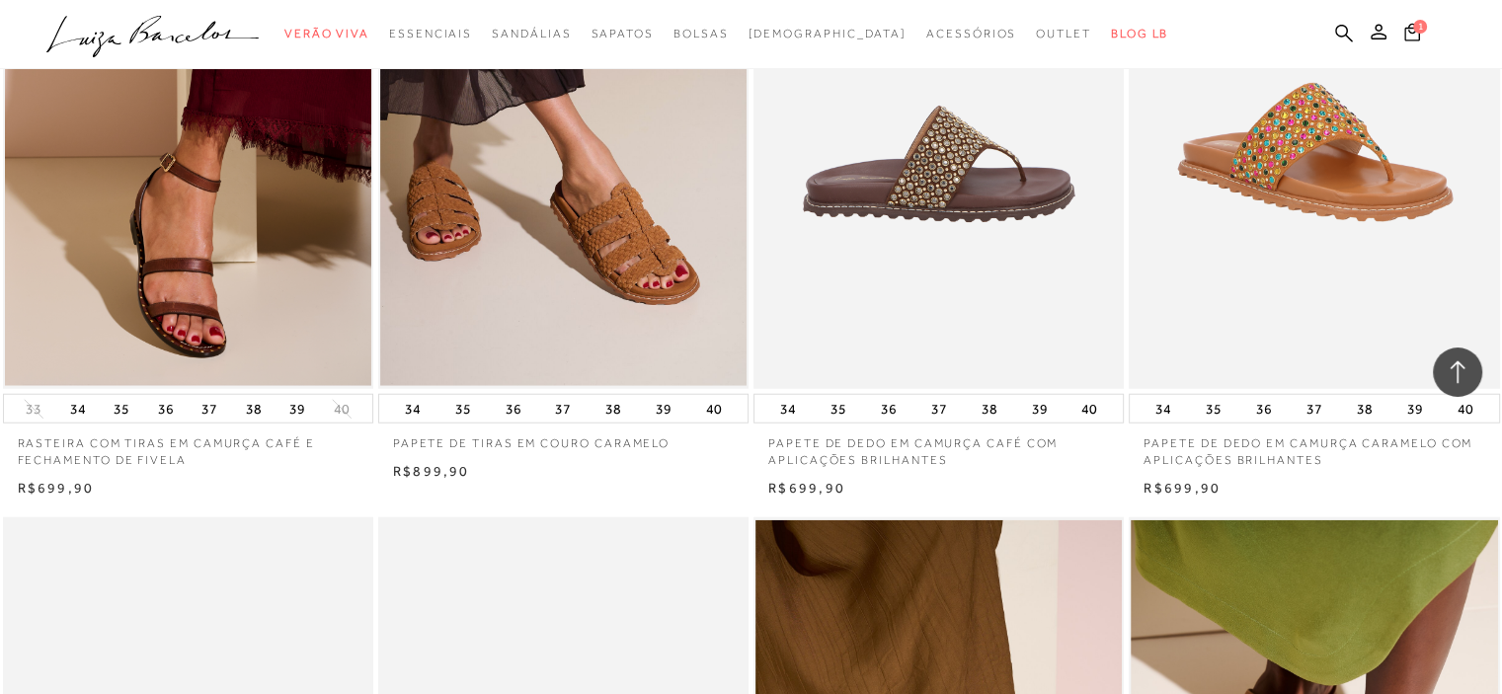
click at [935, 264] on img at bounding box center [939, 111] width 368 height 556
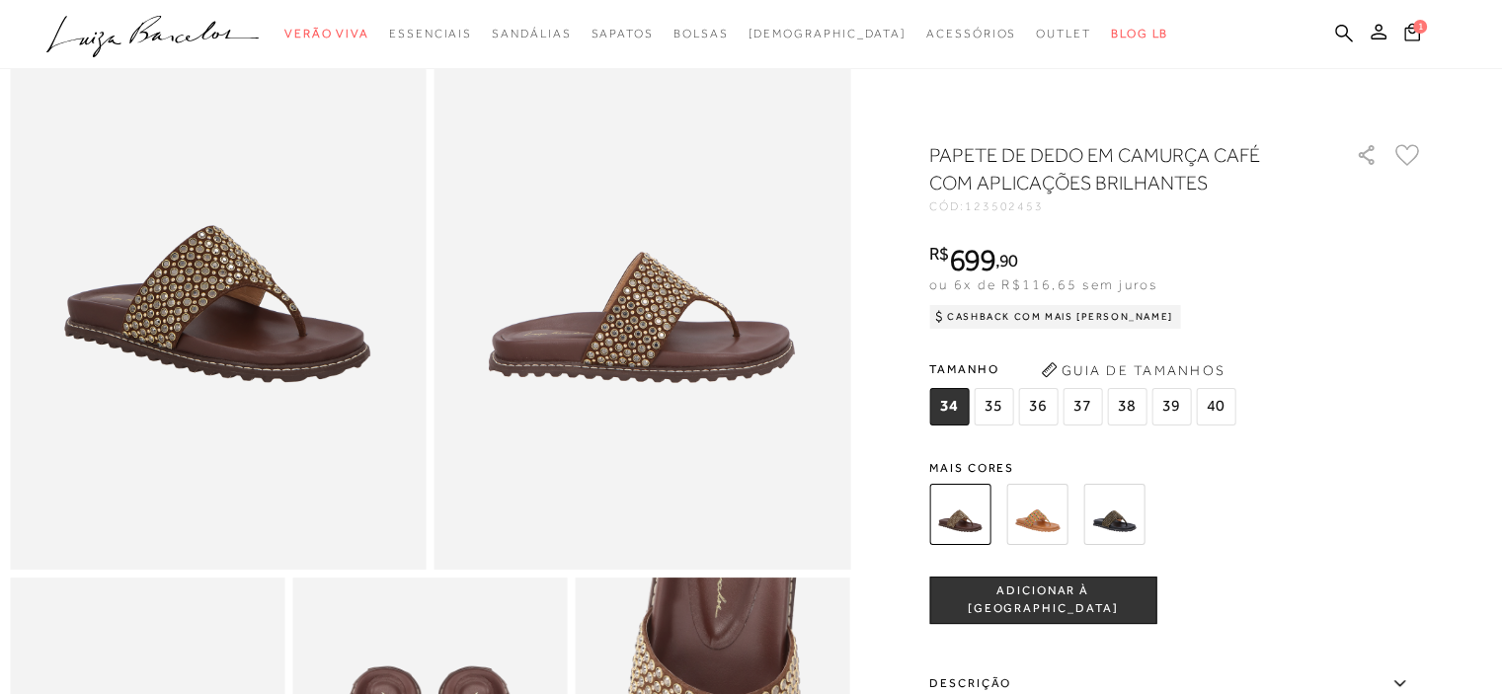
scroll to position [197, 0]
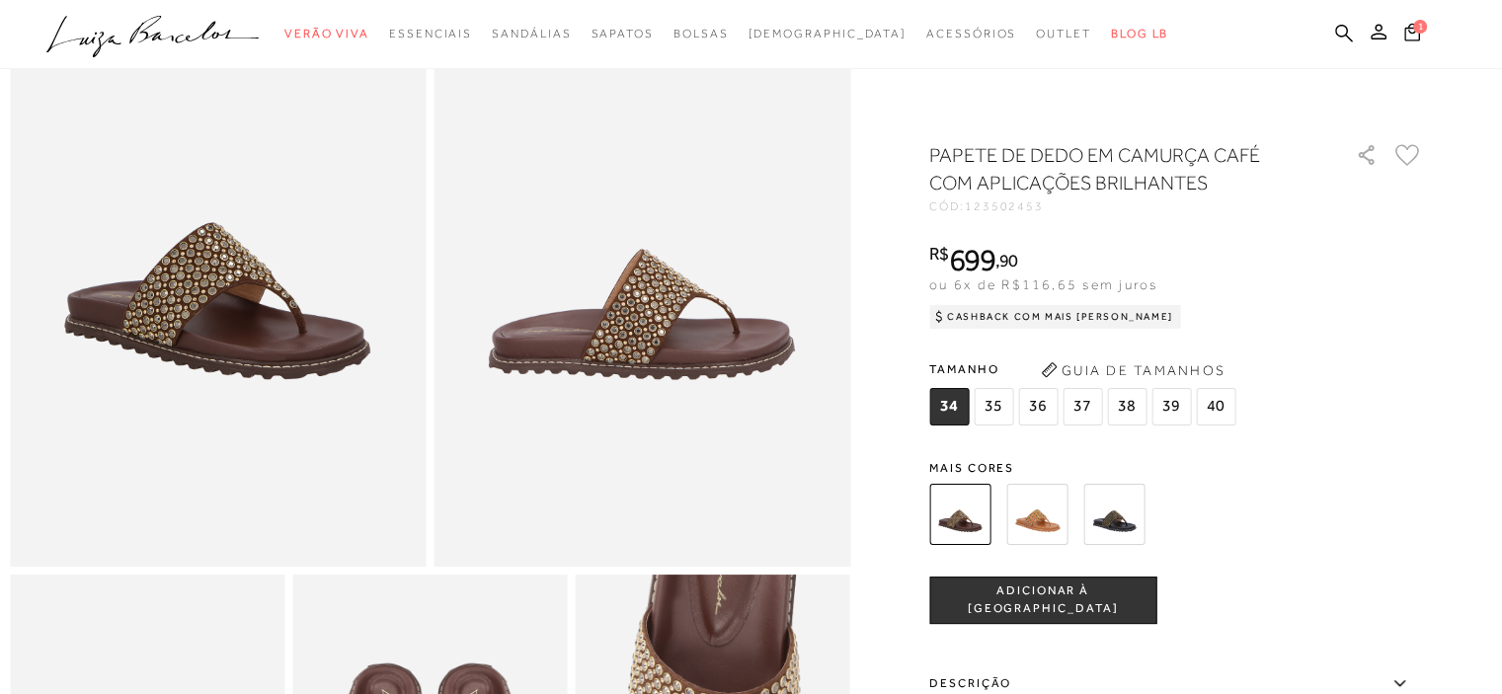
click at [1114, 521] on img at bounding box center [1113, 514] width 61 height 61
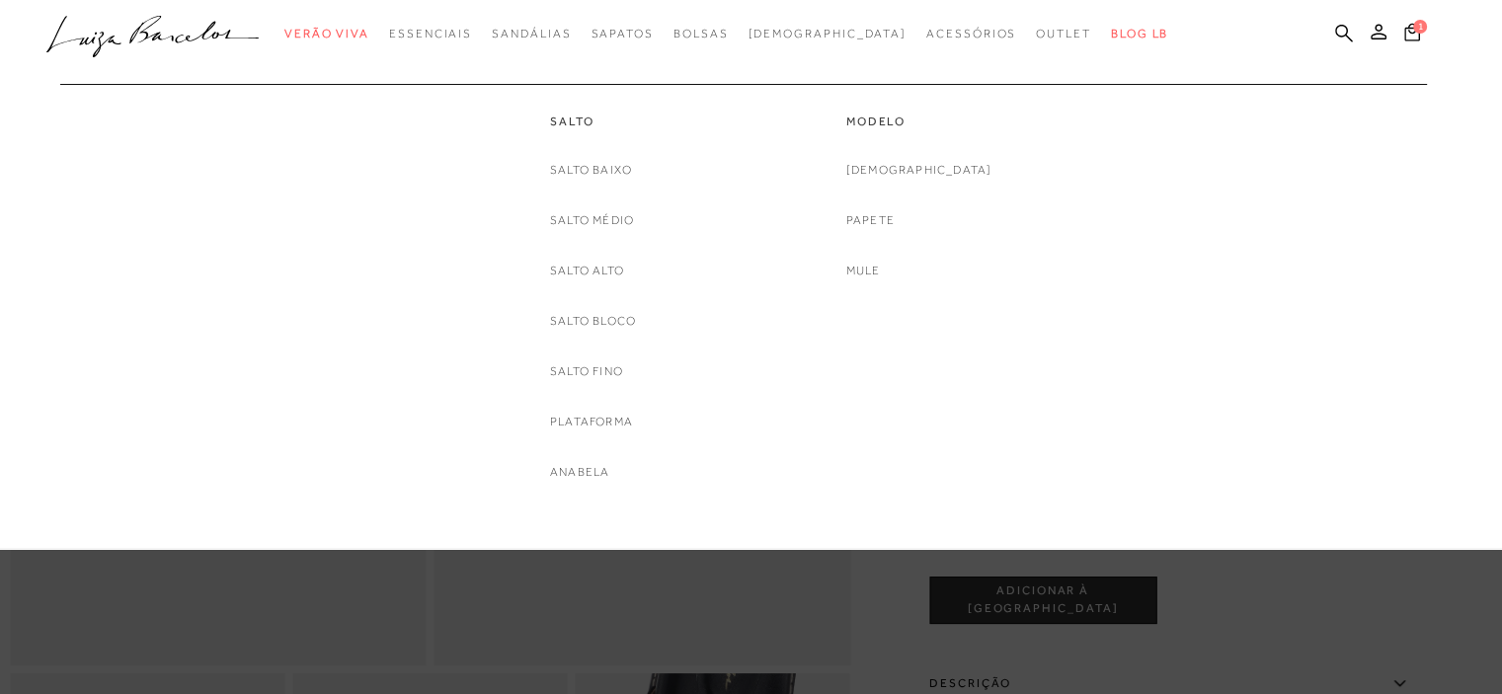
click at [894, 221] on link "Papete" at bounding box center [870, 220] width 48 height 21
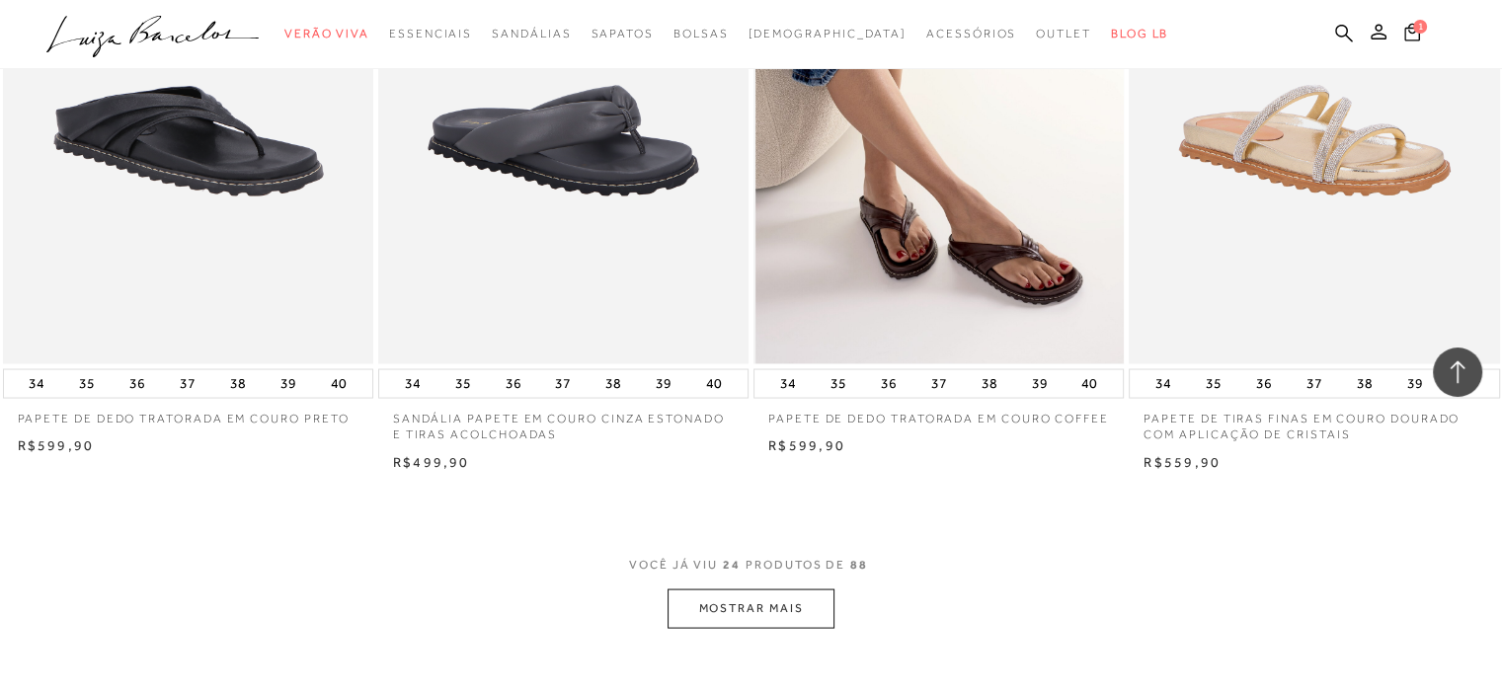
scroll to position [4048, 0]
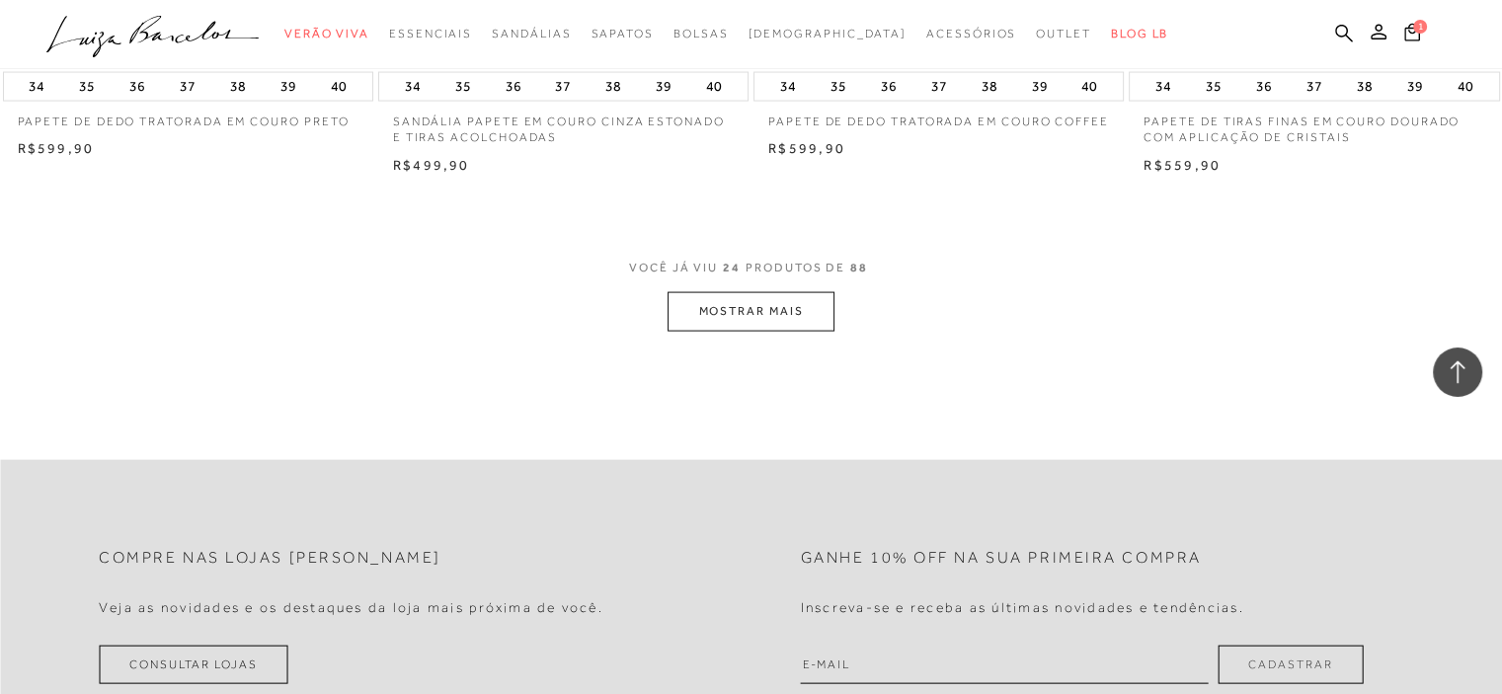
click at [771, 307] on button "MOSTRAR MAIS" at bounding box center [750, 311] width 166 height 39
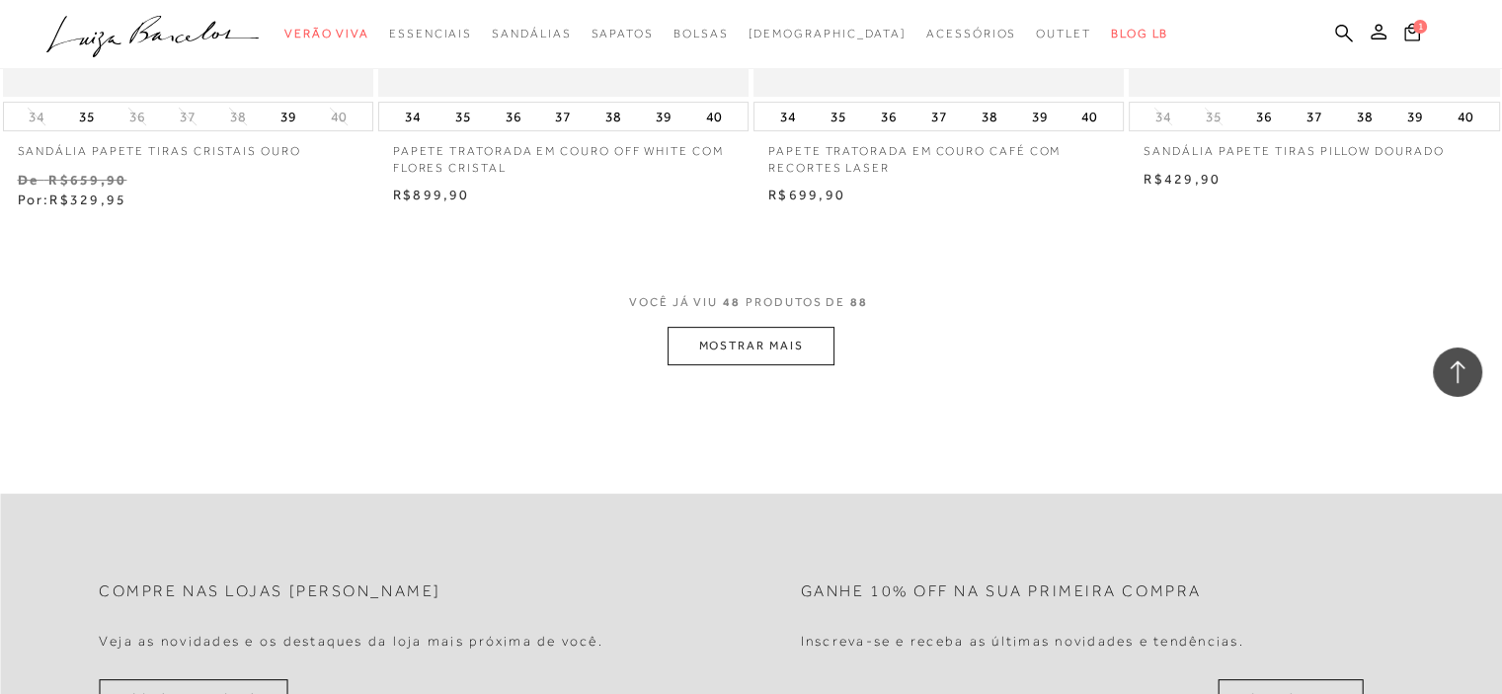
scroll to position [8194, 0]
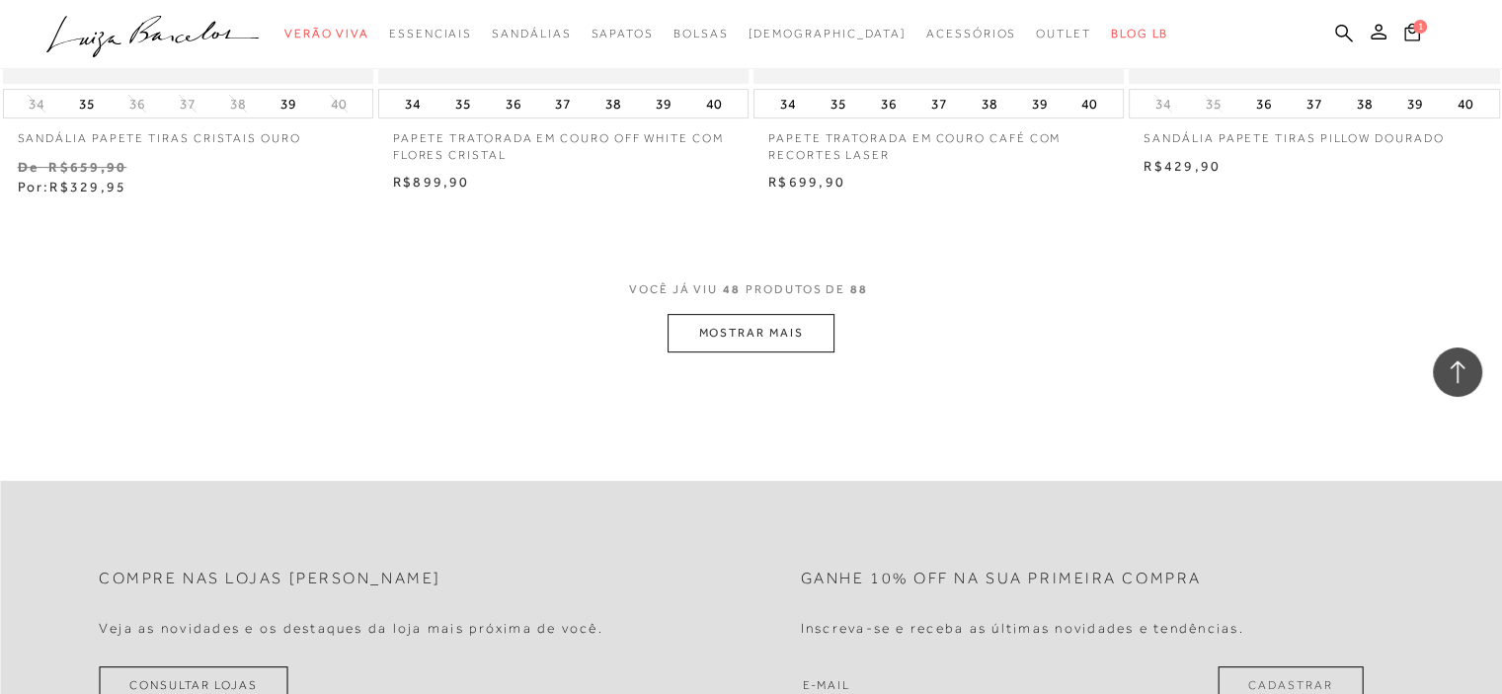
click at [761, 315] on button "MOSTRAR MAIS" at bounding box center [750, 333] width 166 height 39
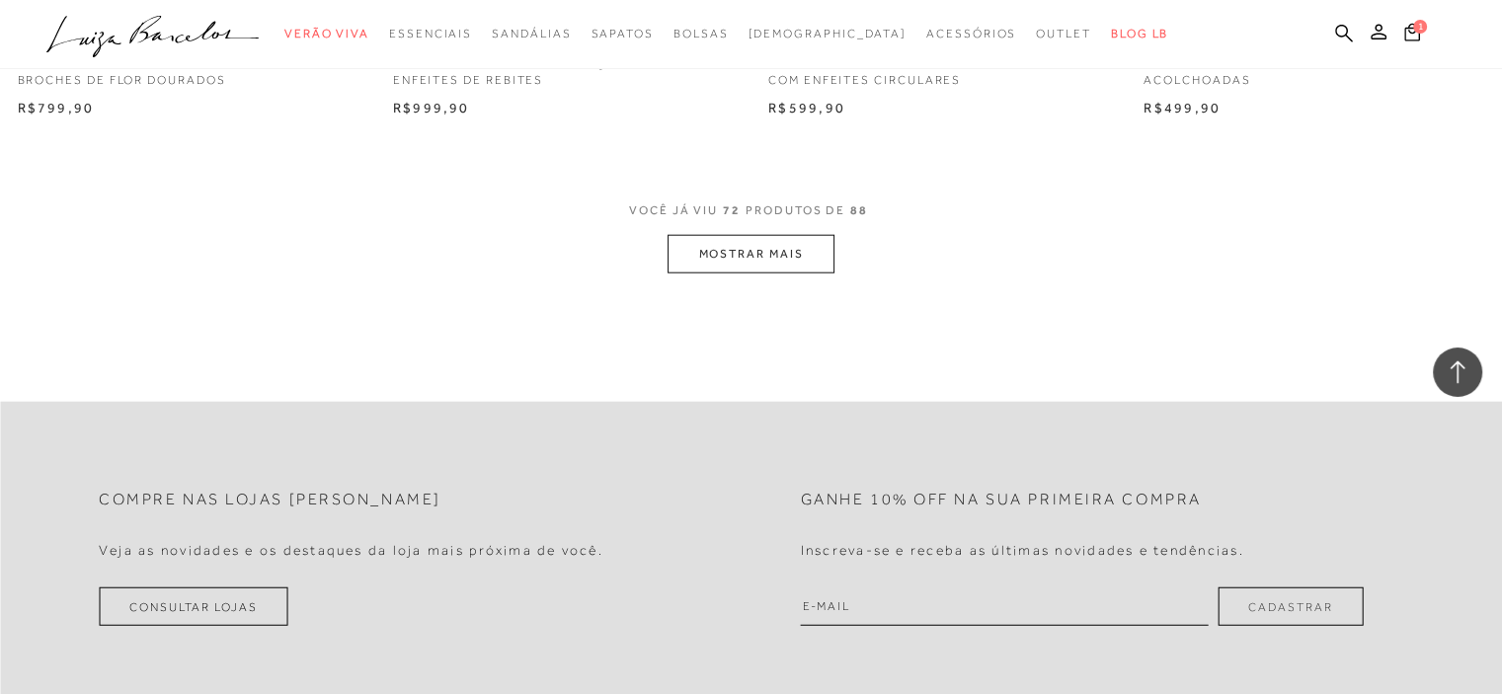
scroll to position [12538, 0]
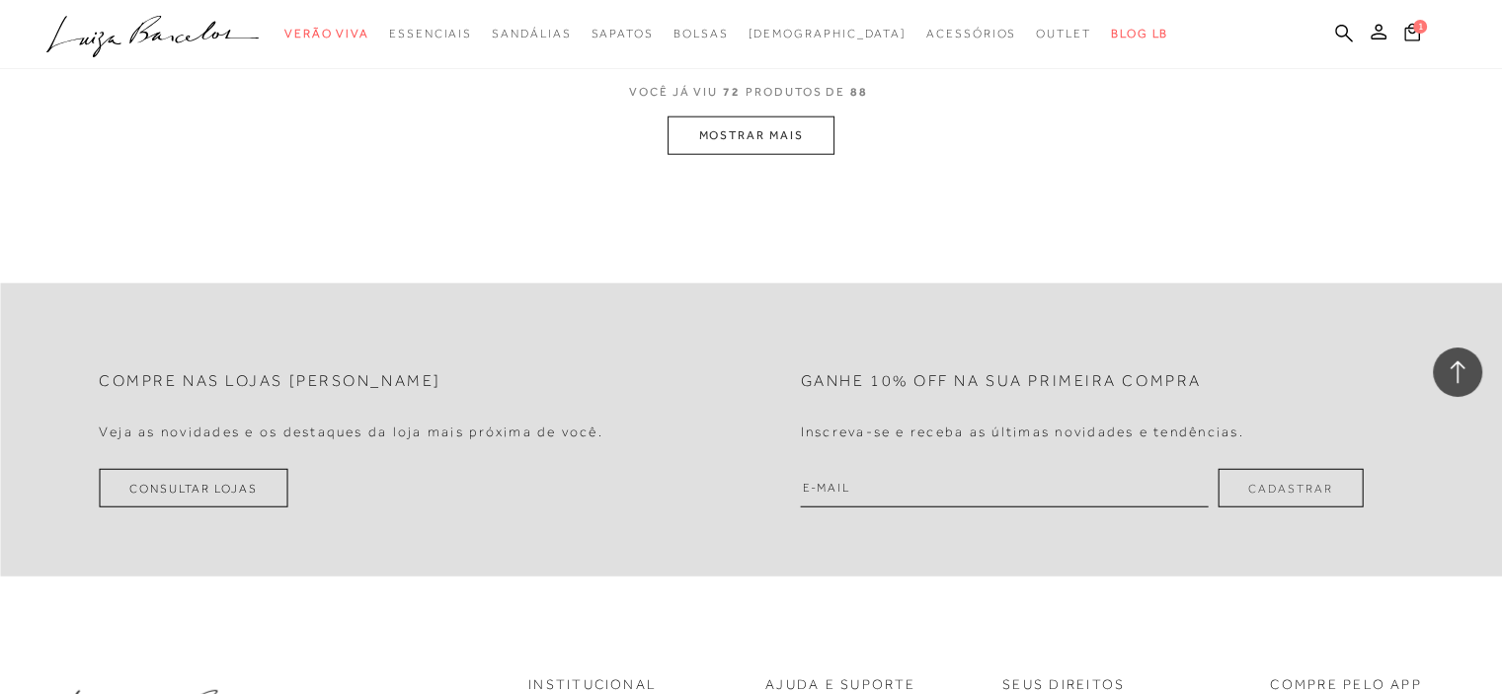
click at [782, 141] on button "MOSTRAR MAIS" at bounding box center [750, 135] width 166 height 39
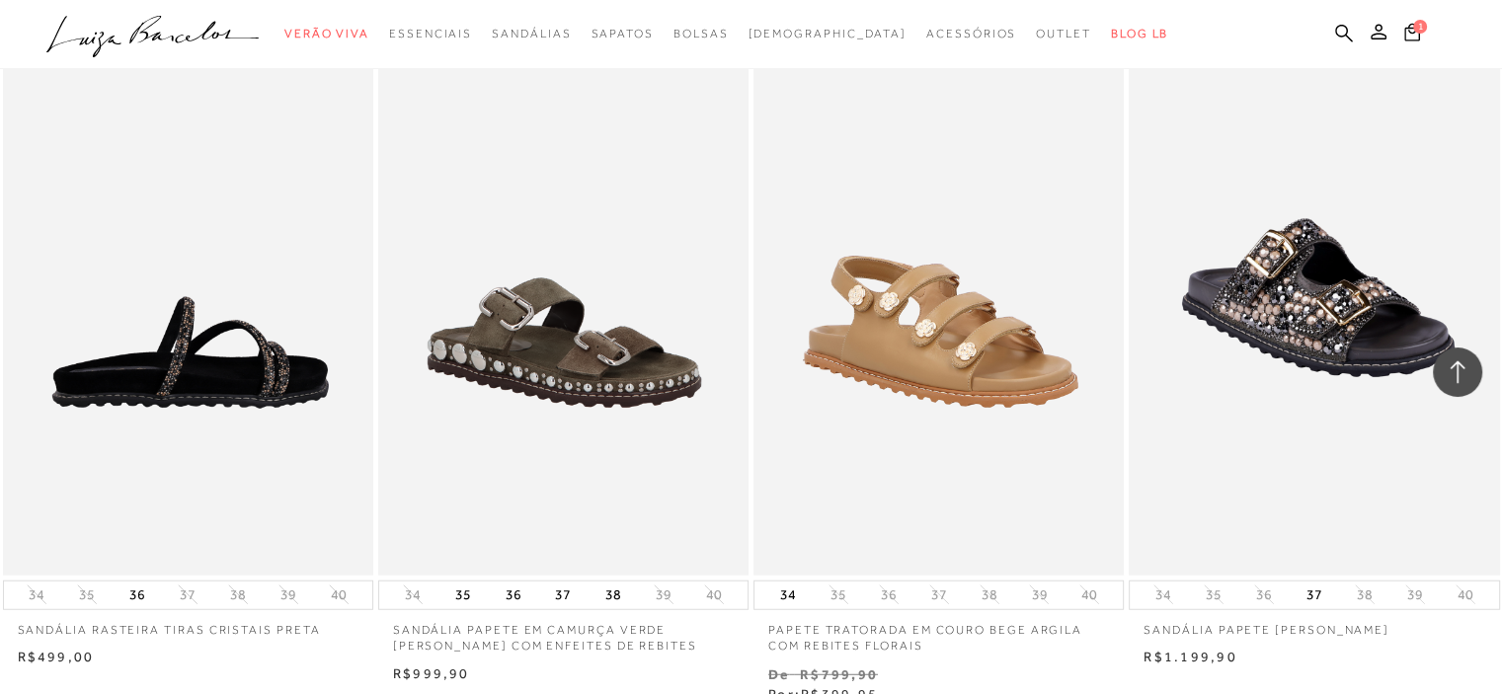
click at [210, 278] on img at bounding box center [189, 298] width 368 height 556
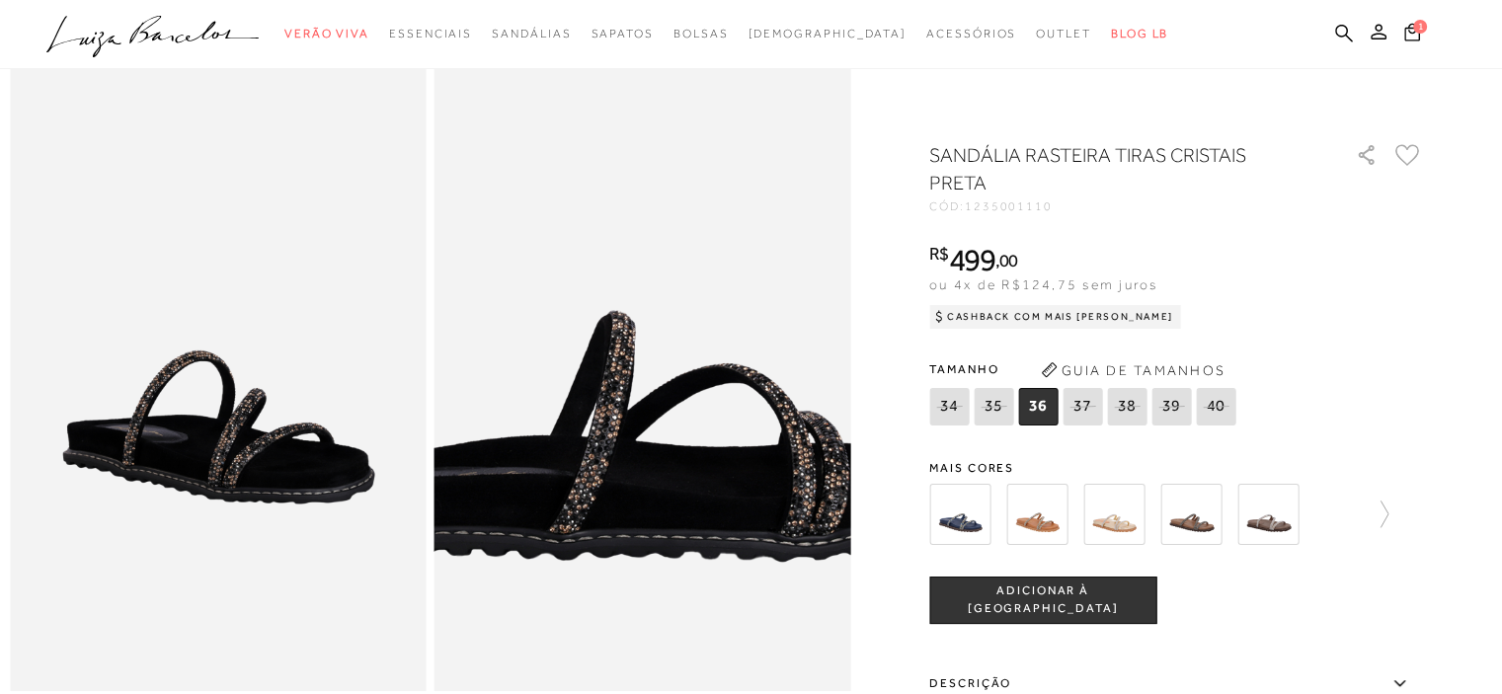
scroll to position [197, 0]
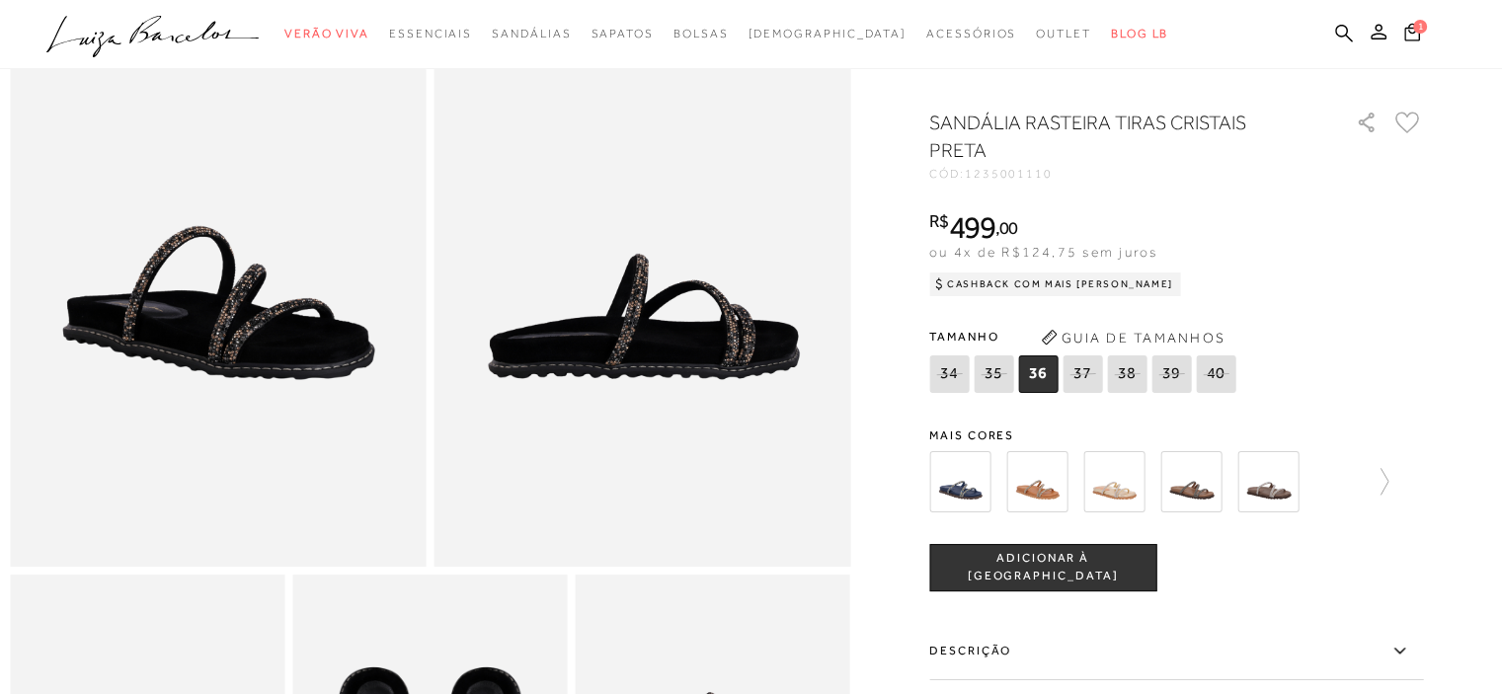
click at [1031, 501] on img at bounding box center [1036, 481] width 61 height 61
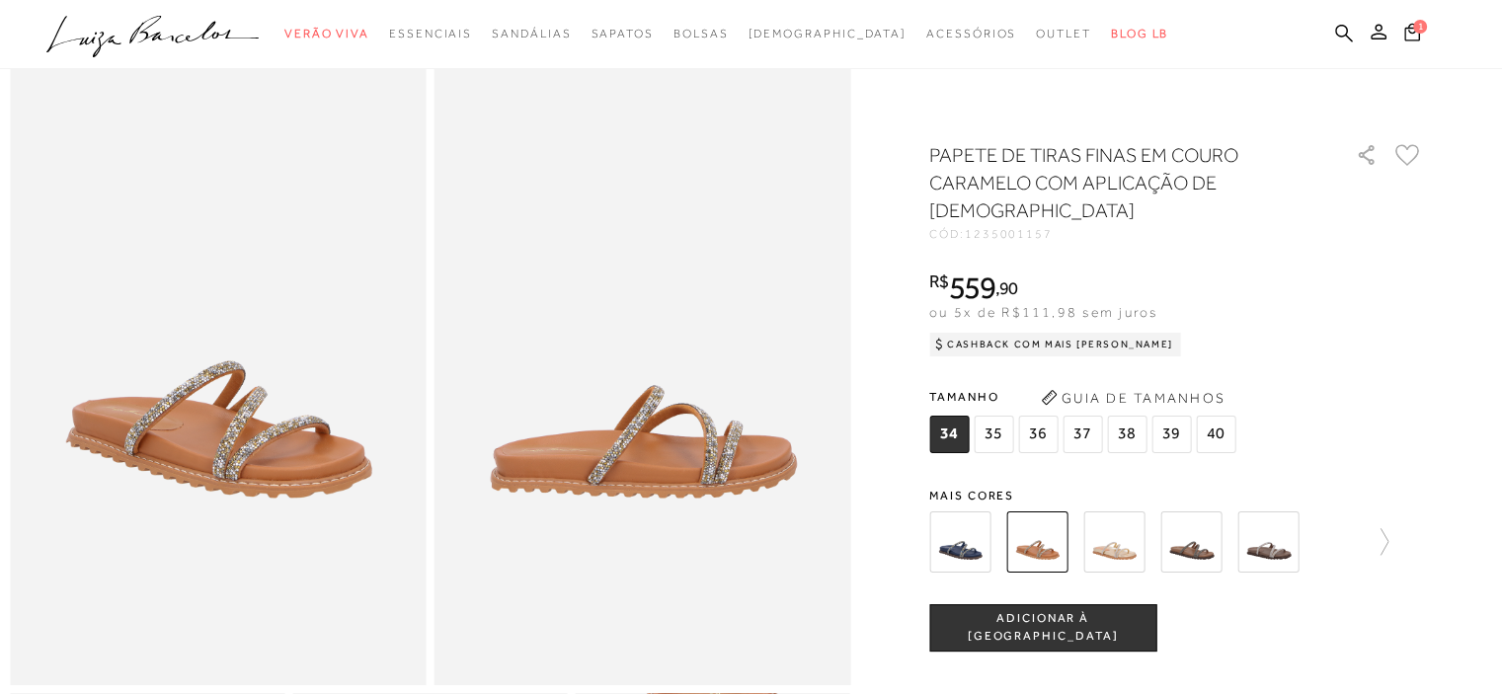
scroll to position [197, 0]
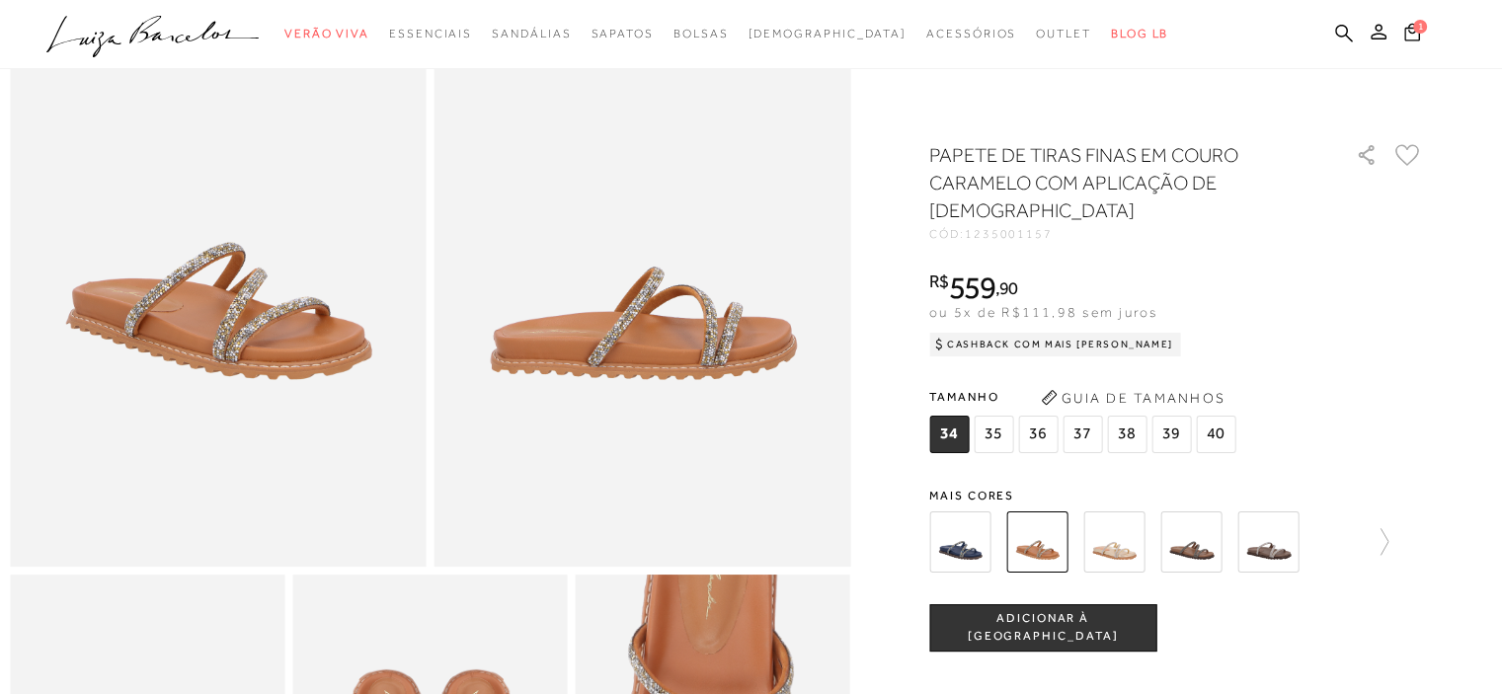
click at [1185, 520] on img at bounding box center [1190, 541] width 61 height 61
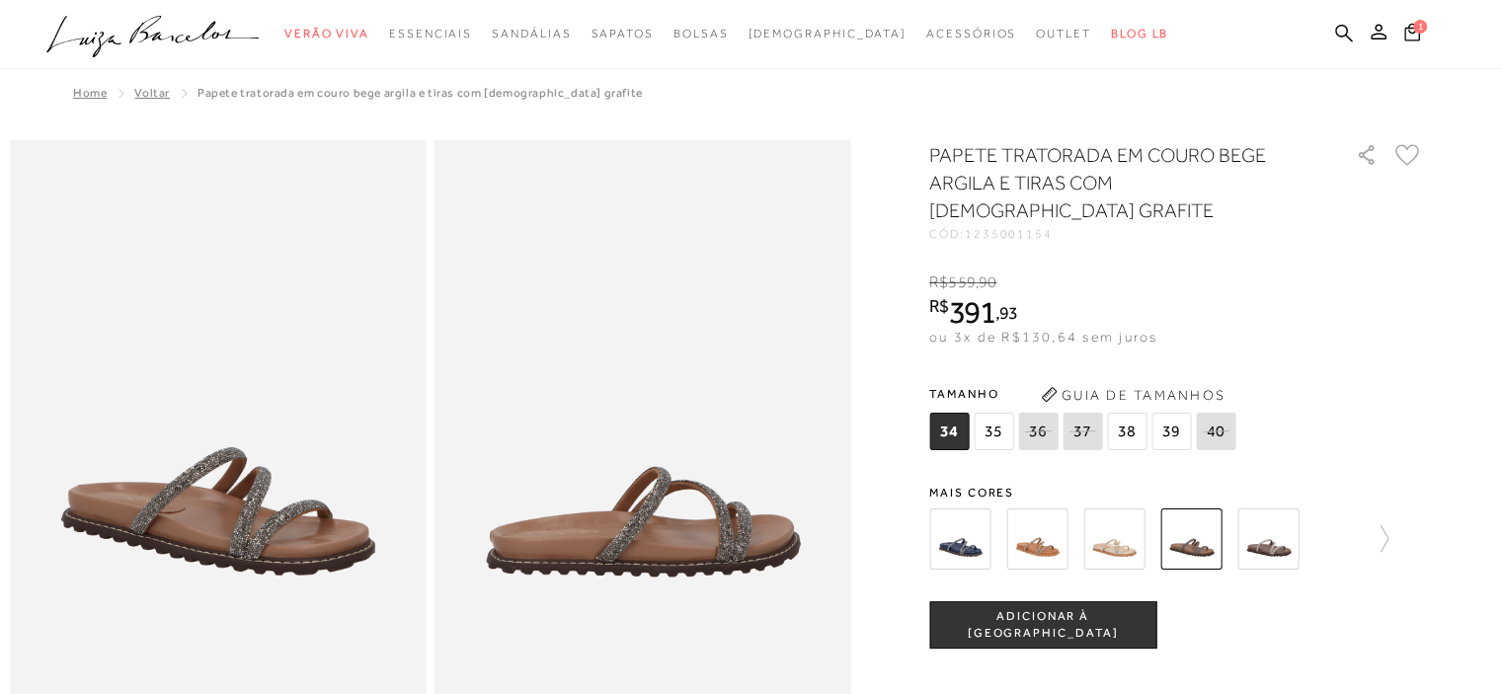
click at [1000, 413] on span "35" at bounding box center [992, 432] width 39 height 38
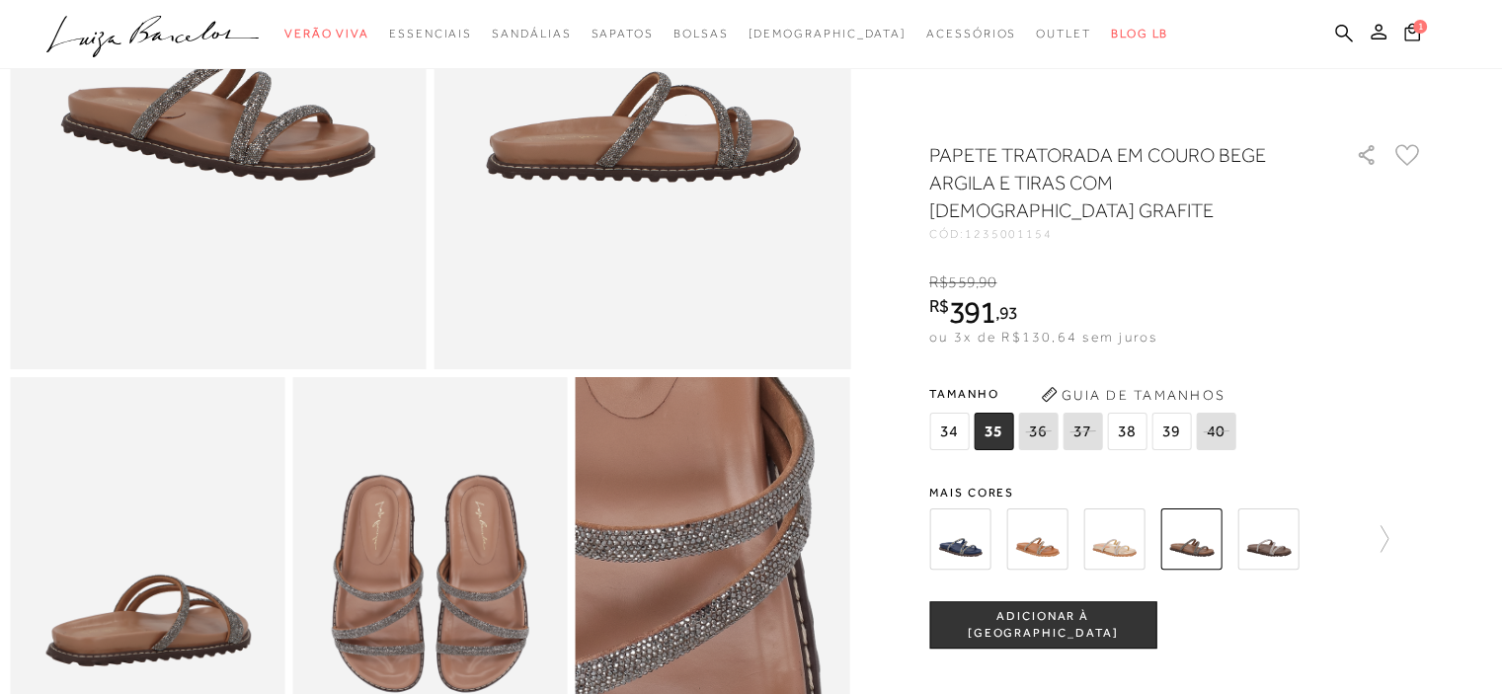
scroll to position [494, 0]
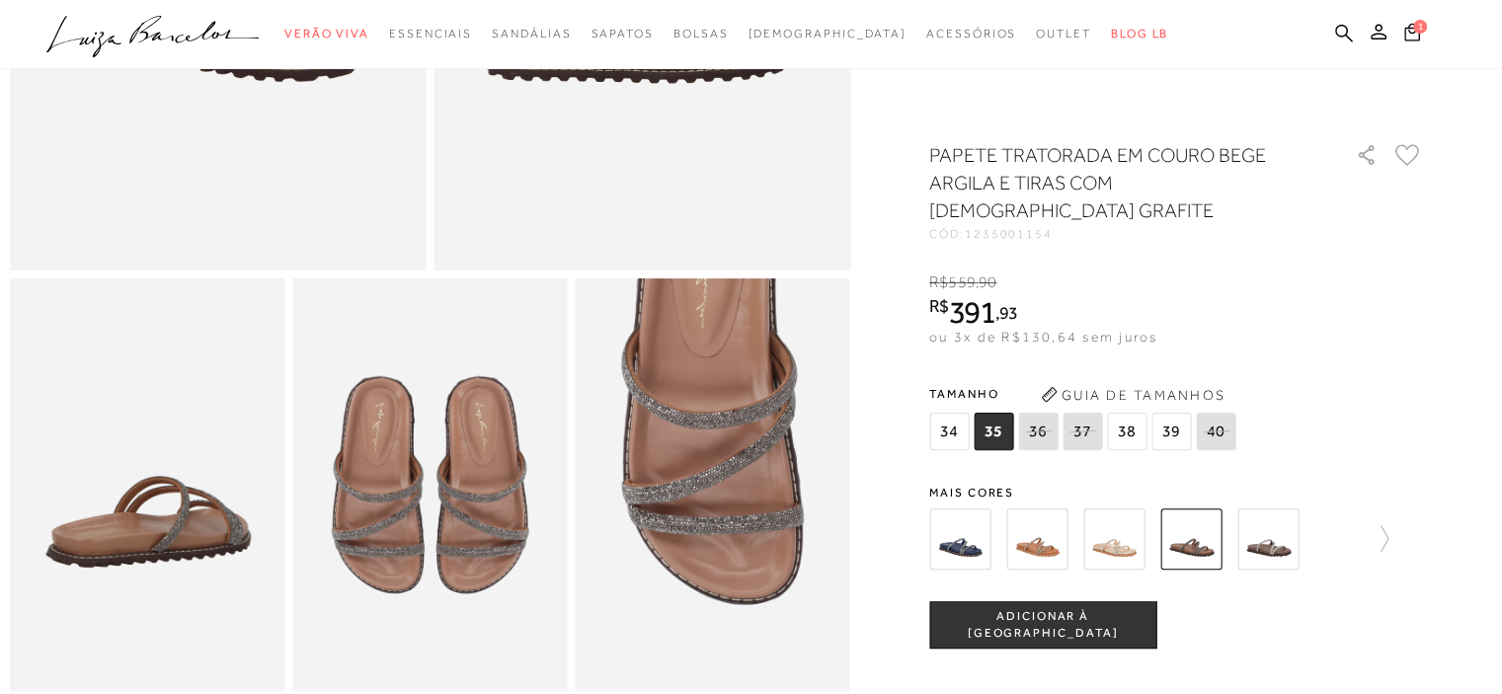
click at [967, 517] on img at bounding box center [959, 538] width 61 height 61
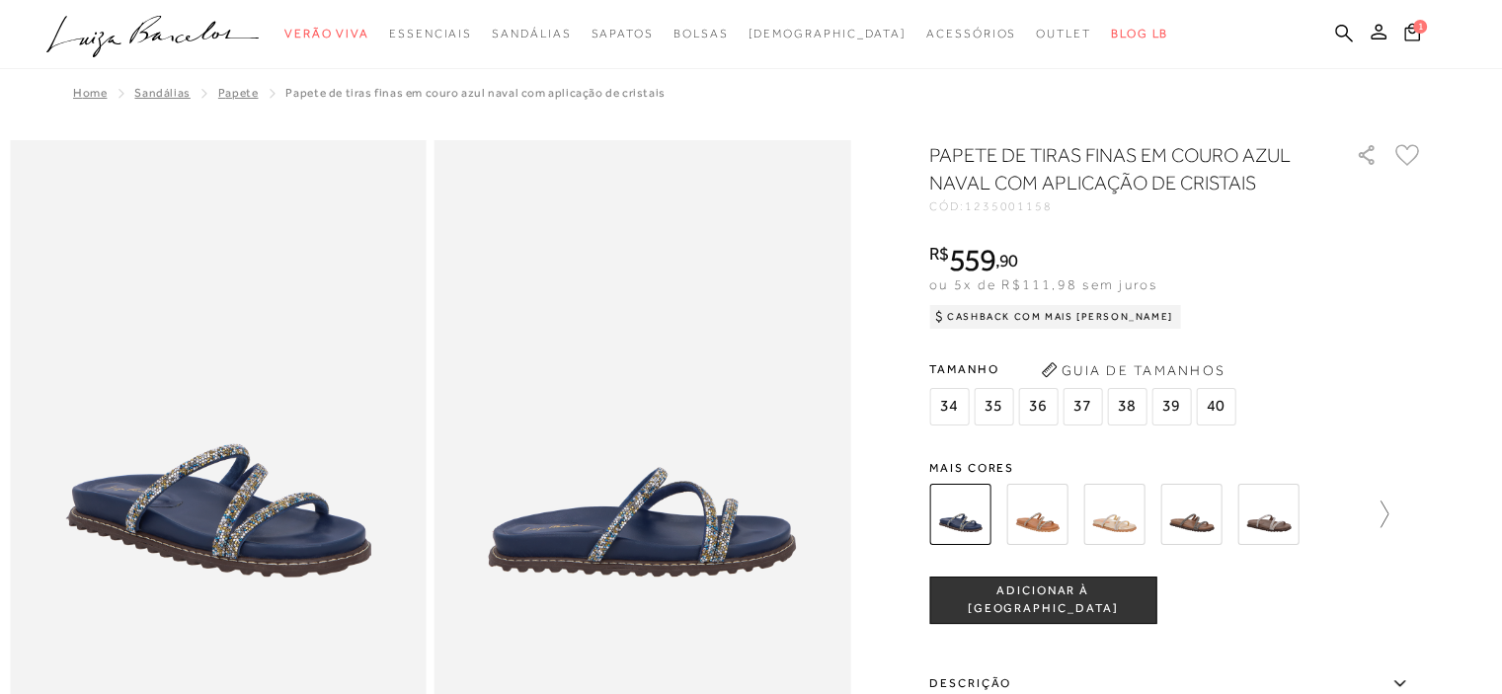
click at [1383, 522] on icon at bounding box center [1374, 515] width 28 height 28
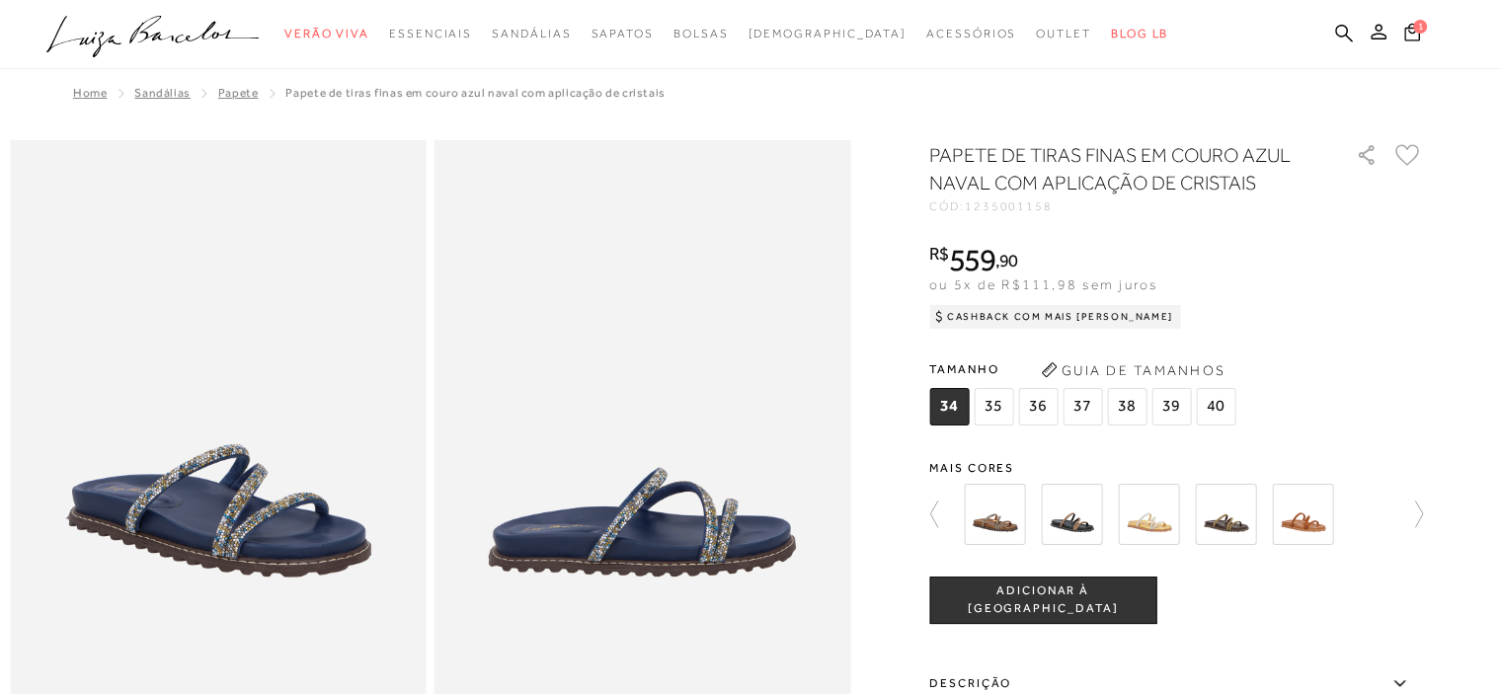
click at [1420, 512] on icon at bounding box center [1409, 515] width 28 height 28
click at [1421, 512] on icon at bounding box center [1409, 515] width 28 height 28
click at [1160, 516] on img at bounding box center [1148, 514] width 61 height 61
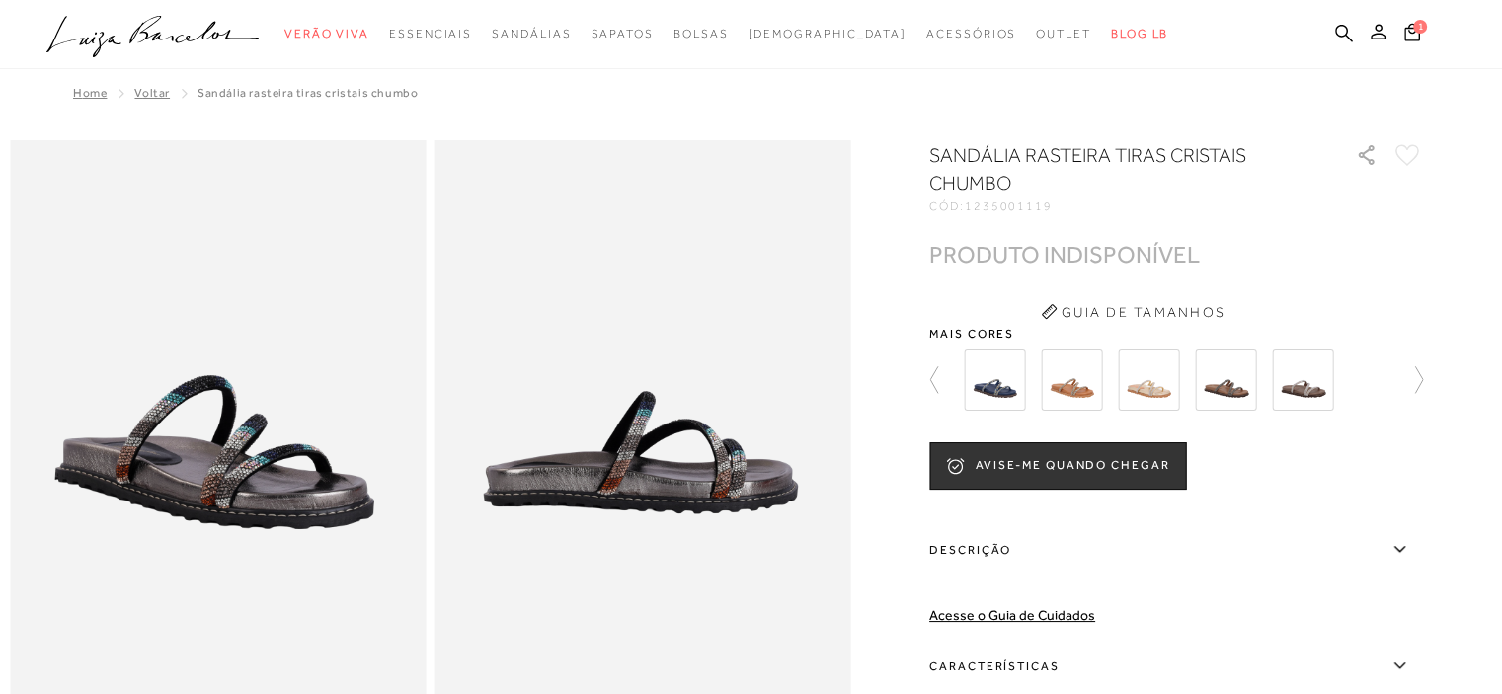
click at [1314, 388] on img at bounding box center [1302, 379] width 61 height 61
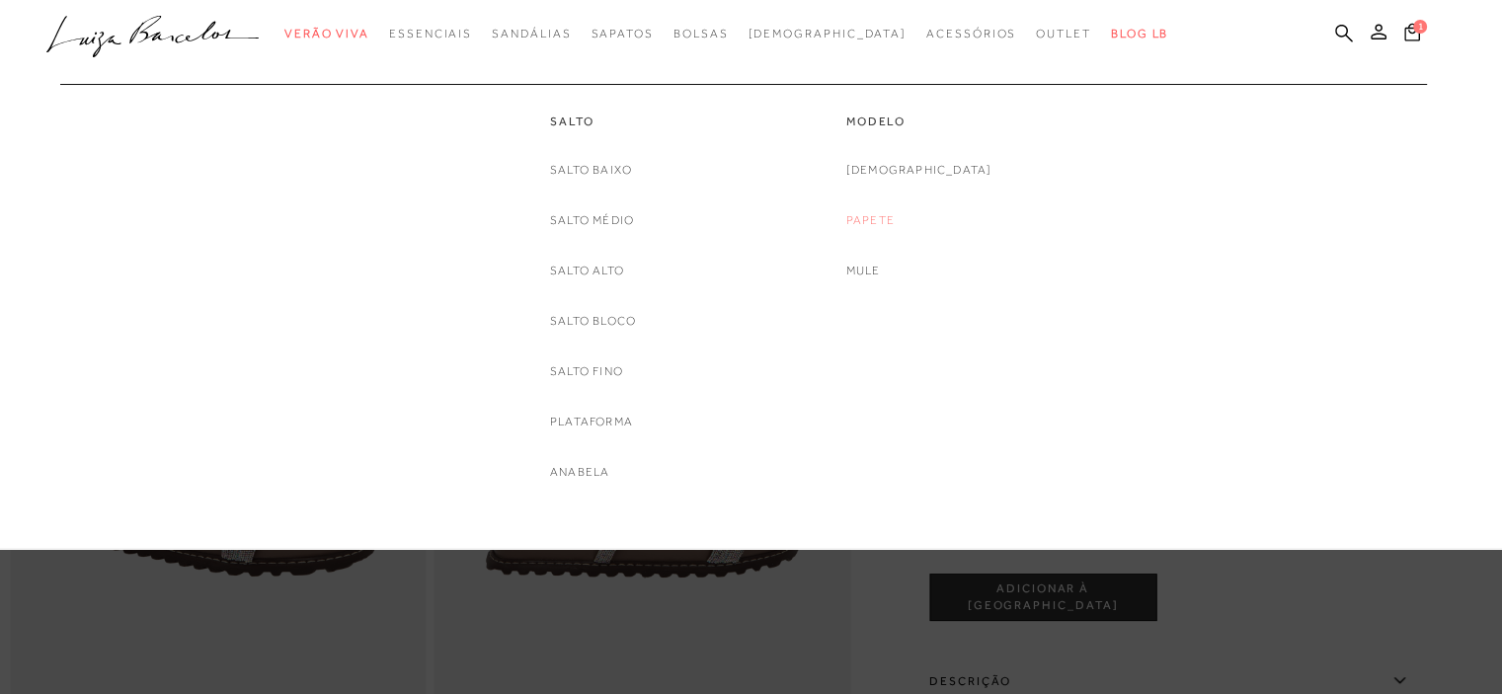
click at [894, 218] on link "Papete" at bounding box center [870, 220] width 48 height 21
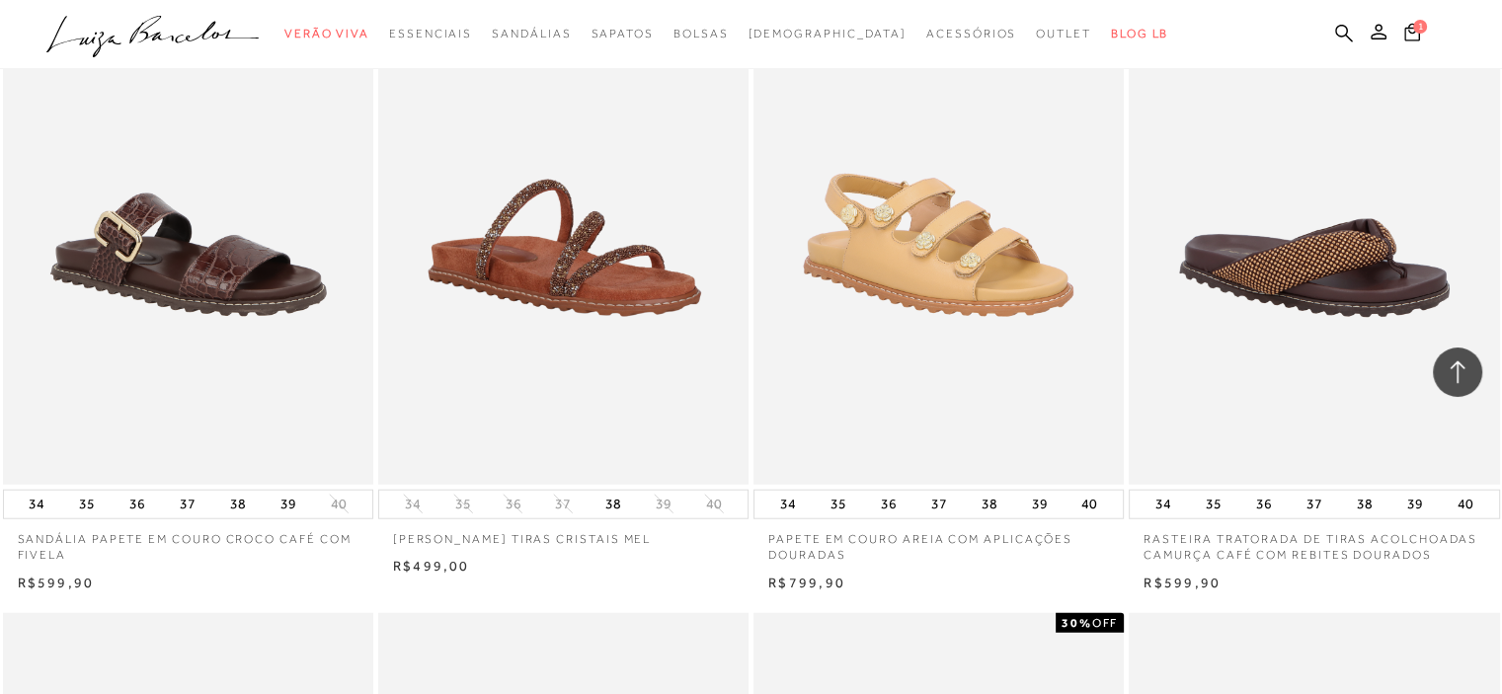
scroll to position [5035, 0]
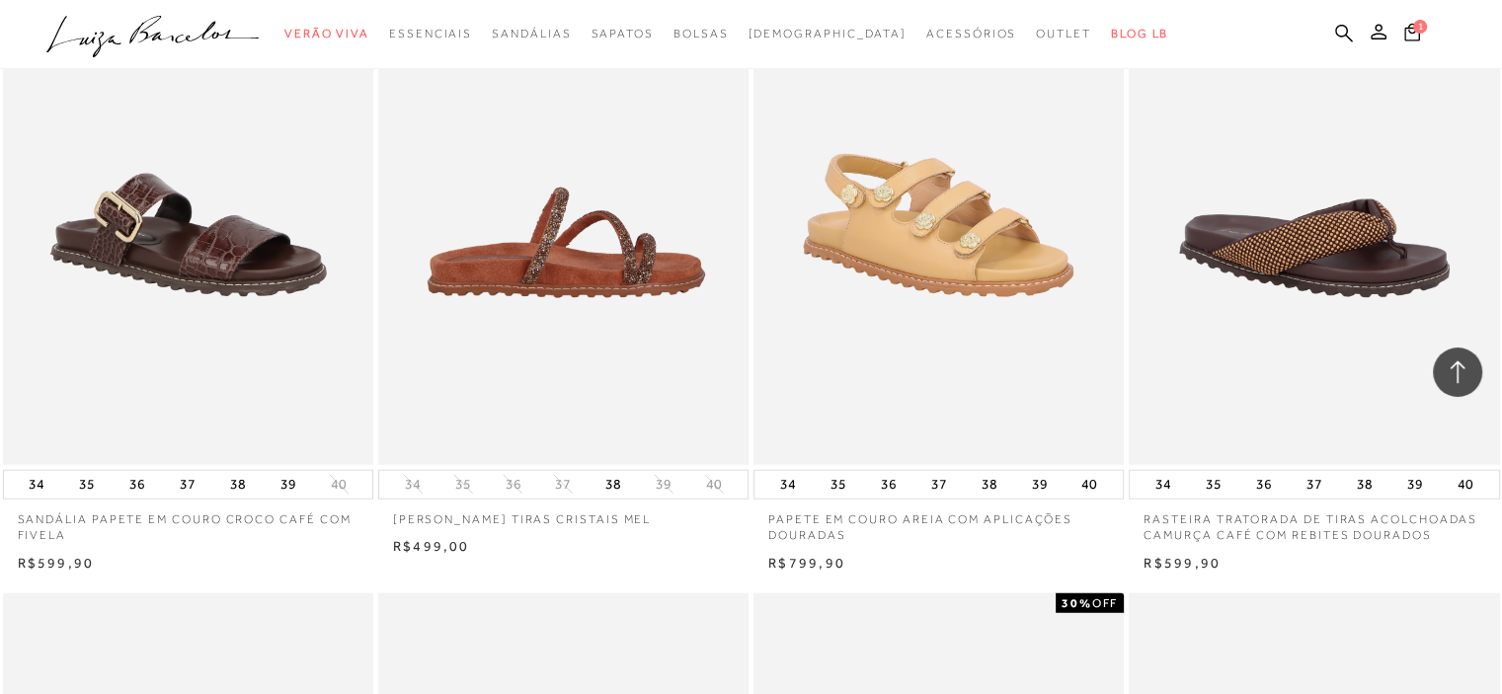
click at [584, 256] on img at bounding box center [564, 187] width 368 height 556
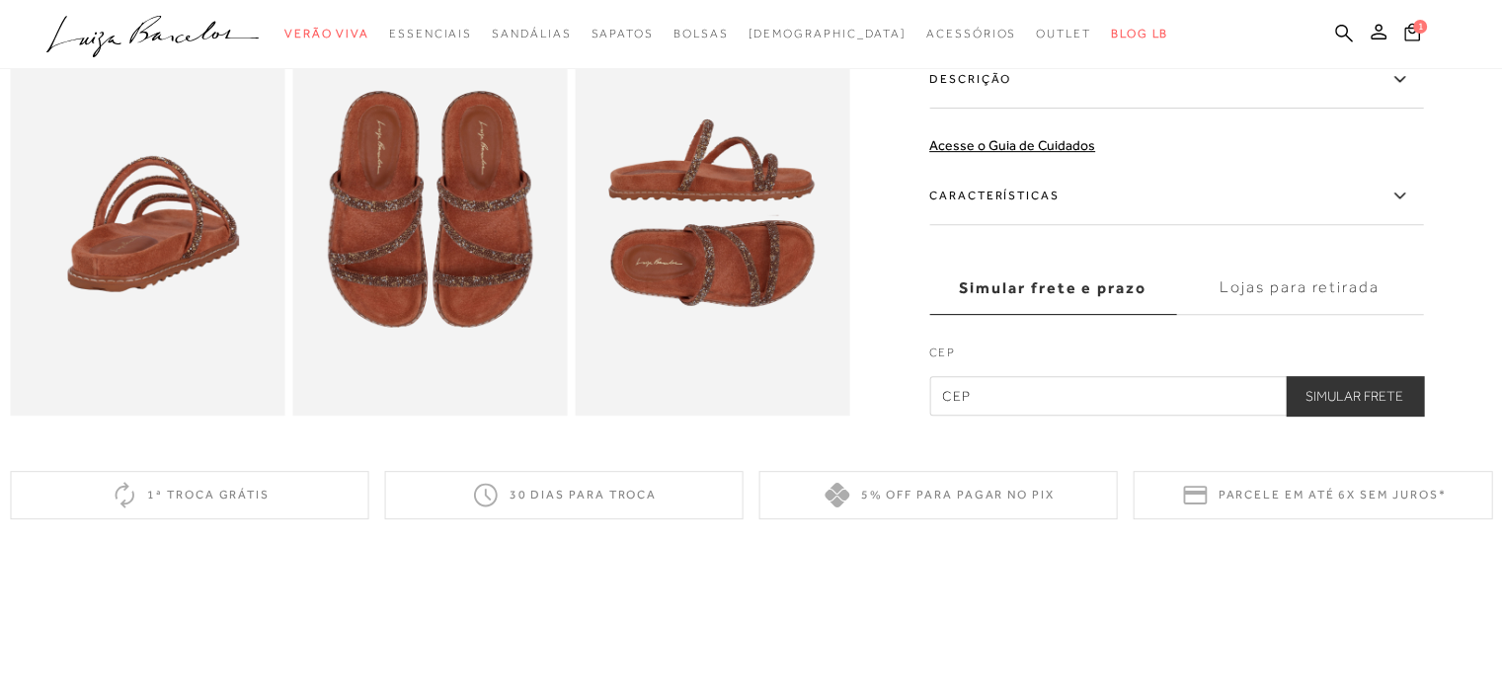
scroll to position [592, 0]
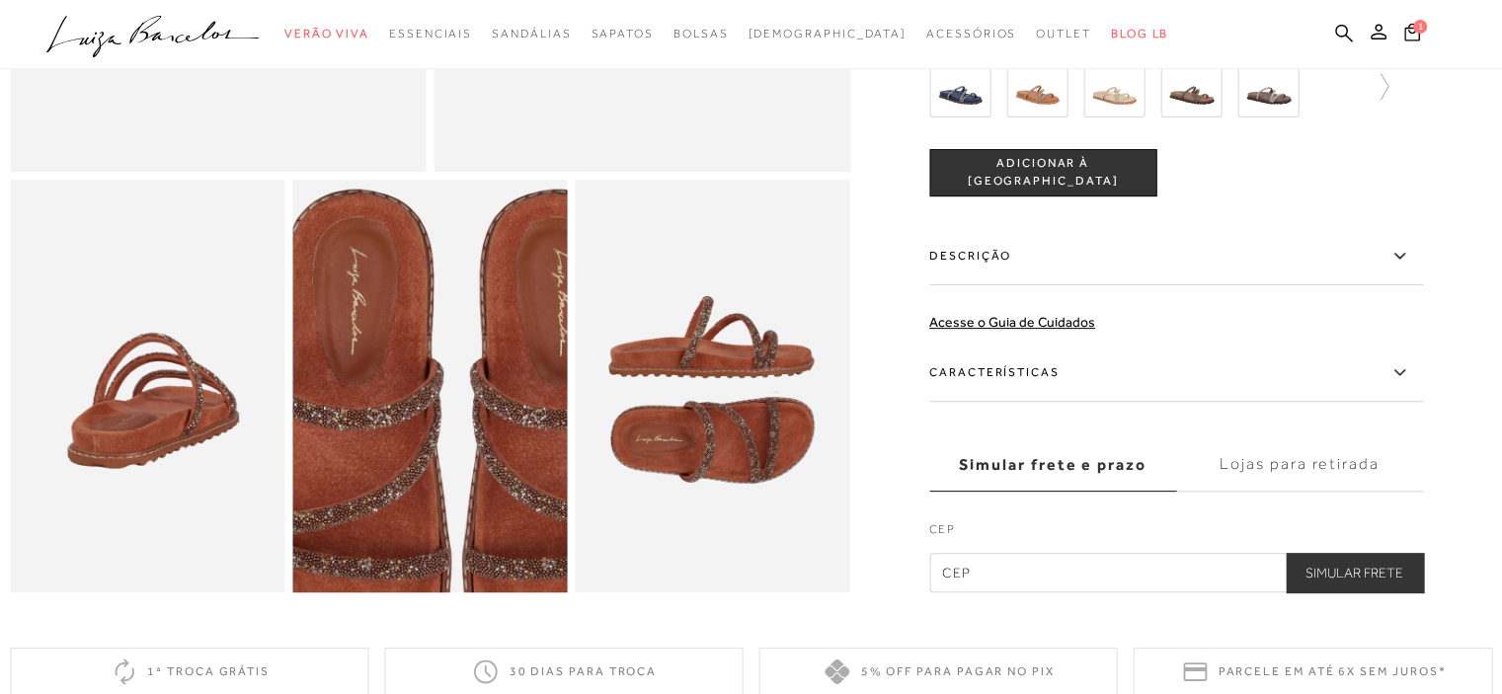
click at [403, 360] on img at bounding box center [457, 426] width 550 height 824
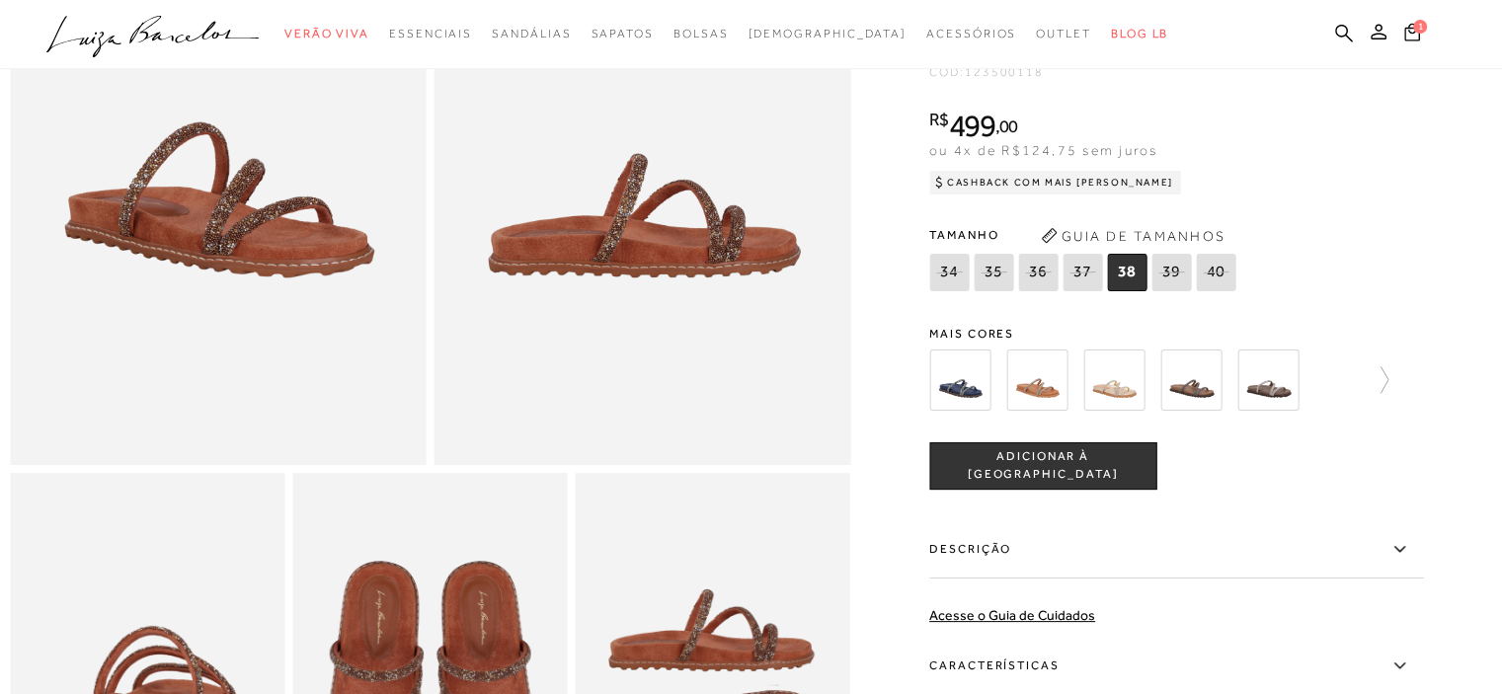
scroll to position [296, 0]
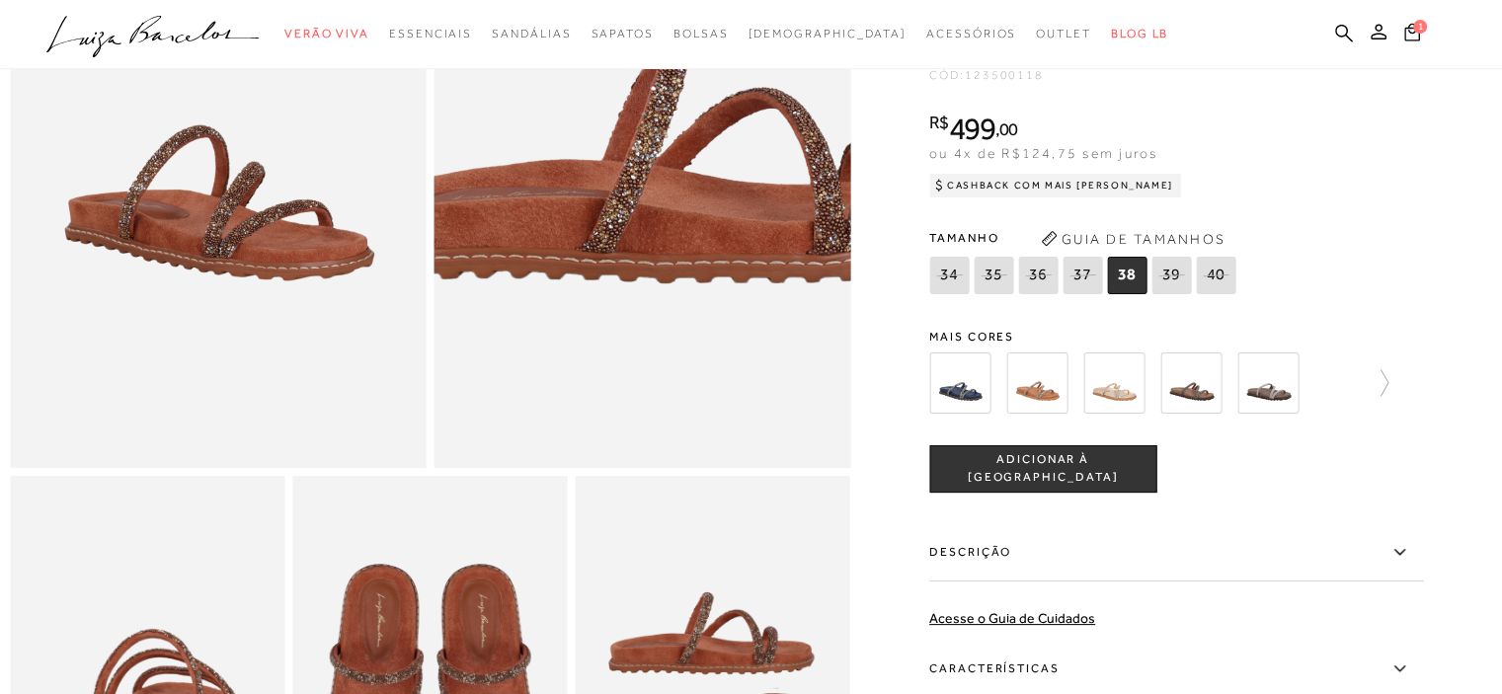
click at [607, 285] on img at bounding box center [680, 35] width 832 height 1249
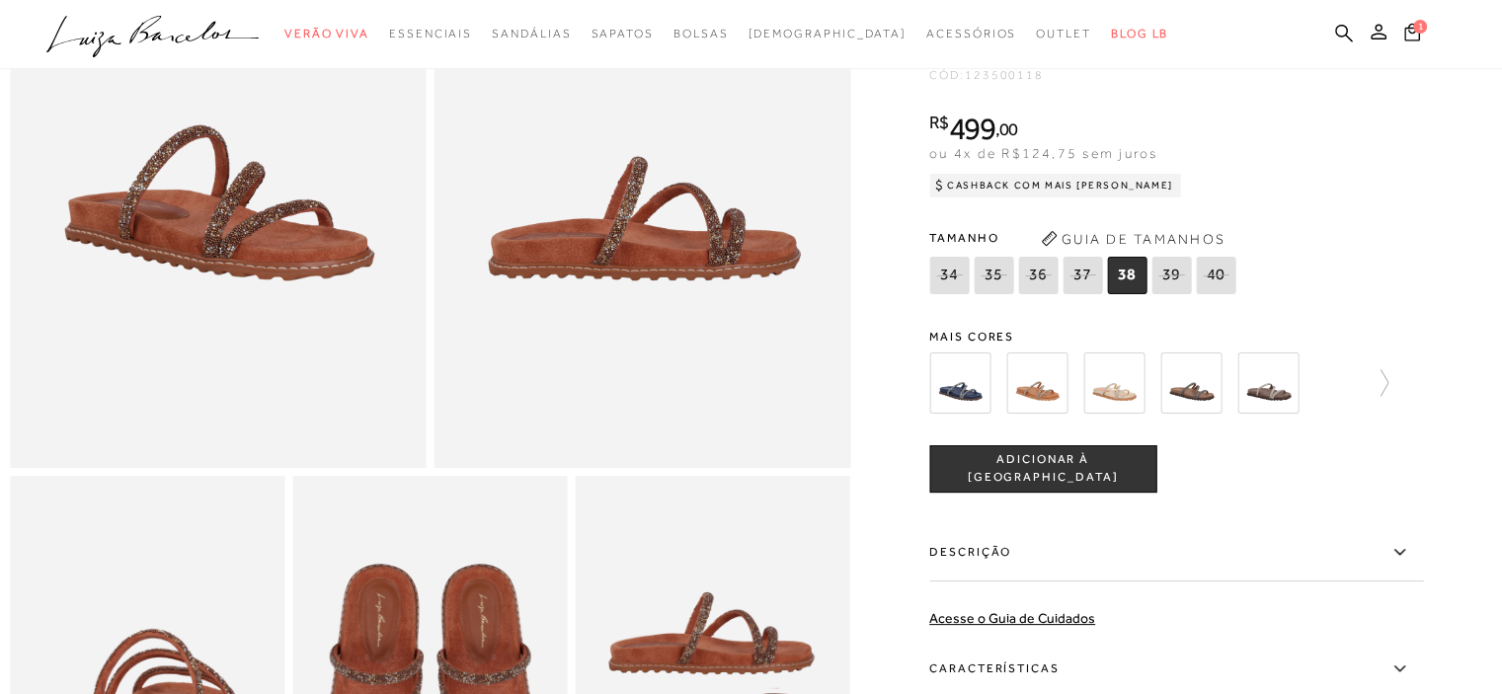
click at [249, 280] on img at bounding box center [218, 156] width 417 height 624
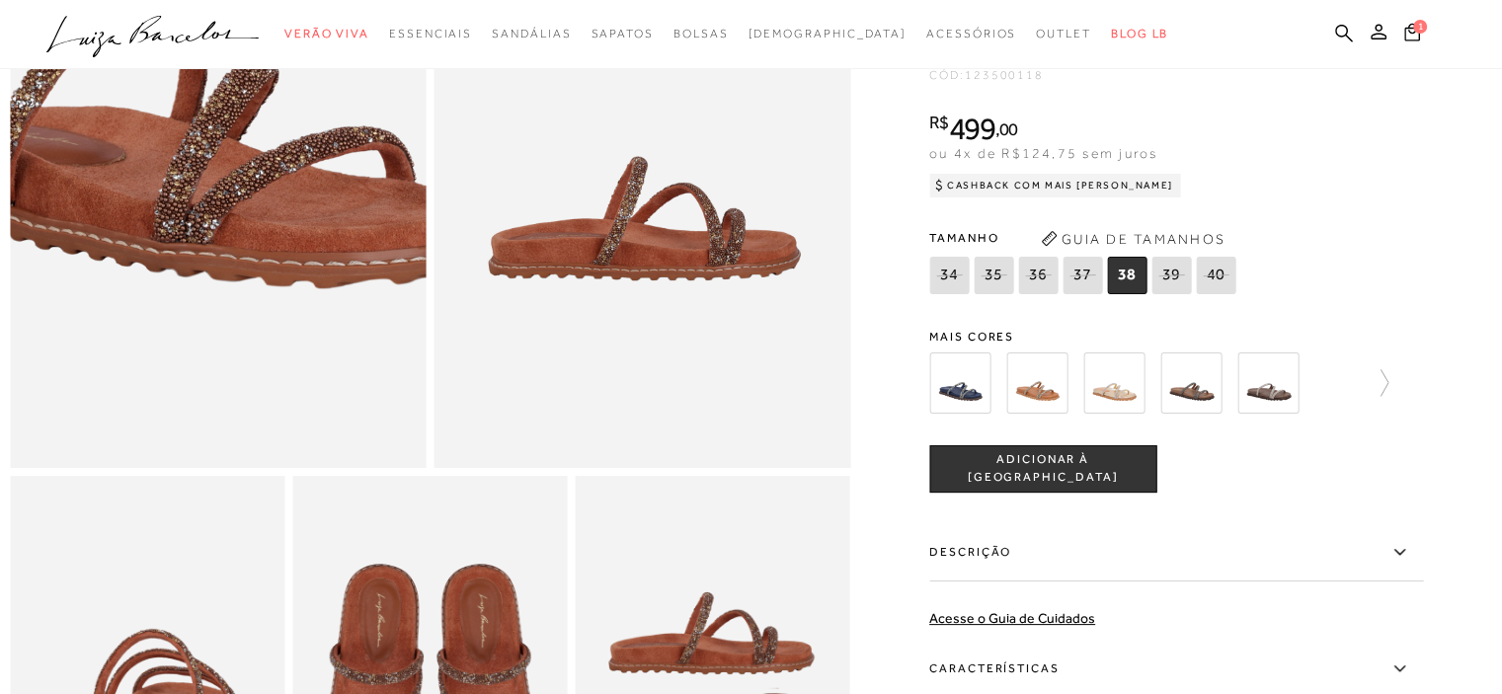
click at [249, 280] on img at bounding box center [184, 40] width 832 height 1249
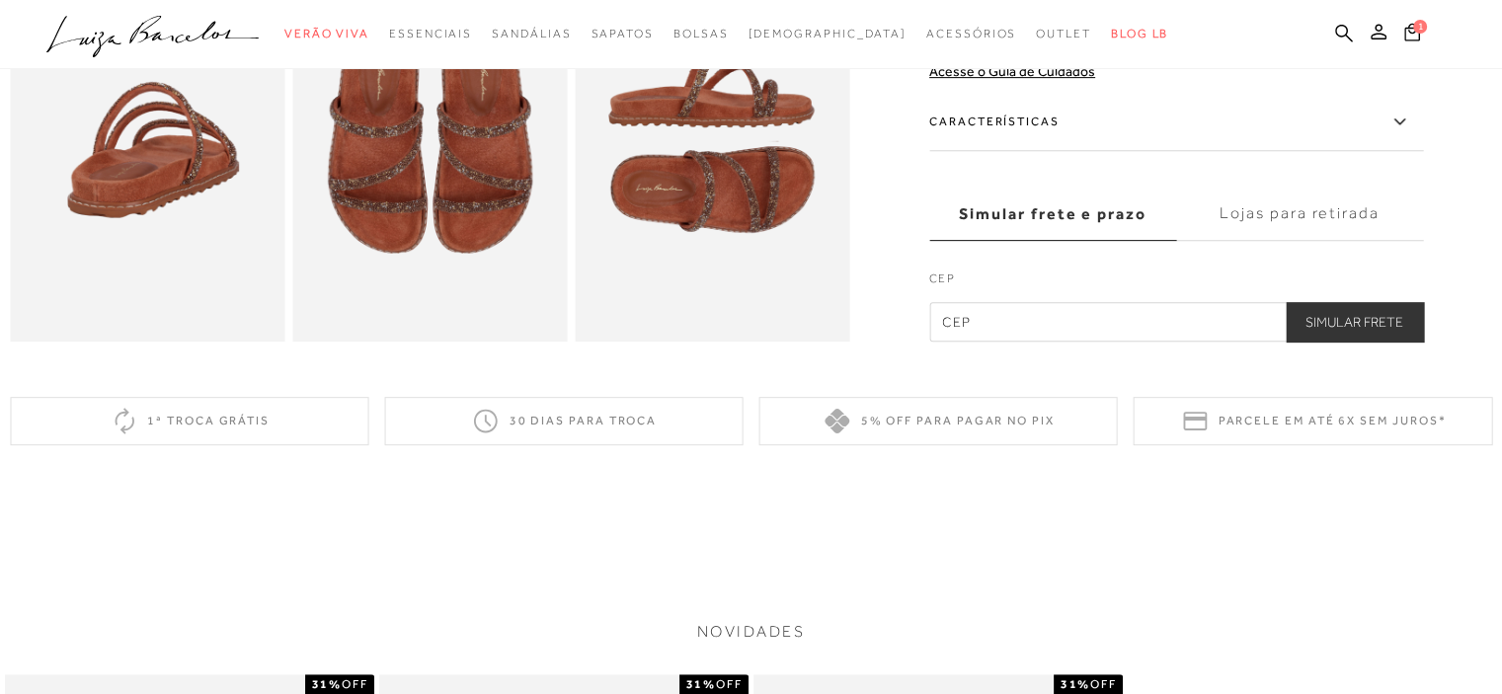
scroll to position [592, 0]
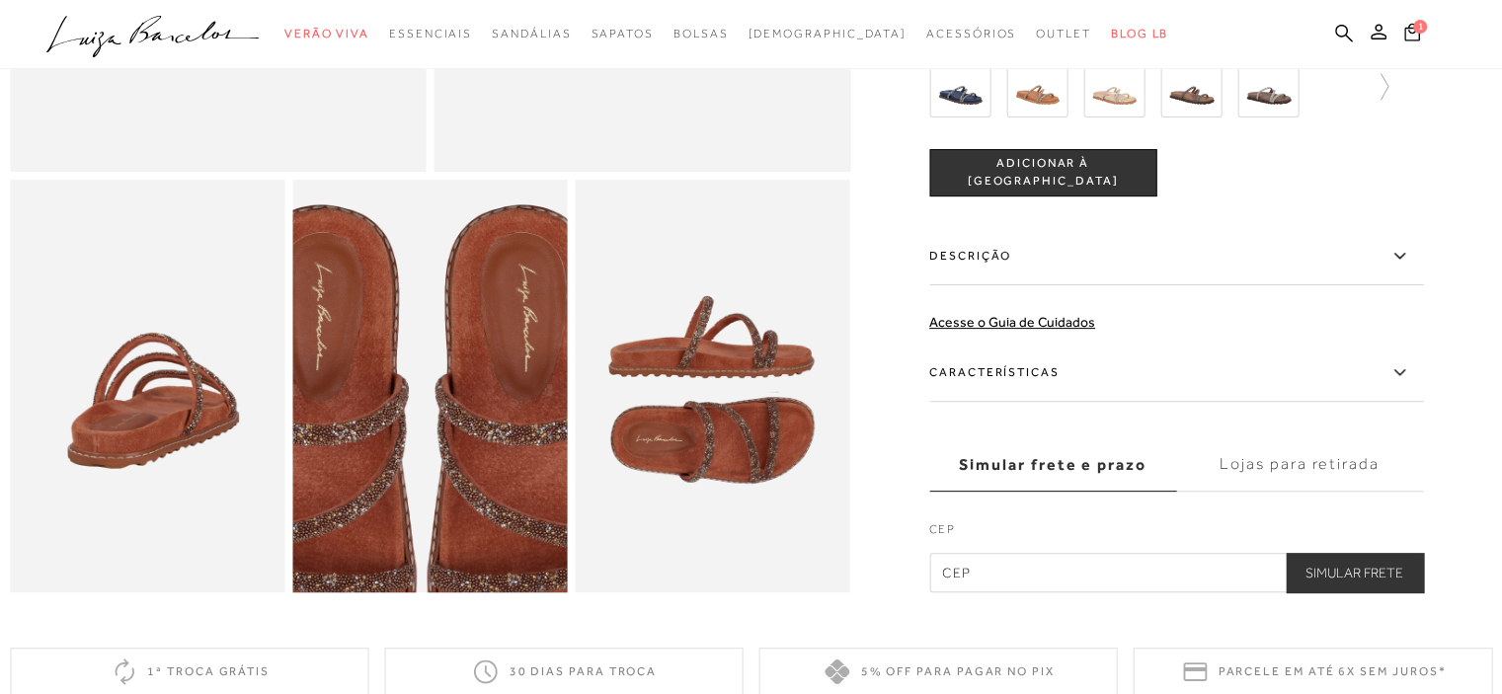
click at [438, 345] on img at bounding box center [422, 441] width 550 height 824
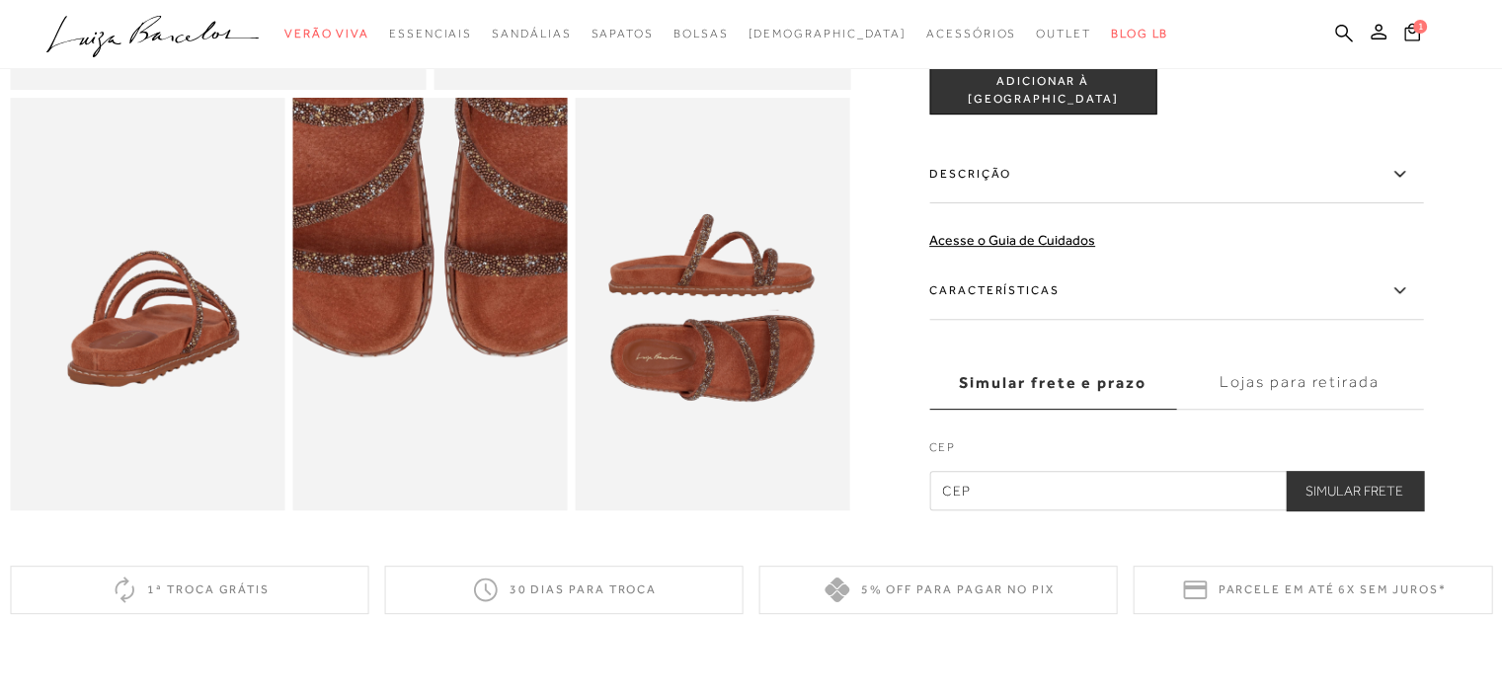
scroll to position [790, 0]
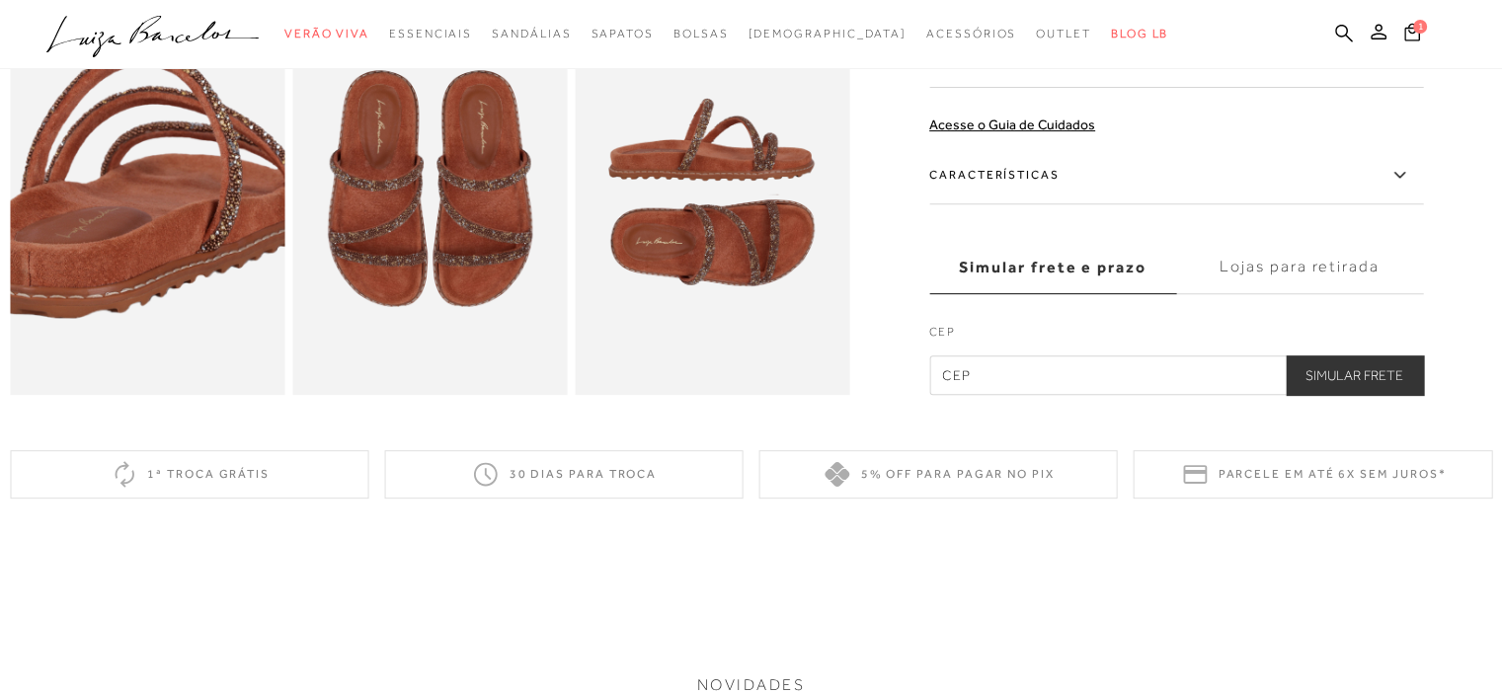
click at [159, 238] on img at bounding box center [131, 154] width 550 height 824
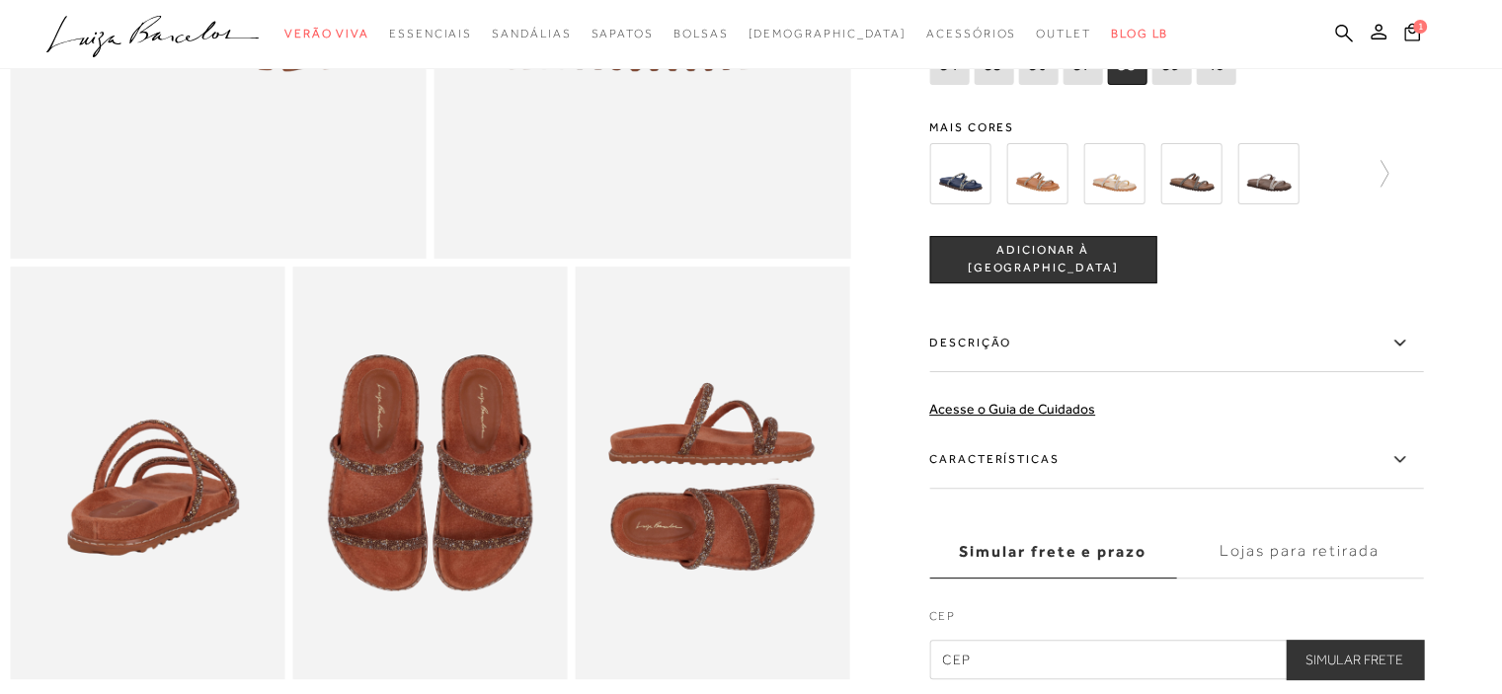
scroll to position [494, 0]
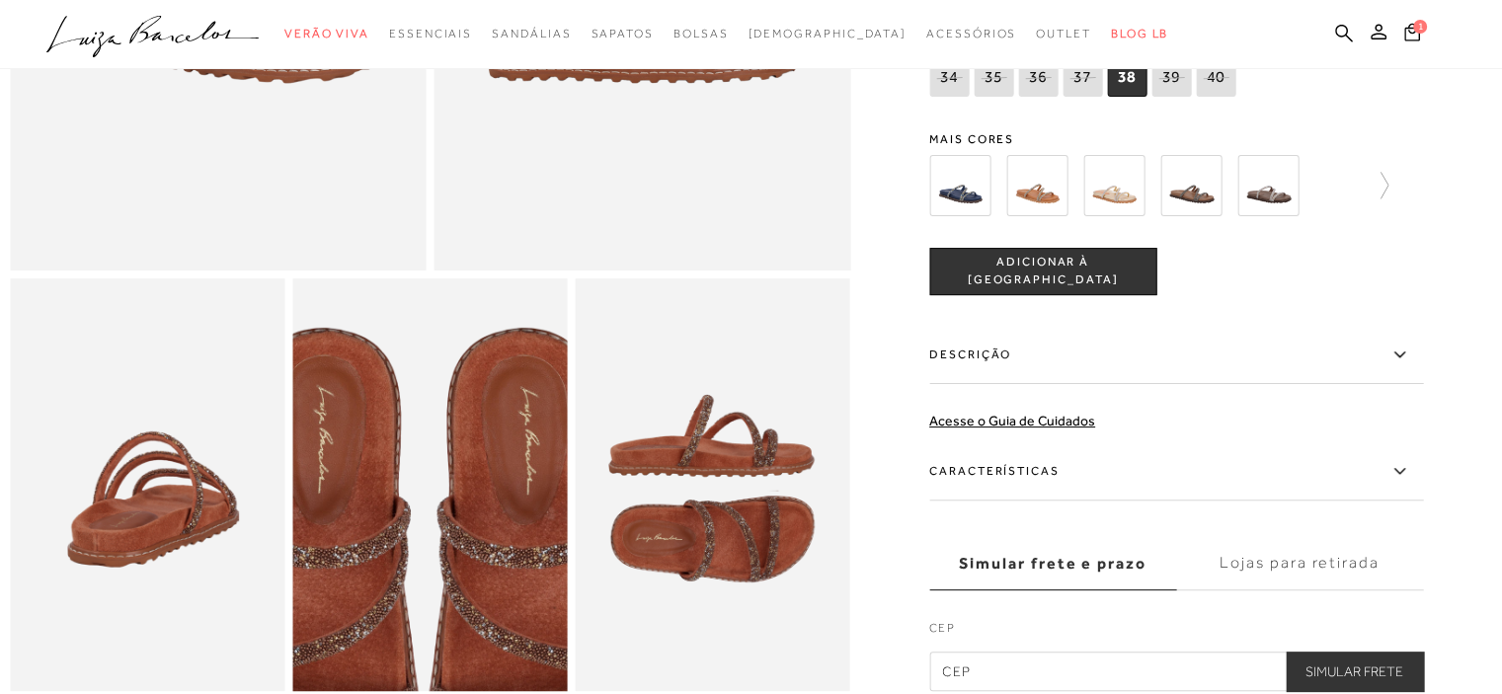
click at [433, 415] on img at bounding box center [424, 564] width 550 height 824
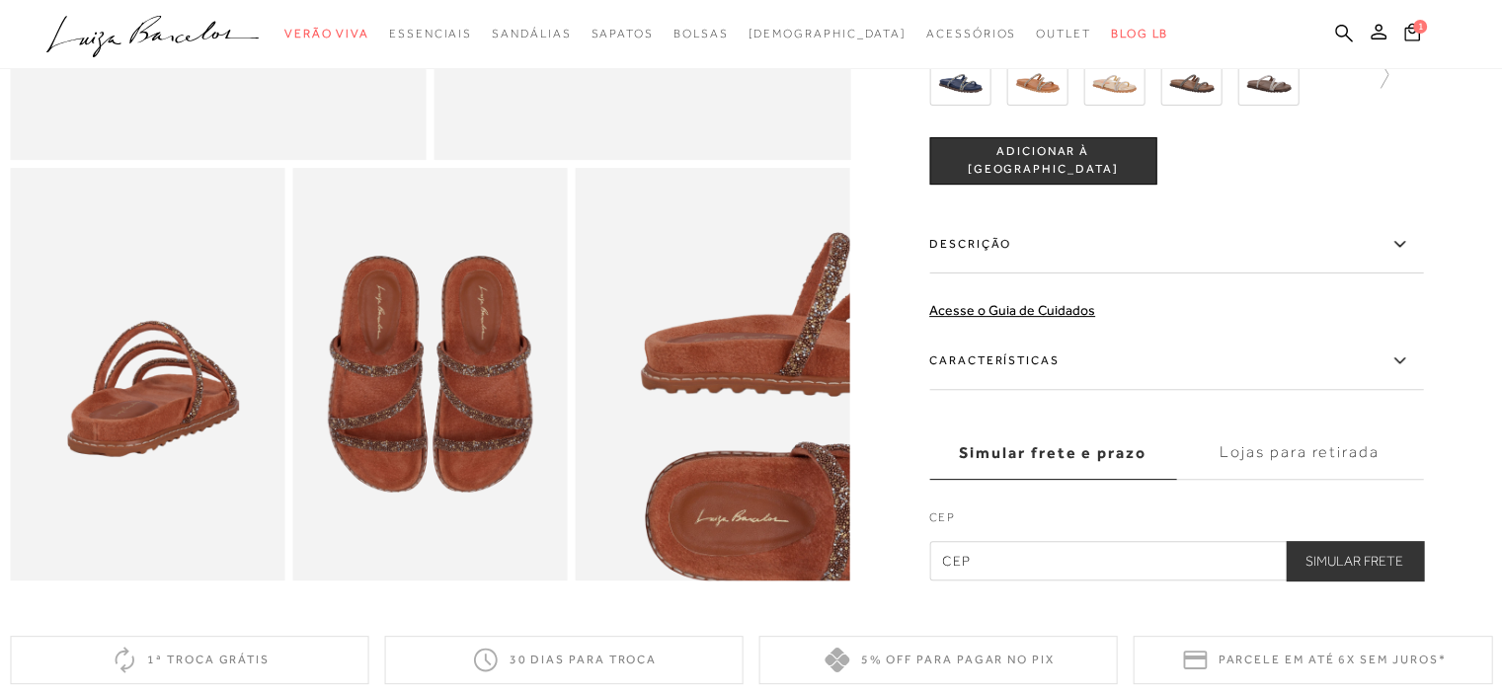
scroll to position [691, 0]
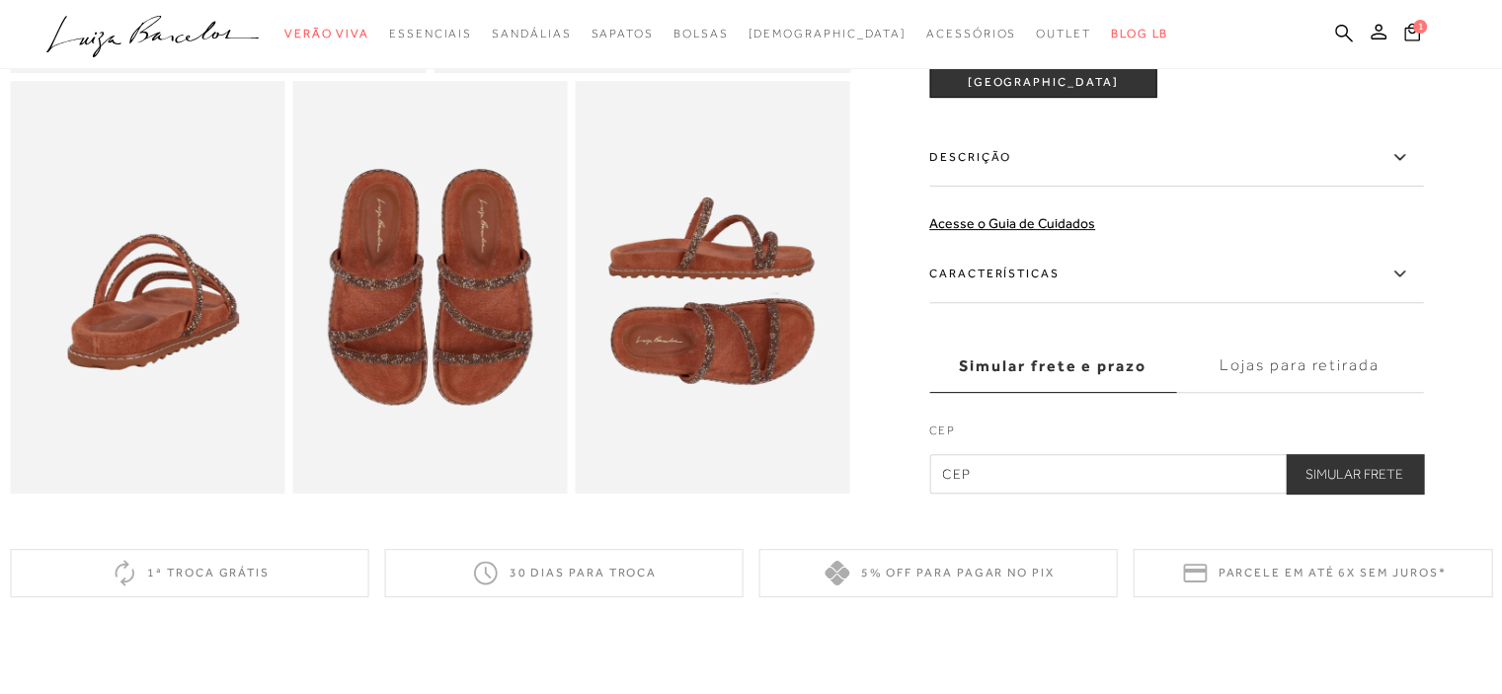
click at [415, 379] on img at bounding box center [429, 287] width 274 height 412
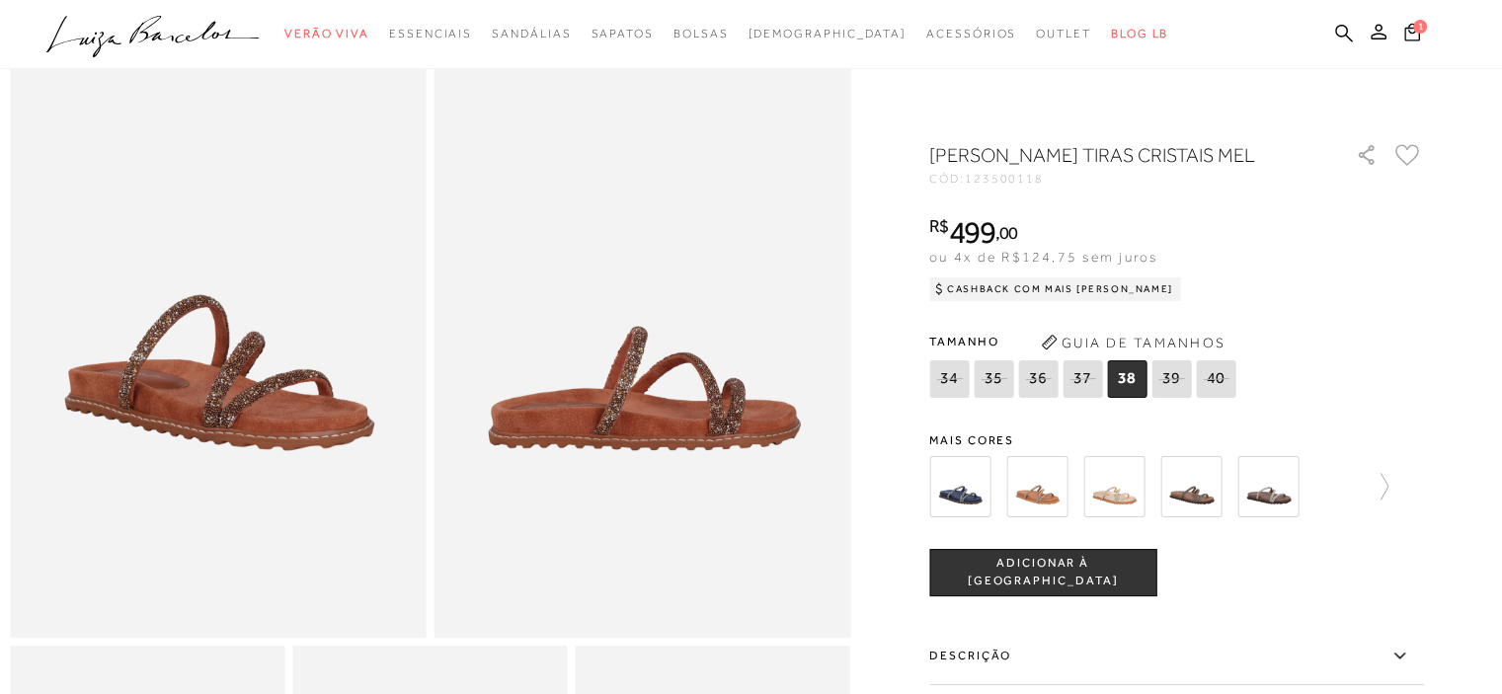
scroll to position [99, 0]
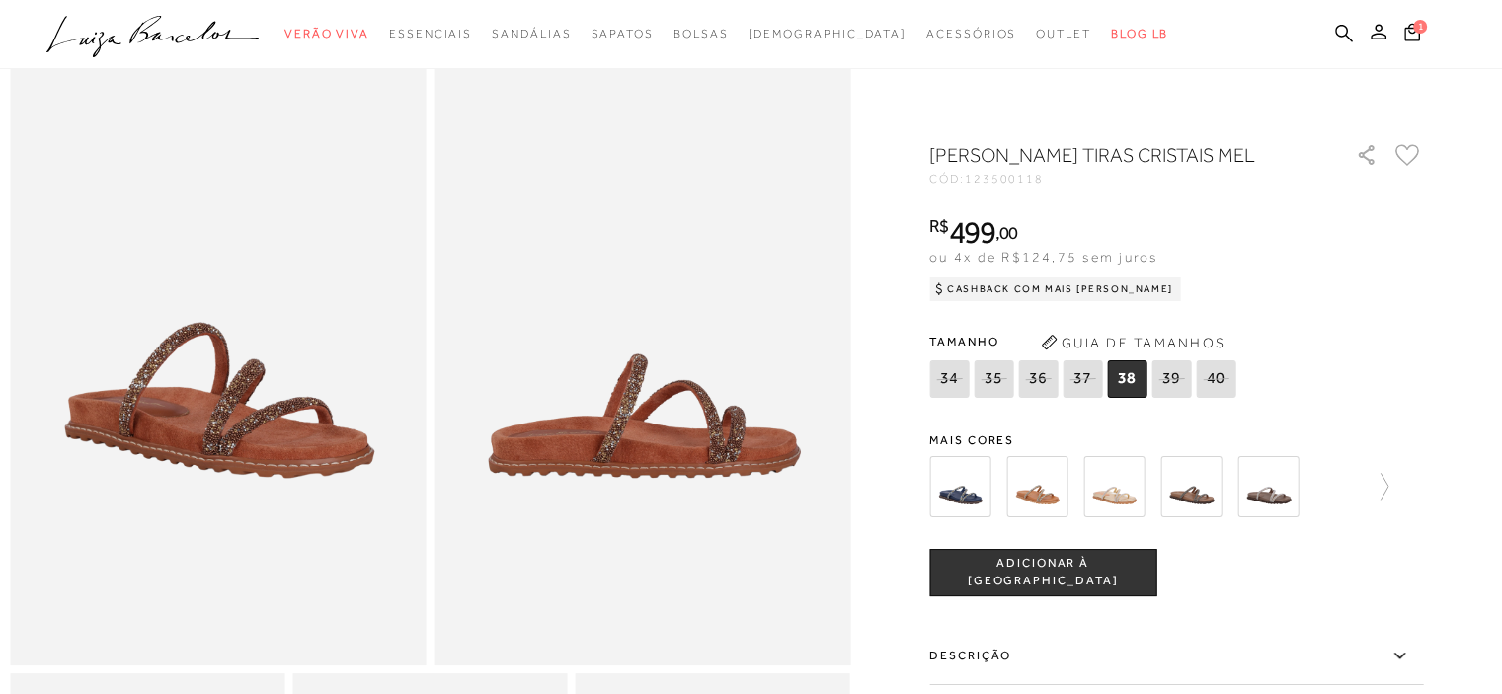
click at [996, 386] on icon at bounding box center [993, 378] width 28 height 25
select select
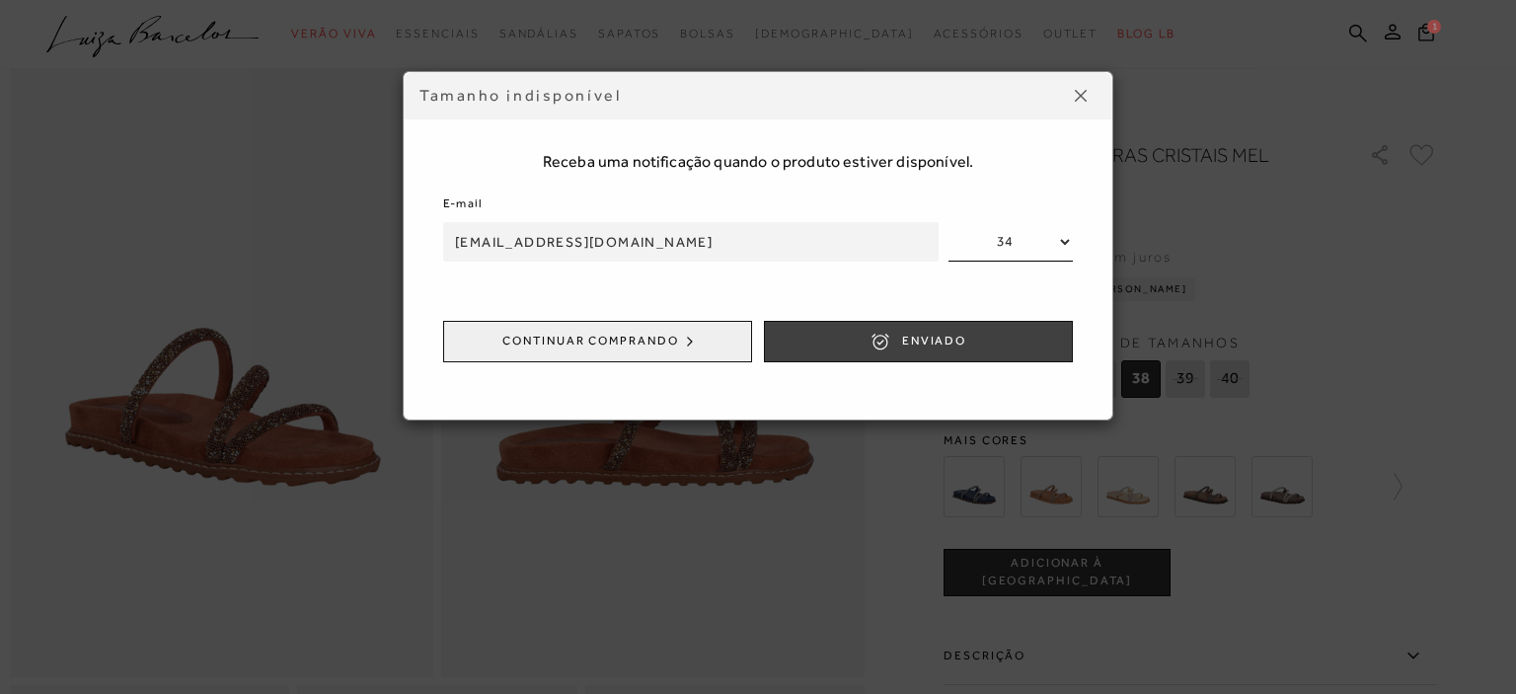
click at [936, 342] on span "ENVIADO" at bounding box center [934, 341] width 64 height 17
click at [1085, 96] on img at bounding box center [1081, 96] width 12 height 12
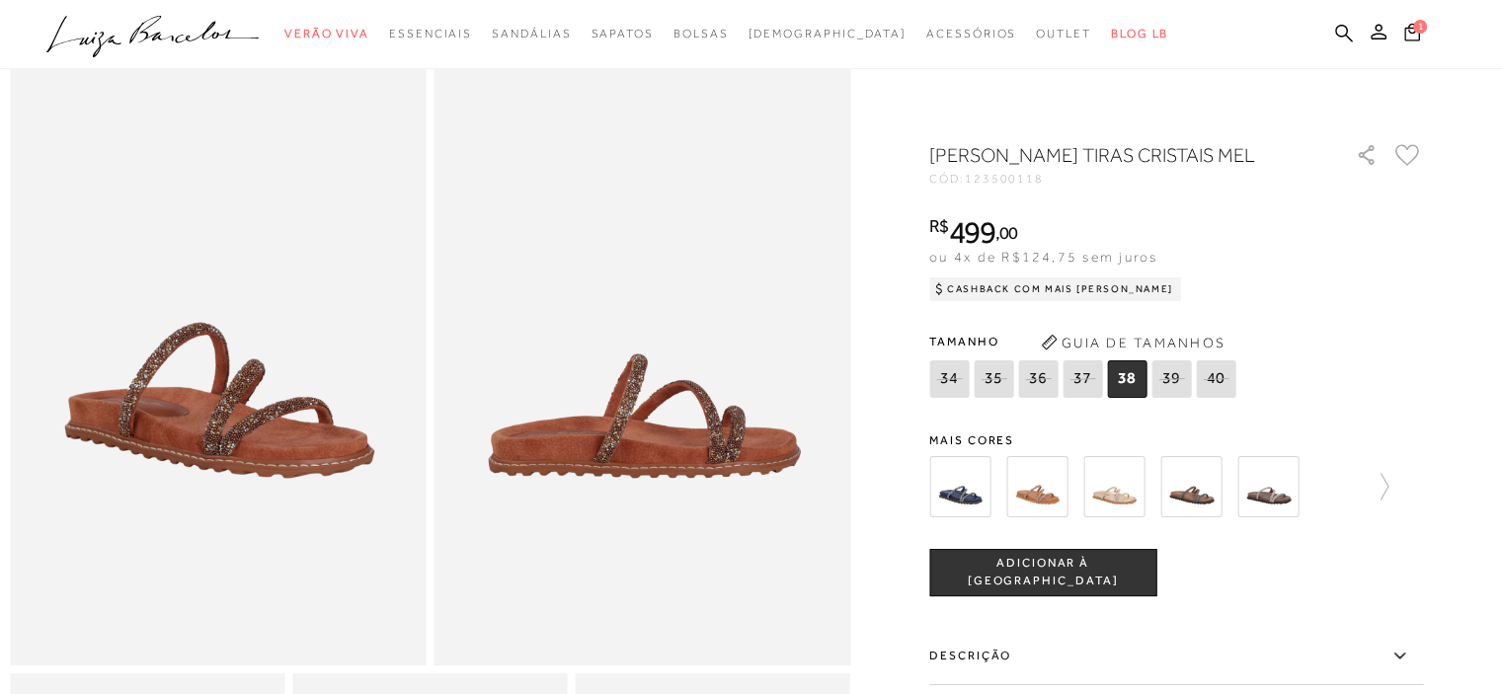
click at [1397, 477] on div at bounding box center [1176, 486] width 494 height 73
click at [1388, 480] on icon at bounding box center [1384, 486] width 8 height 27
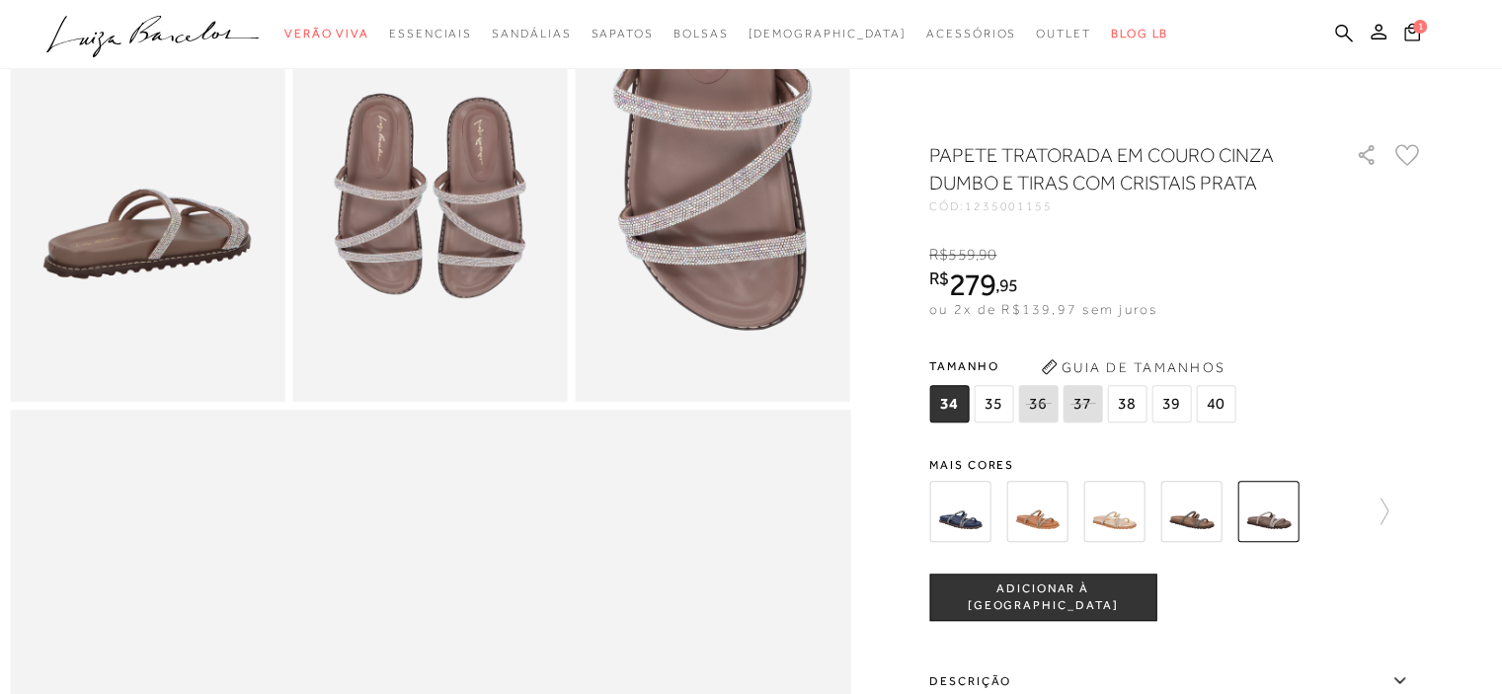
scroll to position [788, 0]
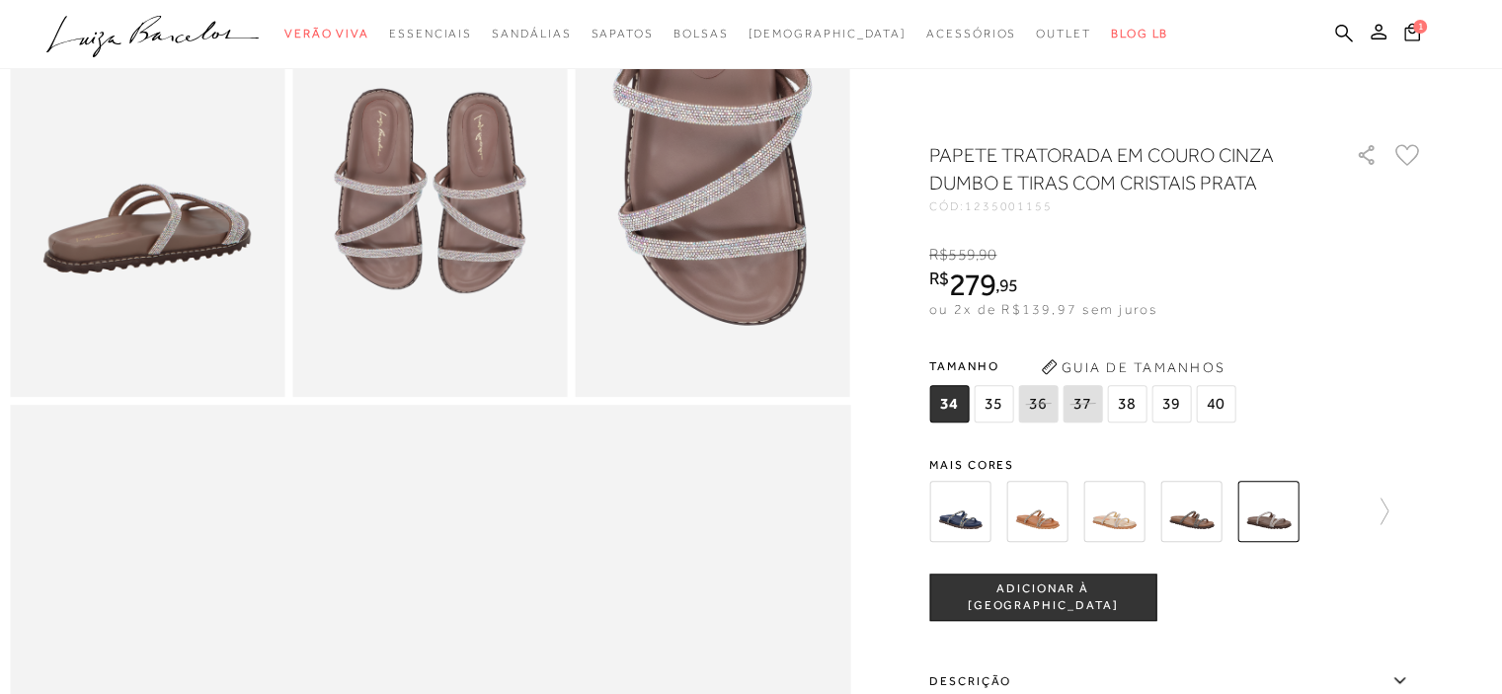
click at [994, 399] on span "35" at bounding box center [992, 404] width 39 height 38
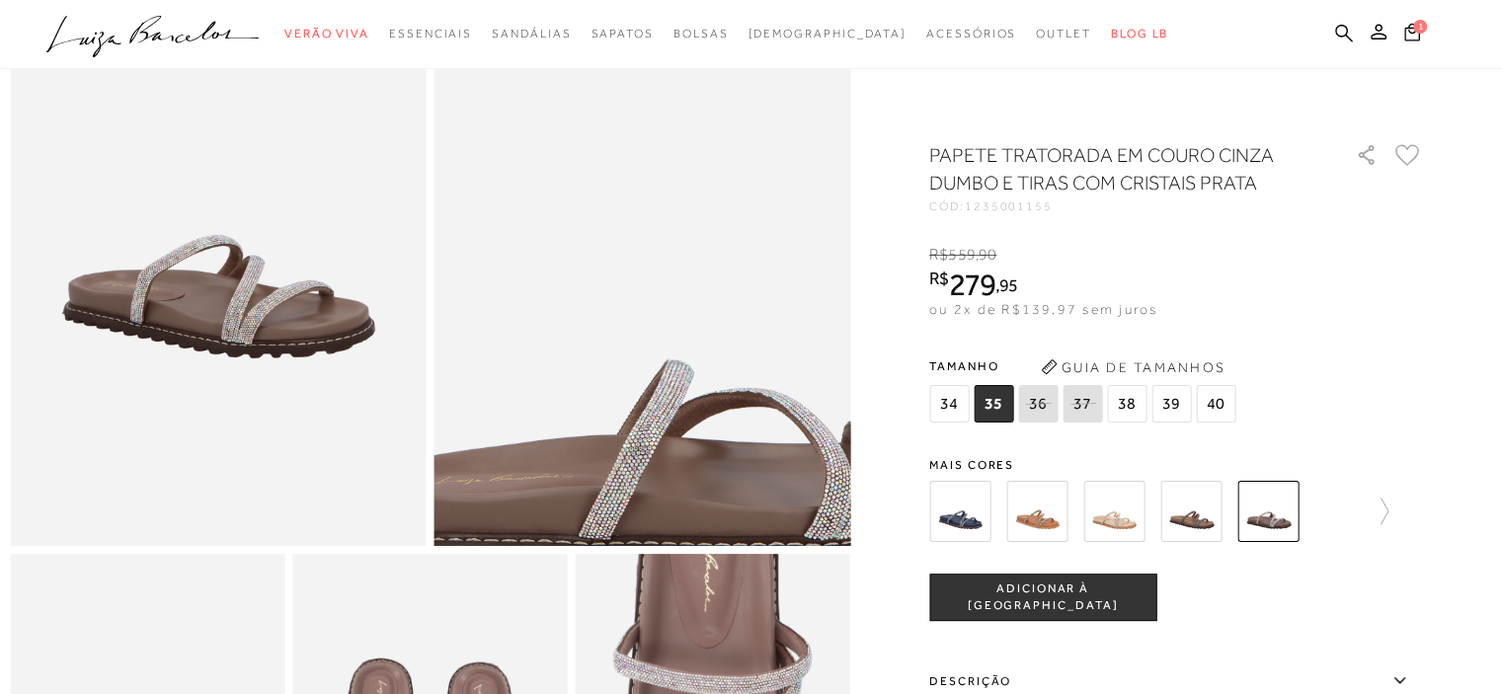
scroll to position [195, 0]
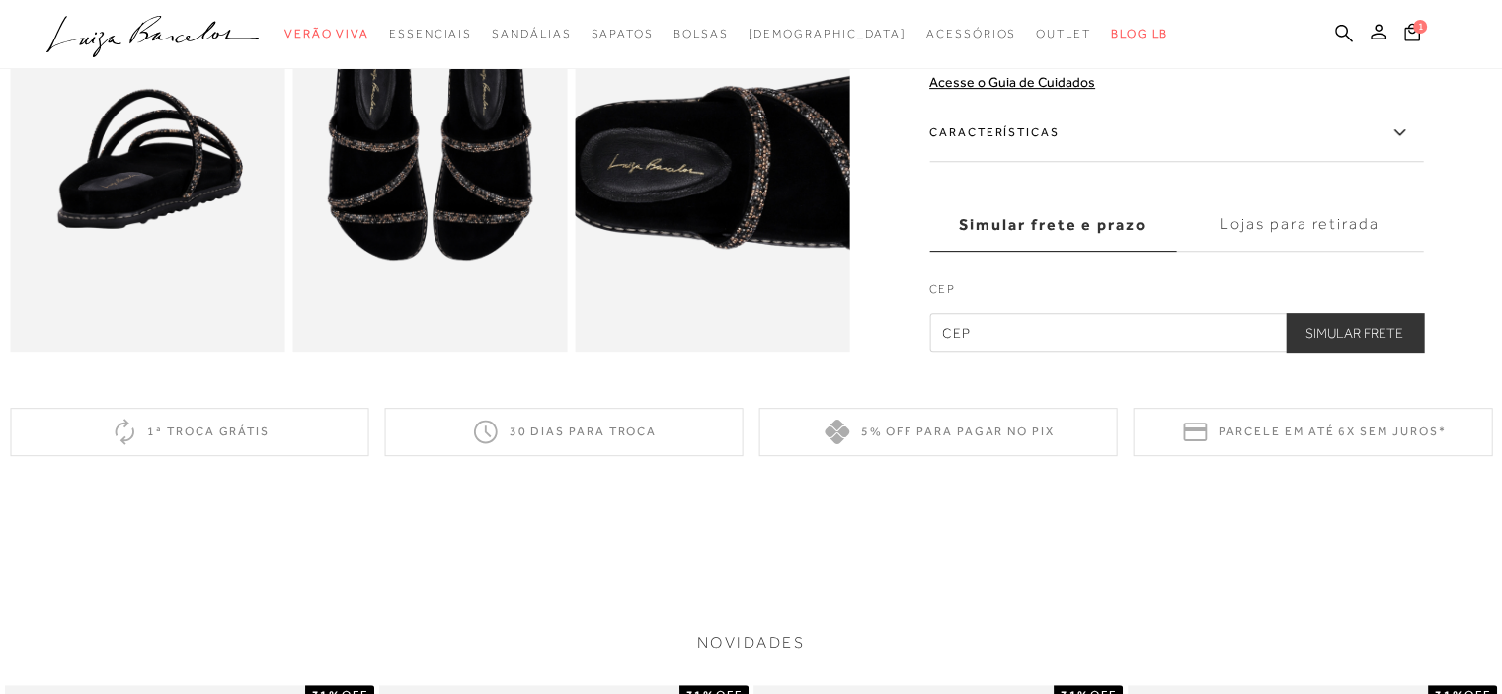
scroll to position [888, 0]
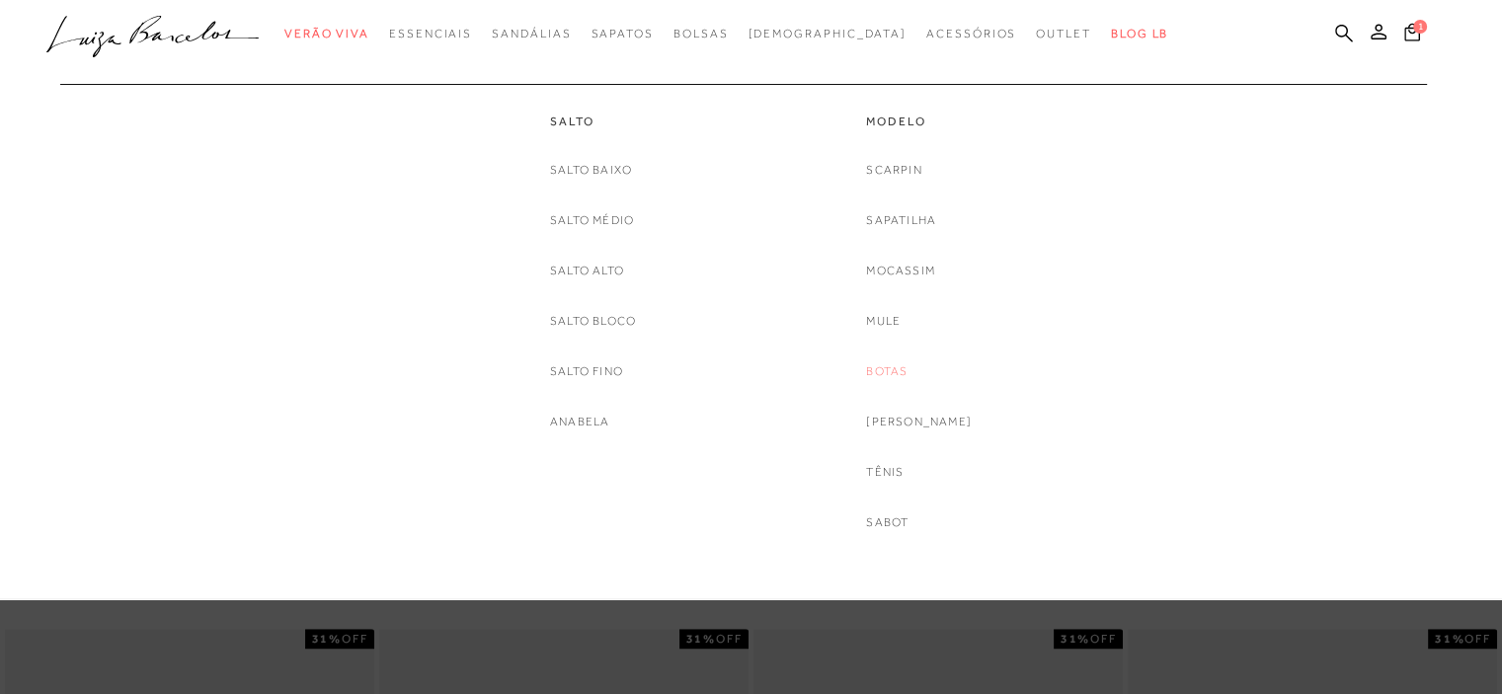
click at [900, 368] on link "Botas" at bounding box center [886, 371] width 41 height 21
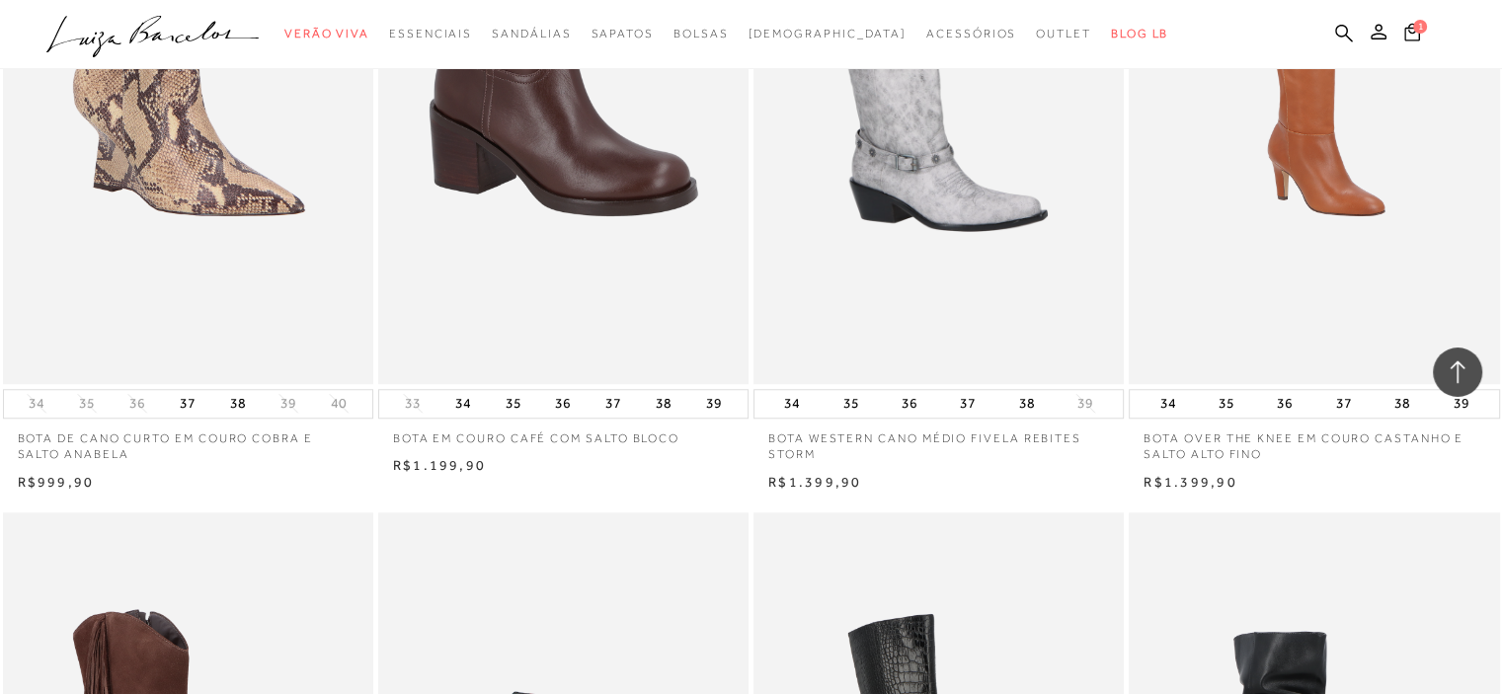
scroll to position [1813, 0]
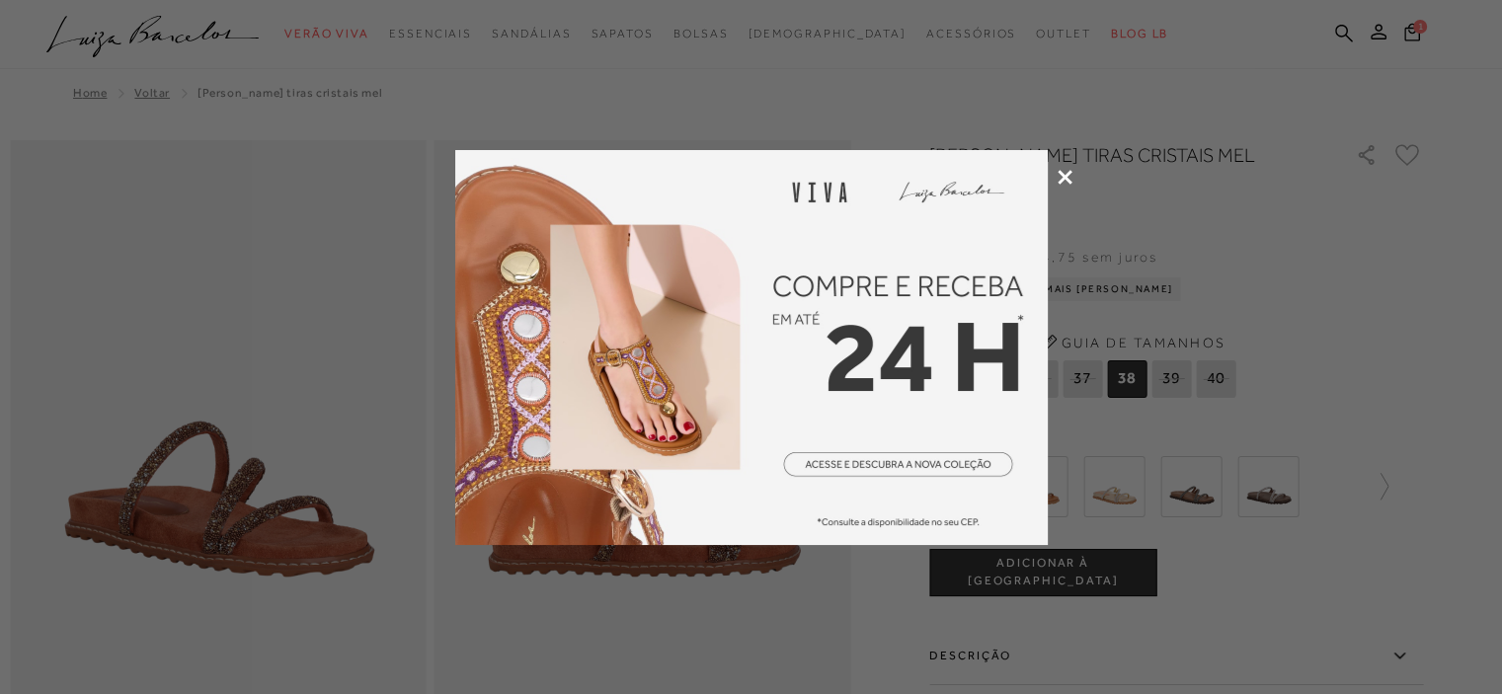
click at [1061, 173] on icon at bounding box center [1064, 177] width 15 height 15
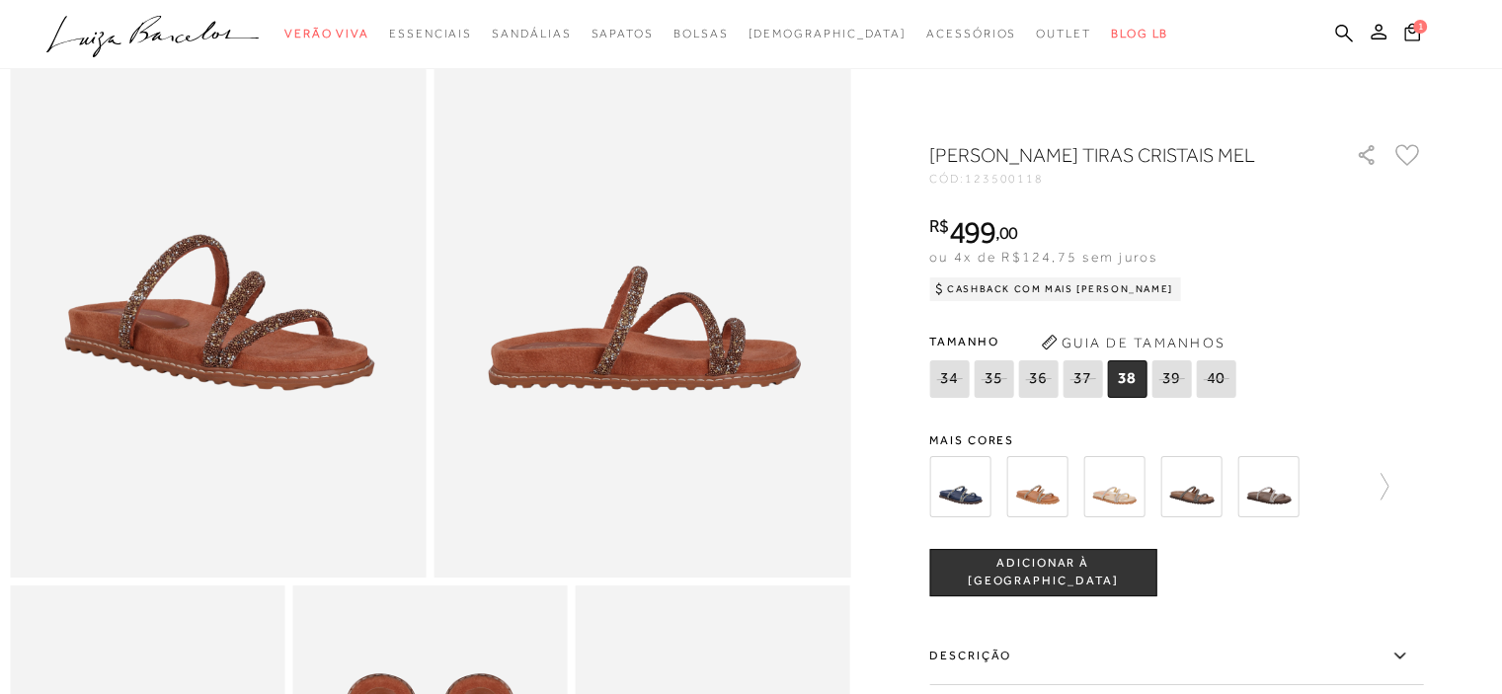
scroll to position [197, 0]
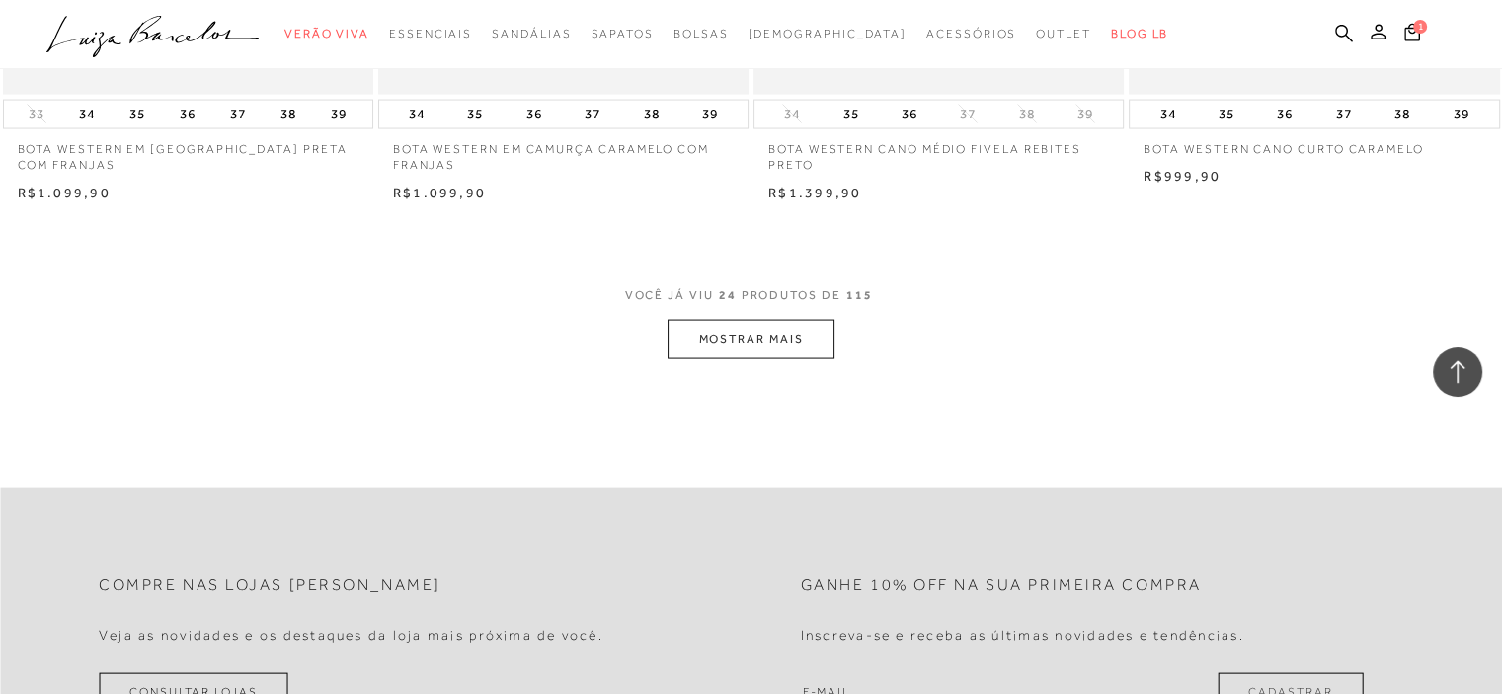
scroll to position [4245, 0]
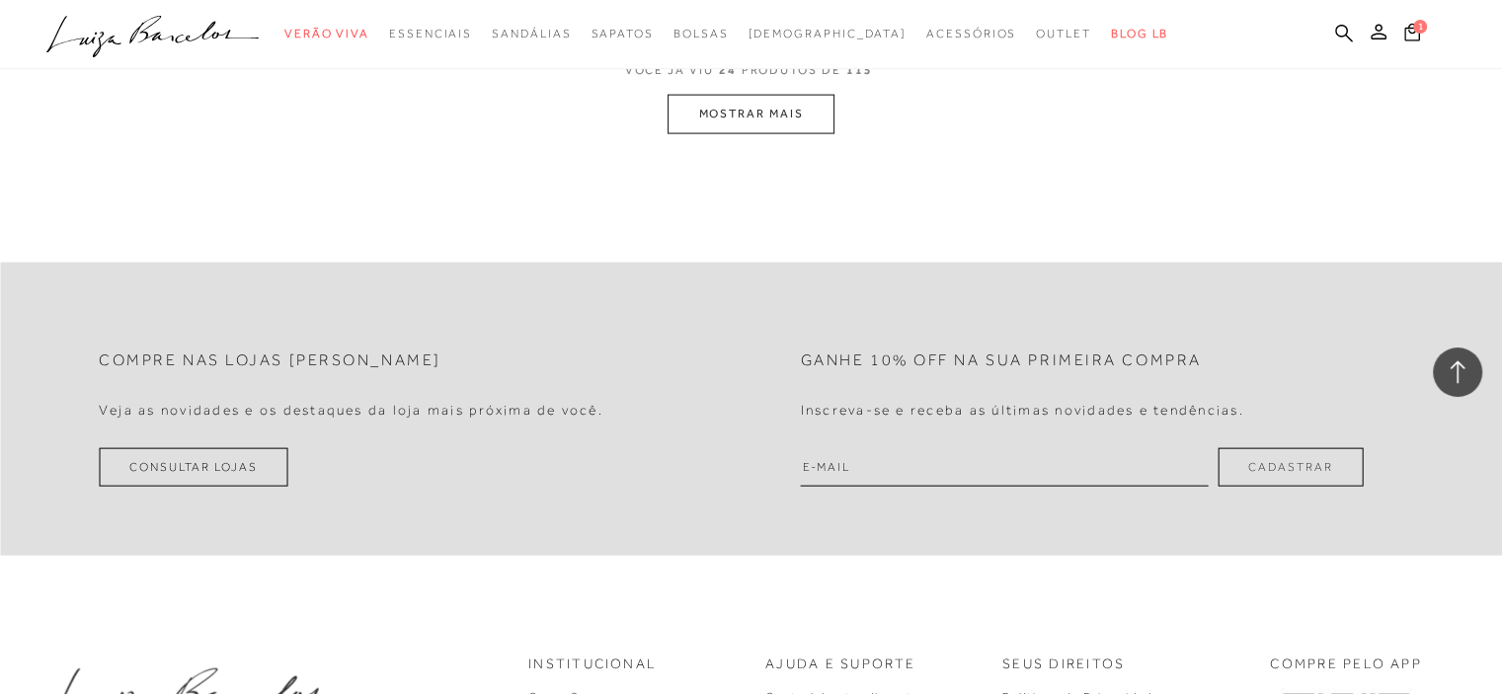
click at [770, 116] on button "MOSTRAR MAIS" at bounding box center [750, 114] width 166 height 39
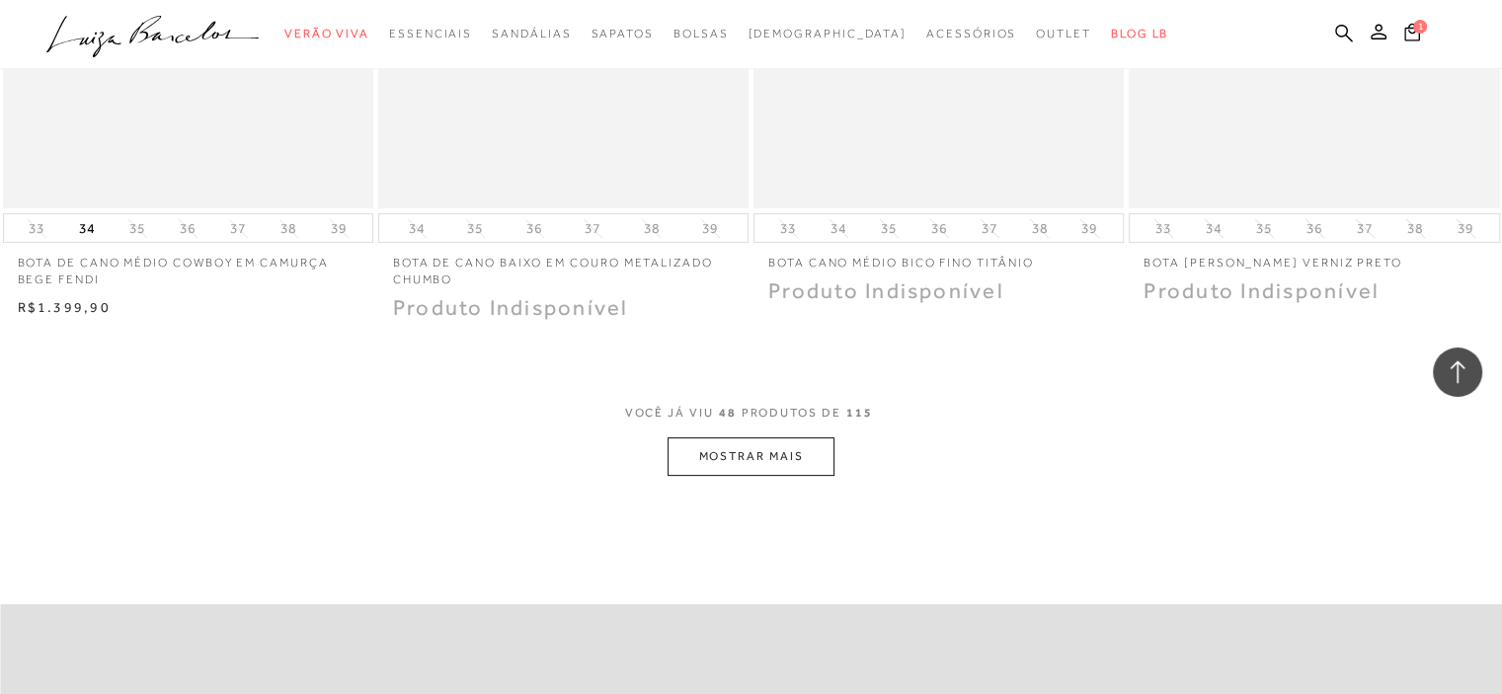
scroll to position [8139, 0]
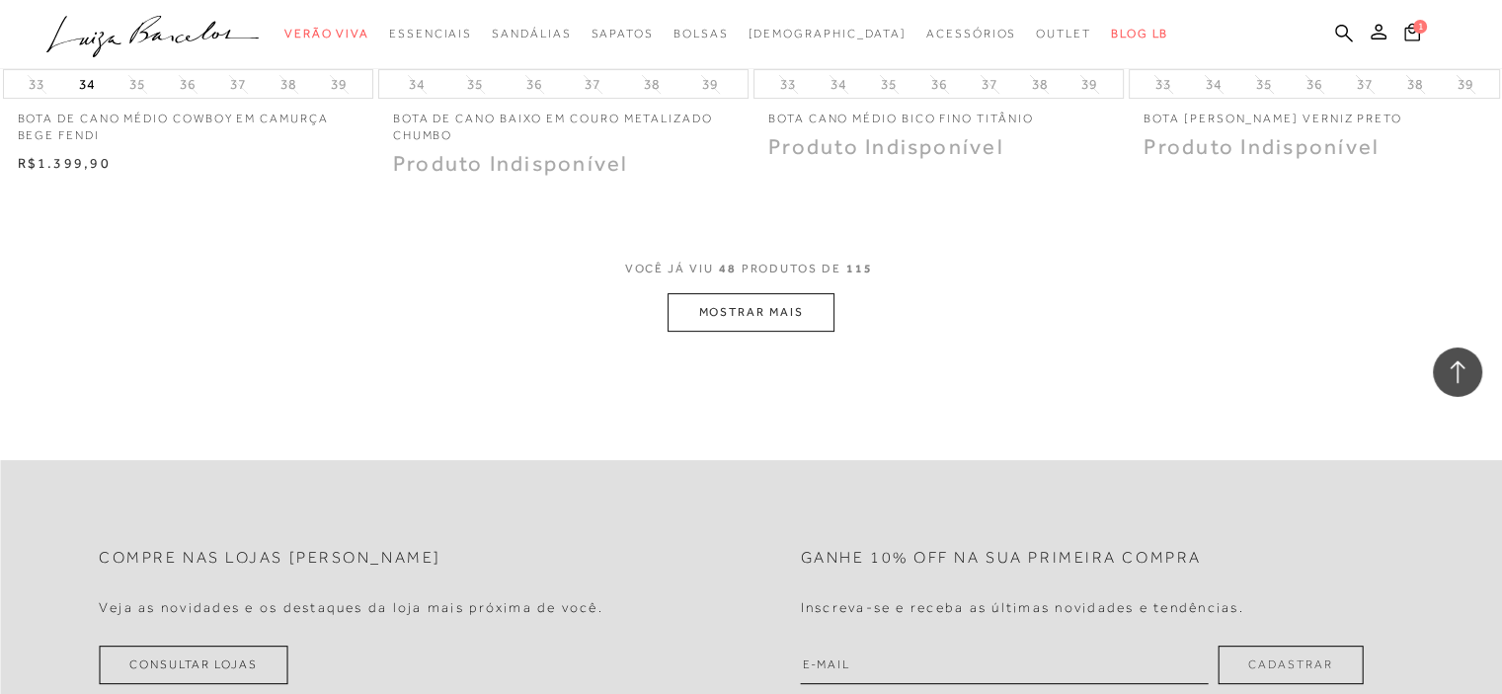
click at [779, 309] on button "MOSTRAR MAIS" at bounding box center [750, 312] width 166 height 39
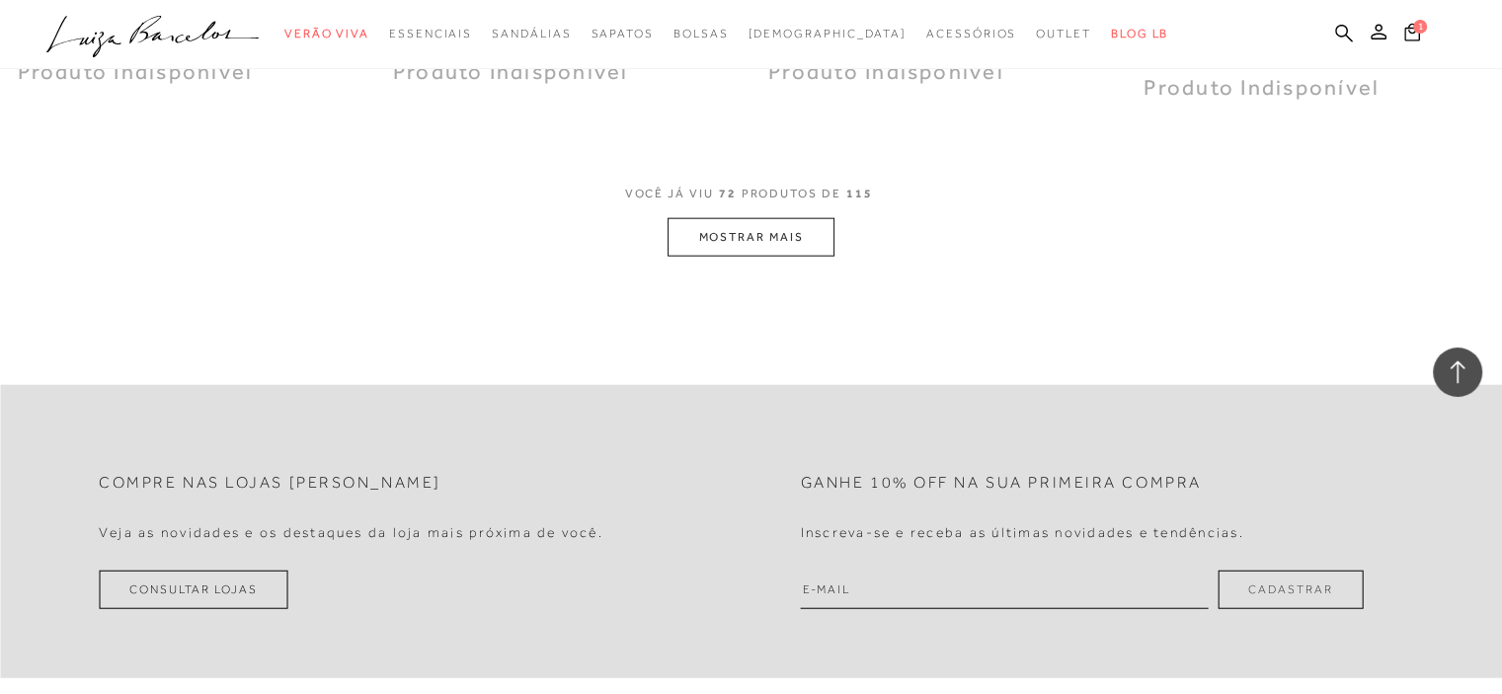
scroll to position [12482, 0]
